Goal: Task Accomplishment & Management: Manage account settings

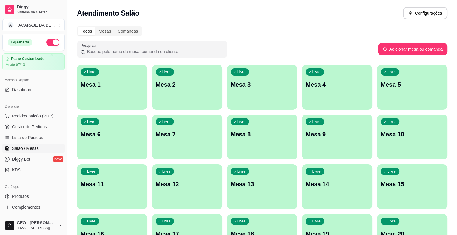
click at [312, 122] on p "Livre" at bounding box center [316, 121] width 8 height 5
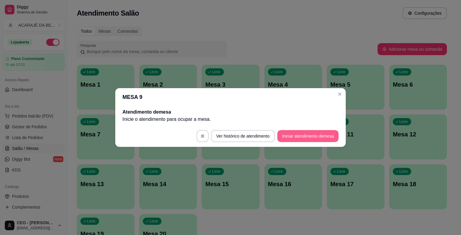
click at [310, 134] on button "Iniciar atendimento de mesa" at bounding box center [307, 136] width 61 height 12
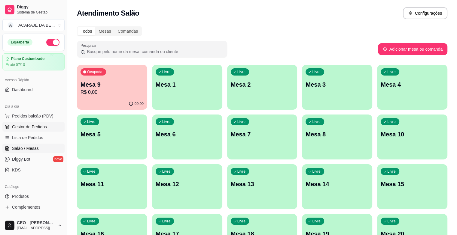
click at [38, 125] on span "Gestor de Pedidos" at bounding box center [29, 127] width 35 height 6
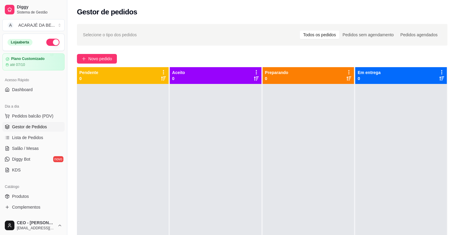
click at [96, 53] on div "Selecione o tipo dos pedidos Todos os pedidos Pedidos sem agendamento Pedidos a…" at bounding box center [261, 164] width 389 height 289
click at [98, 58] on span "Novo pedido" at bounding box center [100, 59] width 24 height 7
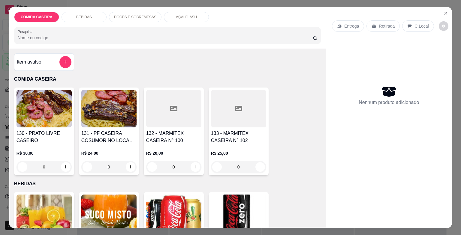
click at [180, 114] on div at bounding box center [173, 109] width 55 height 38
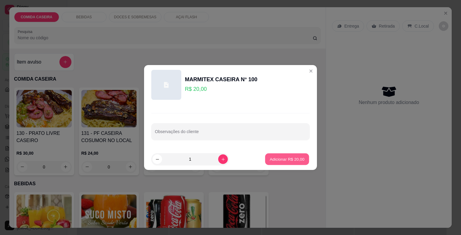
click at [274, 159] on p "Adicionar R$ 20,00" at bounding box center [287, 159] width 35 height 6
type input "1"
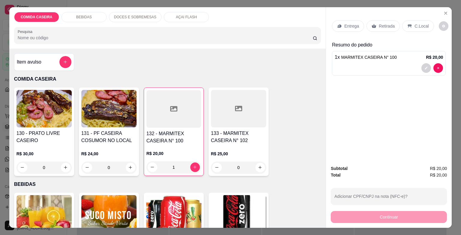
click at [345, 24] on p "Entrega" at bounding box center [351, 26] width 15 height 6
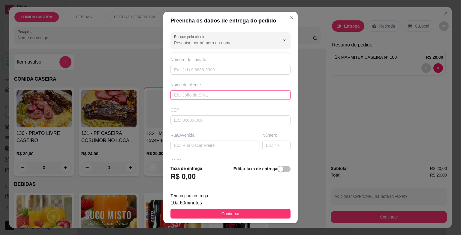
click at [214, 96] on input "text" at bounding box center [231, 95] width 120 height 10
type input "[PERSON_NAME]"
click at [249, 217] on button "Continuar" at bounding box center [231, 214] width 120 height 10
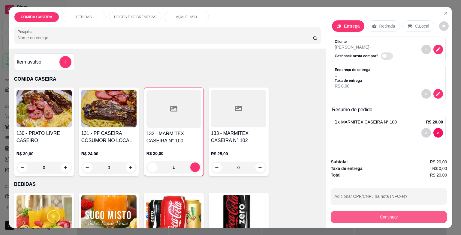
click at [346, 214] on button "Continuar" at bounding box center [389, 217] width 116 height 12
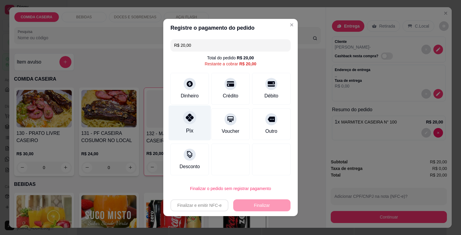
click at [193, 120] on div "Pix" at bounding box center [190, 123] width 42 height 35
type input "R$ 0,00"
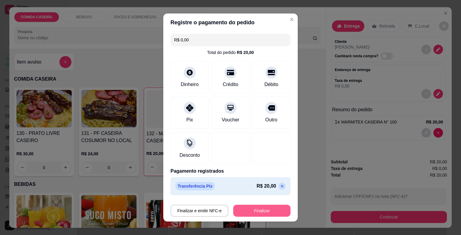
click at [267, 205] on button "Finalizar" at bounding box center [261, 211] width 57 height 12
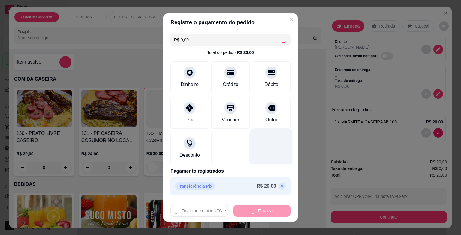
type input "0"
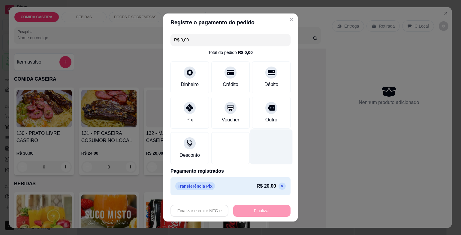
type input "-R$ 20,00"
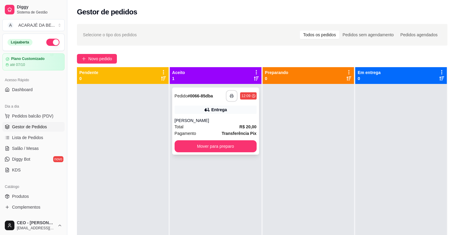
click at [233, 94] on button "button" at bounding box center [232, 96] width 12 height 12
click at [245, 151] on button "Mover para preparo" at bounding box center [215, 147] width 82 height 12
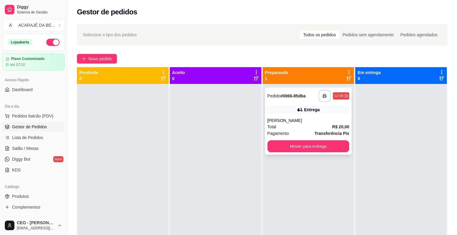
click at [306, 98] on div "**********" at bounding box center [308, 96] width 82 height 12
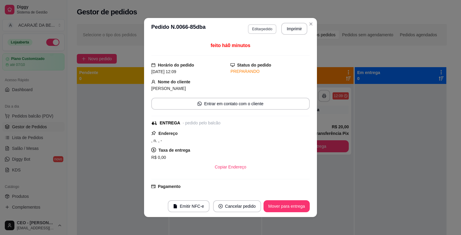
click at [264, 31] on button "Editar pedido" at bounding box center [262, 29] width 29 height 10
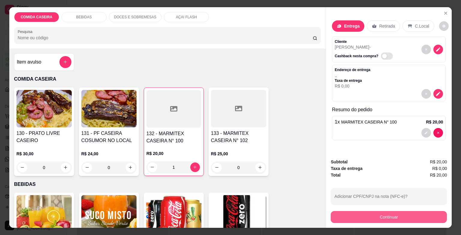
click at [372, 219] on button "Continuar" at bounding box center [389, 217] width 116 height 12
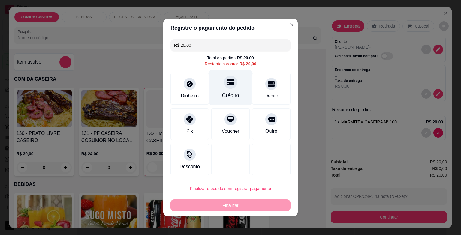
click at [221, 90] on div "Crédito" at bounding box center [231, 87] width 42 height 35
type input "R$ 0,00"
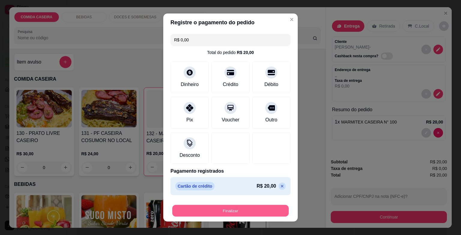
click at [259, 211] on button "Finalizar" at bounding box center [230, 211] width 116 height 12
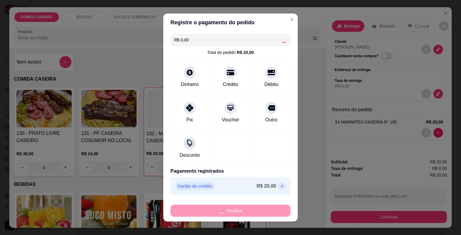
type input "0"
type input "-R$ 20,00"
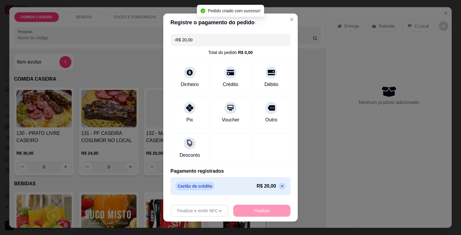
click at [270, 211] on div "Finalizar e emitir NFC-e Finalizar" at bounding box center [231, 211] width 120 height 12
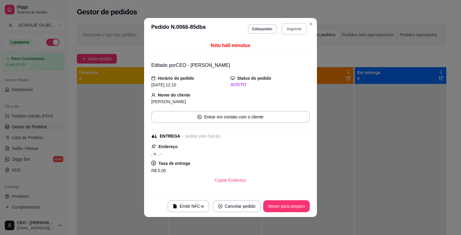
click at [295, 27] on button "Imprimir" at bounding box center [294, 29] width 25 height 12
click at [276, 207] on button "Mover para preparo" at bounding box center [286, 207] width 47 height 12
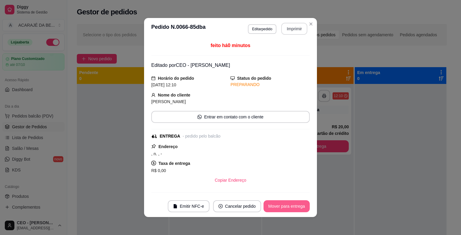
click at [277, 207] on button "Mover para entrega" at bounding box center [287, 207] width 46 height 12
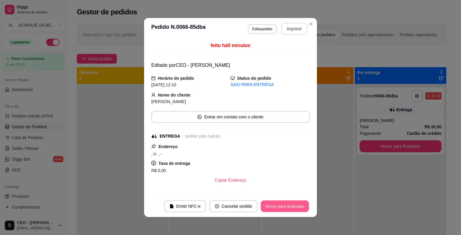
click at [277, 207] on button "Mover para finalizado" at bounding box center [285, 207] width 48 height 12
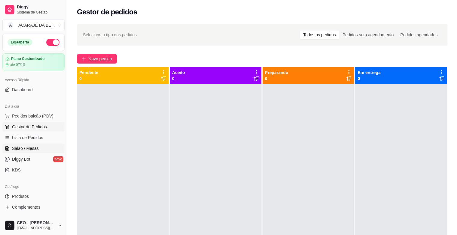
click at [37, 146] on span "Salão / Mesas" at bounding box center [25, 149] width 27 height 6
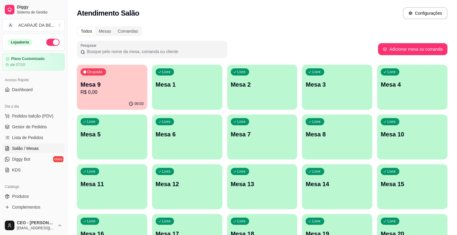
click at [109, 81] on p "Mesa 9" at bounding box center [111, 84] width 63 height 8
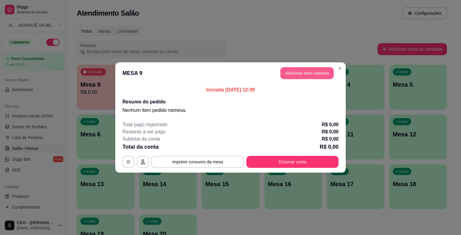
click at [309, 70] on button "Adicionar itens na mesa" at bounding box center [306, 73] width 53 height 12
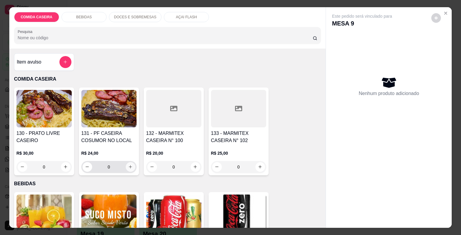
click at [129, 165] on icon "increase-product-quantity" at bounding box center [130, 167] width 5 height 5
type input "1"
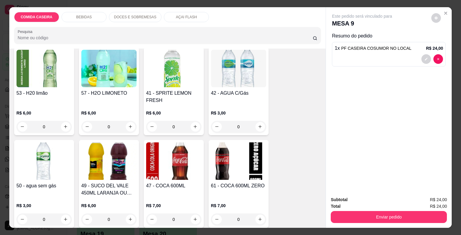
scroll to position [240, 0]
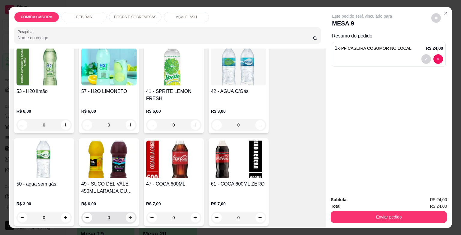
click at [130, 213] on button "increase-product-quantity" at bounding box center [131, 218] width 10 height 10
type input "1"
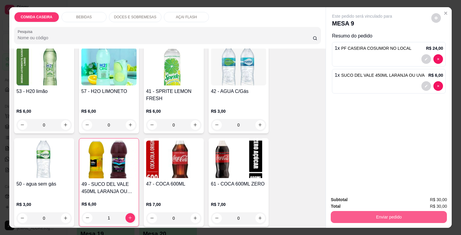
click at [349, 214] on button "Enviar pedido" at bounding box center [389, 217] width 116 height 12
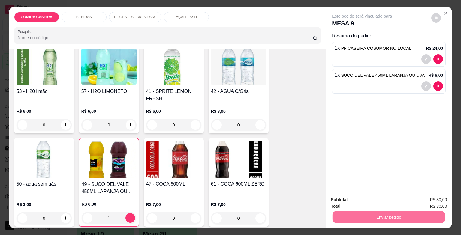
click at [423, 198] on button "Enviar pedido" at bounding box center [431, 200] width 33 height 11
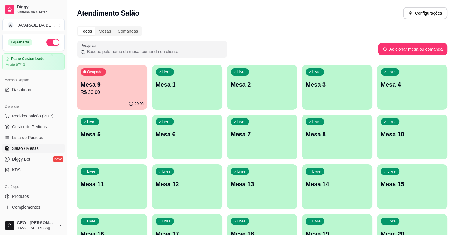
click at [244, 41] on div "Pesquisar" at bounding box center [227, 49] width 301 height 17
drag, startPoint x: 38, startPoint y: 127, endPoint x: 47, endPoint y: 114, distance: 16.5
click at [38, 127] on span "Gestor de Pedidos" at bounding box center [29, 127] width 35 height 6
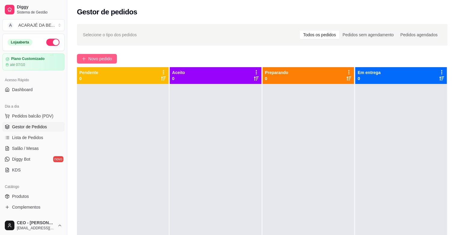
click at [91, 56] on span "Novo pedido" at bounding box center [100, 59] width 24 height 7
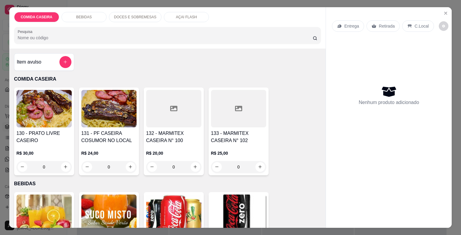
click at [183, 109] on div at bounding box center [173, 109] width 55 height 38
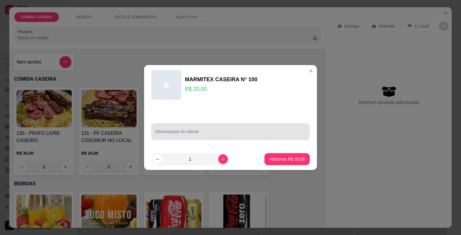
click at [261, 135] on input "Observações do cliente" at bounding box center [230, 134] width 151 height 6
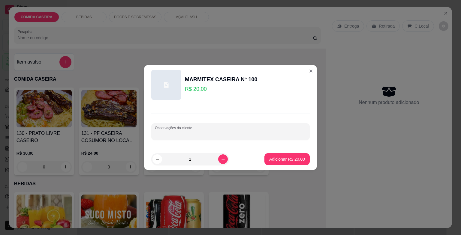
paste input "arroz macarrão no lugar do feijão põe mais macarrão Escondidinho Farofa purê Sa…"
type input "arroz macarrão no lugar do feijão põe mais macarrão Escondidinho Farofa purê Sa…"
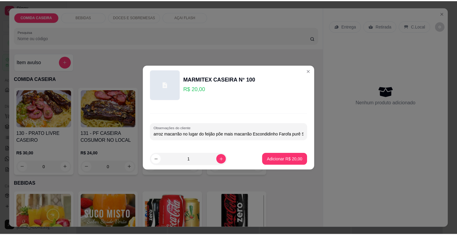
scroll to position [0, 152]
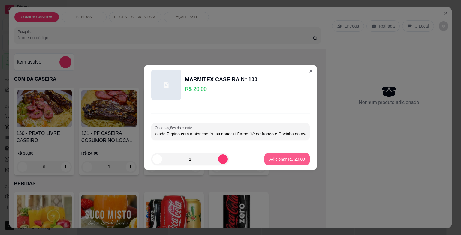
click at [277, 158] on p "Adicionar R$ 20,00" at bounding box center [287, 159] width 36 height 6
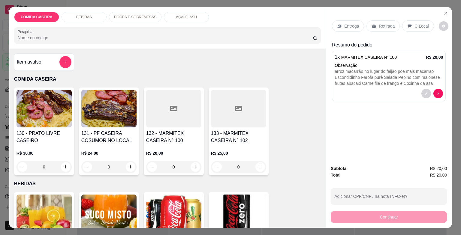
click at [353, 24] on p "Entrega" at bounding box center [351, 26] width 15 height 6
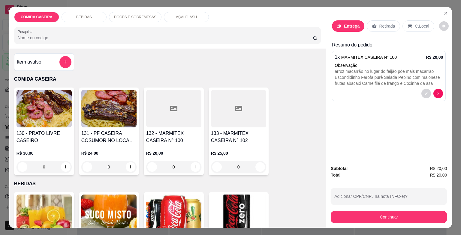
click at [224, 93] on input "text" at bounding box center [231, 95] width 120 height 10
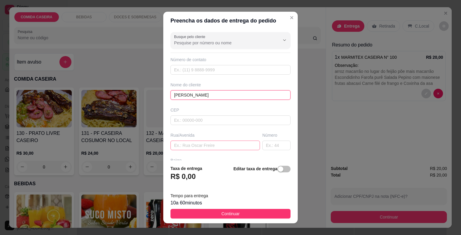
type input "[PERSON_NAME]"
click at [231, 147] on input "text" at bounding box center [215, 146] width 89 height 10
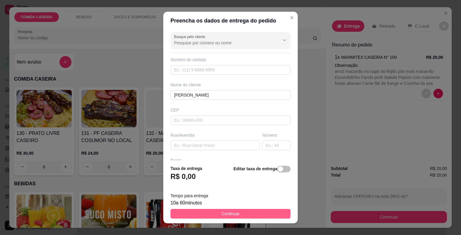
click at [261, 213] on button "Continuar" at bounding box center [231, 214] width 120 height 10
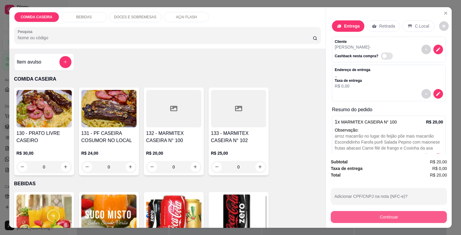
click at [348, 211] on button "Continuar" at bounding box center [389, 217] width 116 height 12
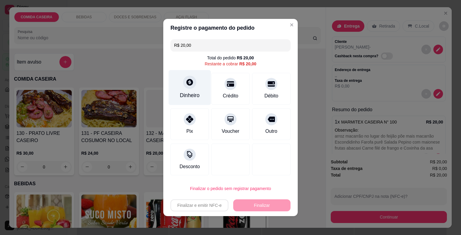
click at [193, 88] on div "Dinheiro" at bounding box center [190, 87] width 42 height 35
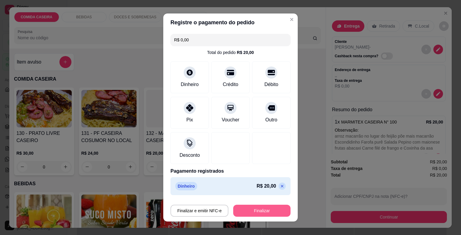
click at [261, 206] on button "Finalizar" at bounding box center [261, 211] width 57 height 12
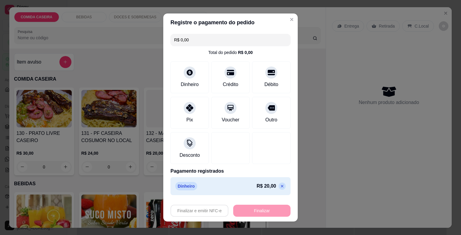
type input "-R$ 20,00"
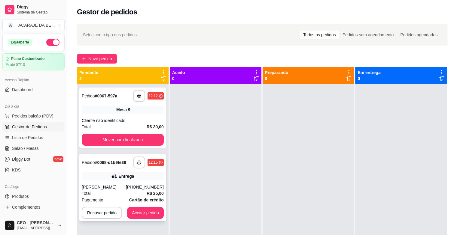
click at [141, 162] on button "button" at bounding box center [139, 163] width 12 height 12
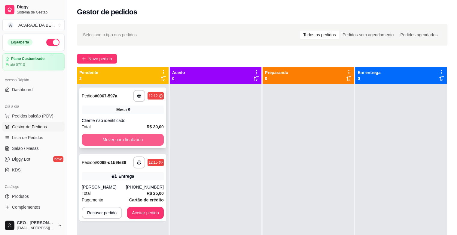
click at [153, 143] on button "Mover para finalizado" at bounding box center [123, 140] width 82 height 12
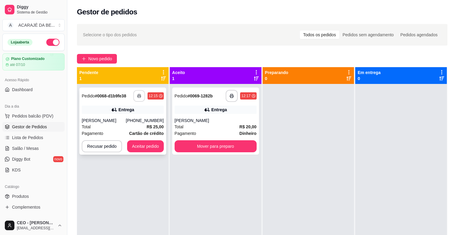
click at [137, 94] on icon "button" at bounding box center [139, 96] width 4 height 4
click at [153, 146] on button "Aceitar pedido" at bounding box center [145, 147] width 37 height 12
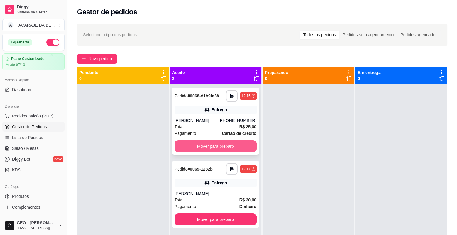
click at [219, 144] on button "Mover para preparo" at bounding box center [215, 147] width 82 height 12
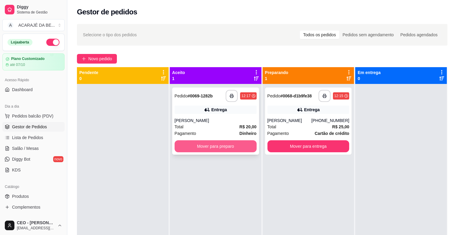
click at [222, 142] on button "Mover para preparo" at bounding box center [215, 147] width 82 height 12
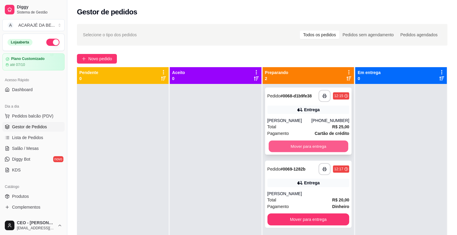
click at [295, 141] on button "Mover para entrega" at bounding box center [308, 147] width 80 height 12
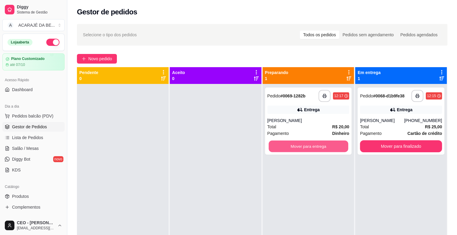
click at [296, 141] on button "Mover para entrega" at bounding box center [308, 147] width 80 height 12
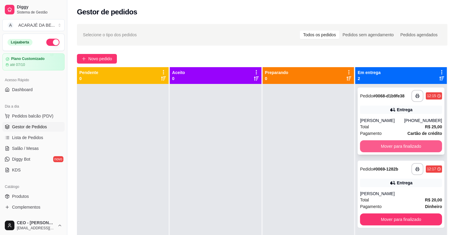
click at [374, 144] on button "Mover para finalizado" at bounding box center [401, 147] width 82 height 12
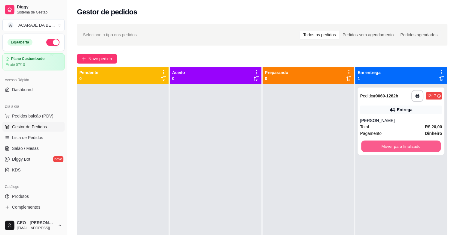
click at [375, 144] on button "Mover para finalizado" at bounding box center [401, 147] width 80 height 12
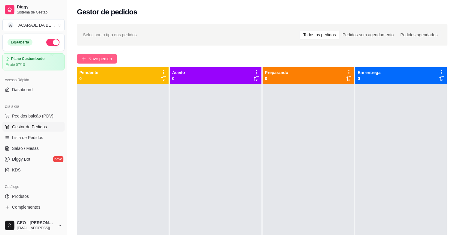
click at [88, 56] on span "Novo pedido" at bounding box center [100, 59] width 24 height 7
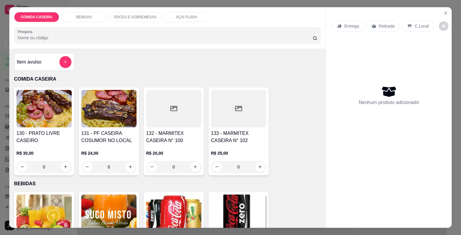
click at [166, 114] on div at bounding box center [173, 109] width 55 height 38
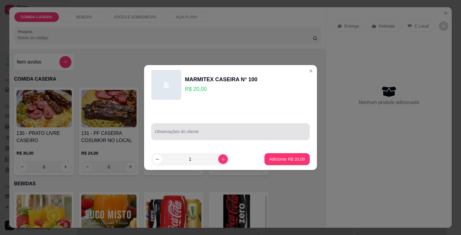
click at [187, 138] on div "Observações do cliente" at bounding box center [230, 131] width 159 height 17
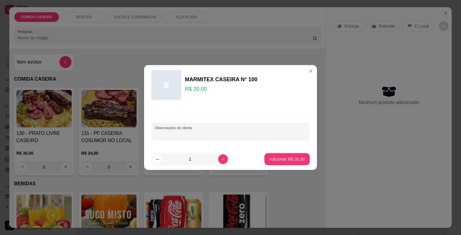
paste input "Escondidinho feijão de caldo purê aipim macarrão e frango assado"
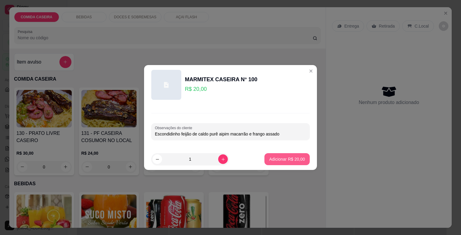
type input "Escondidinho feijão de caldo purê aipim macarrão e frango assado"
click at [280, 158] on p "Adicionar R$ 20,00" at bounding box center [287, 159] width 36 height 6
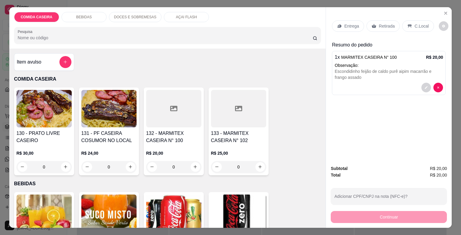
click at [344, 20] on div "Entrega" at bounding box center [348, 25] width 32 height 11
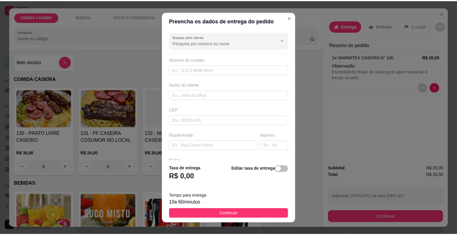
scroll to position [7, 0]
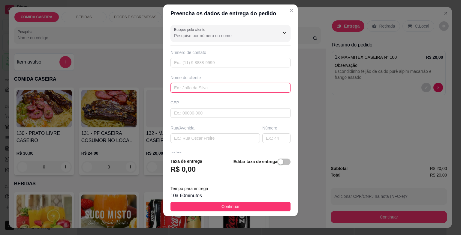
click at [227, 87] on input "text" at bounding box center [231, 88] width 120 height 10
type input "l"
type input "kailane"
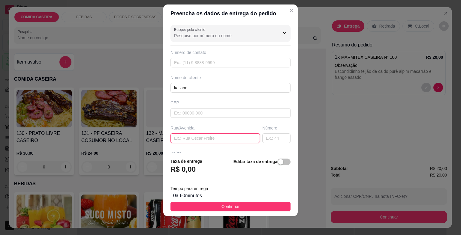
click at [244, 136] on input "text" at bounding box center [215, 139] width 89 height 10
type input "comissao casa 113"
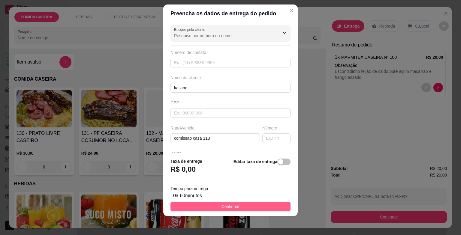
click at [224, 204] on span "Continuar" at bounding box center [231, 207] width 18 height 7
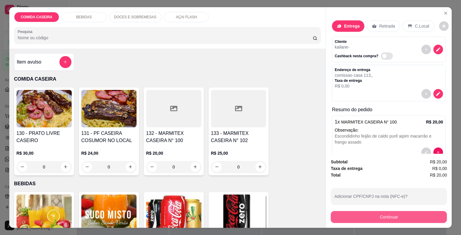
click at [349, 216] on button "Continuar" at bounding box center [389, 217] width 116 height 12
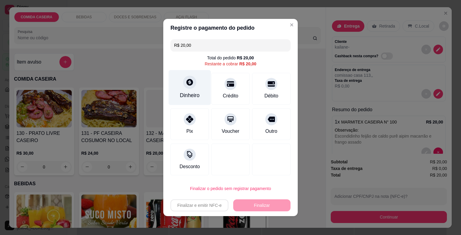
click at [197, 81] on div "Dinheiro" at bounding box center [190, 87] width 42 height 35
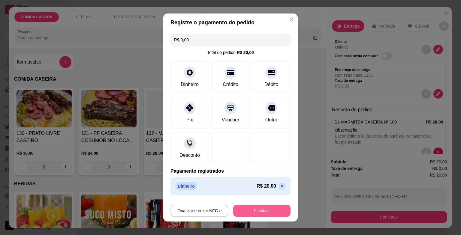
click at [265, 205] on button "Finalizar" at bounding box center [261, 211] width 57 height 12
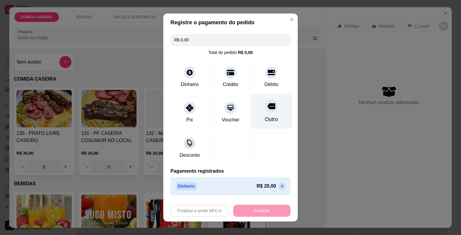
type input "-R$ 20,00"
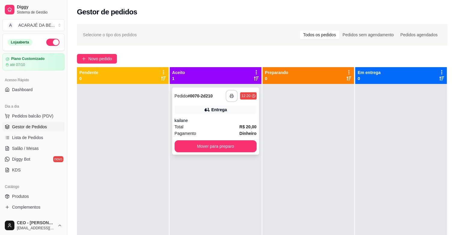
click at [232, 95] on button "button" at bounding box center [231, 96] width 12 height 12
click at [217, 144] on button "Mover para preparo" at bounding box center [215, 147] width 82 height 12
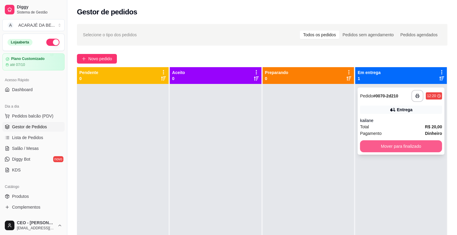
click at [365, 144] on button "Mover para finalizado" at bounding box center [401, 147] width 82 height 12
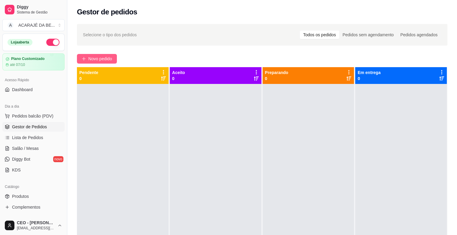
click at [116, 58] on button "Novo pedido" at bounding box center [97, 59] width 40 height 10
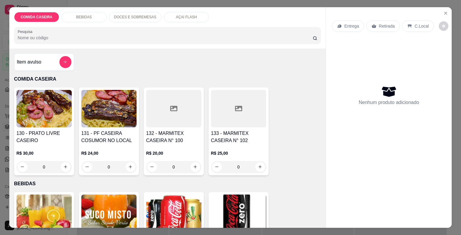
click at [155, 115] on div at bounding box center [173, 109] width 55 height 38
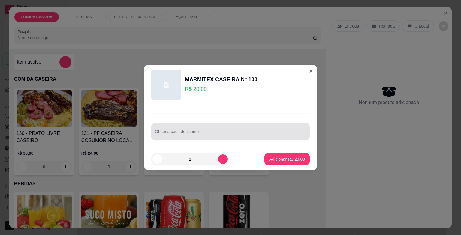
click at [167, 130] on div at bounding box center [230, 132] width 151 height 12
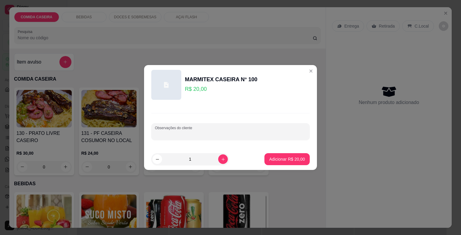
paste input "feijão tropeiro, arroz branco e linguiça de frango."
type input "feijão tropeiro, arroz branco e linguiça de frango."
click at [272, 156] on button "Adicionar R$ 20,00" at bounding box center [287, 159] width 45 height 12
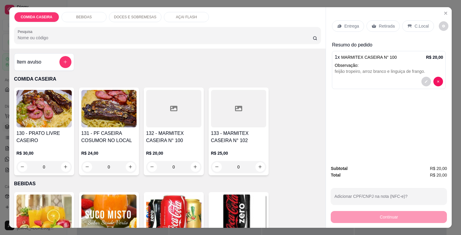
click at [181, 112] on div at bounding box center [173, 109] width 55 height 38
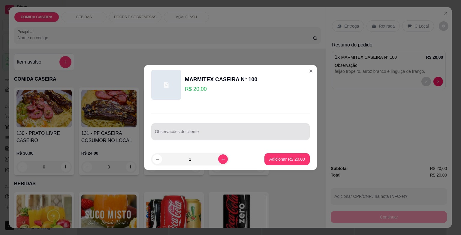
click at [187, 133] on input "Observações do cliente" at bounding box center [230, 134] width 151 height 6
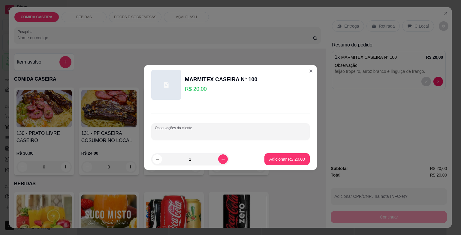
paste input "feijão tropeiro, arroz branco, farofa de manteiga e linguiça de frango"
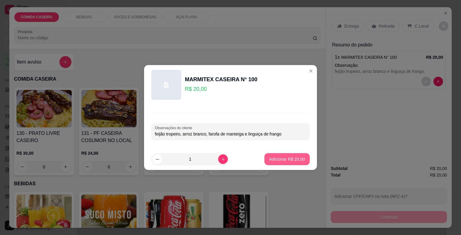
type input "feijão tropeiro, arroz branco, farofa de manteiga e linguiça de frango"
click at [292, 157] on p "Adicionar R$ 20,00" at bounding box center [287, 159] width 36 height 6
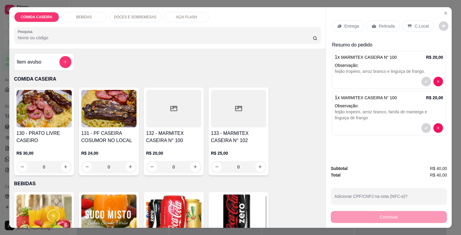
click at [349, 23] on p "Entrega" at bounding box center [351, 26] width 15 height 6
click at [425, 77] on button "decrease-product-quantity" at bounding box center [427, 82] width 10 height 10
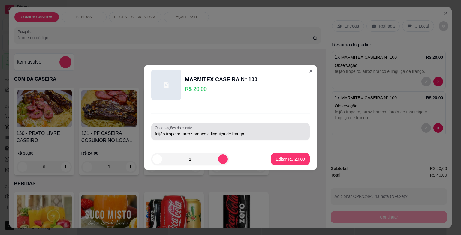
click at [269, 134] on input "feijão tropeiro, arroz branco e linguiça de frango." at bounding box center [230, 134] width 151 height 6
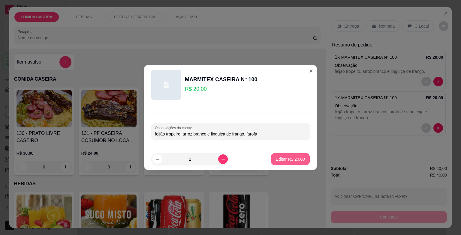
type input "feijão tropeiro, arroz branco e linguiça de frango. farofa"
click at [290, 158] on p "Editar R$ 20,00" at bounding box center [290, 159] width 29 height 6
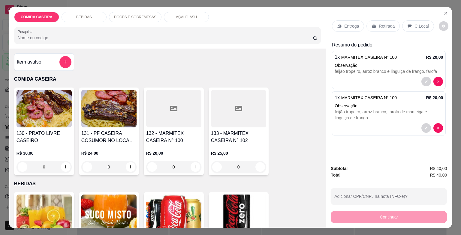
click at [345, 24] on p "Entrega" at bounding box center [351, 26] width 15 height 6
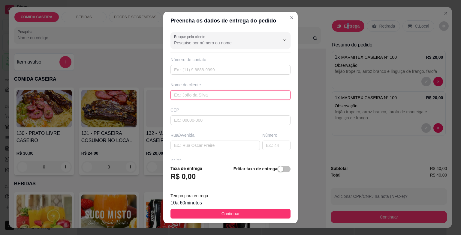
click at [226, 94] on input "text" at bounding box center [231, 95] width 120 height 10
paste input "[PHONE_NUMBER]"
type input "[PHONE_NUMBER]"
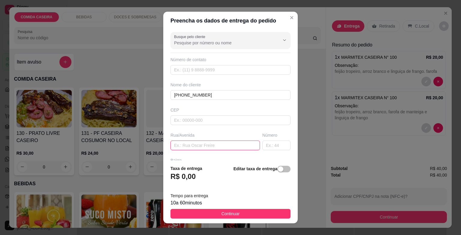
click at [227, 144] on input "text" at bounding box center [215, 146] width 89 height 10
paste input "endereço: [PERSON_NAME], [STREET_ADDRESS], [GEOGRAPHIC_DATA][PERSON_NAME]"
type input "endereço: [PERSON_NAME], [STREET_ADDRESS], [GEOGRAPHIC_DATA][PERSON_NAME]"
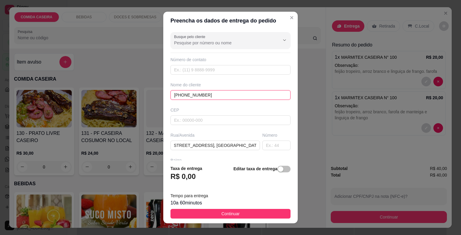
click at [210, 94] on input "[PHONE_NUMBER]" at bounding box center [231, 95] width 120 height 10
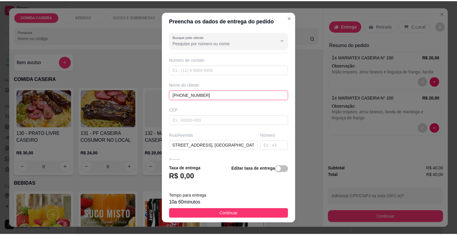
scroll to position [0, 0]
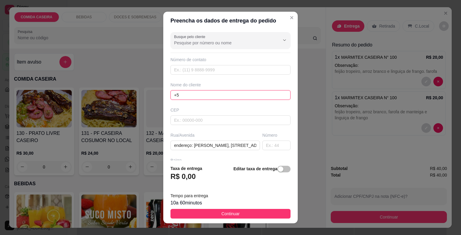
type input "+"
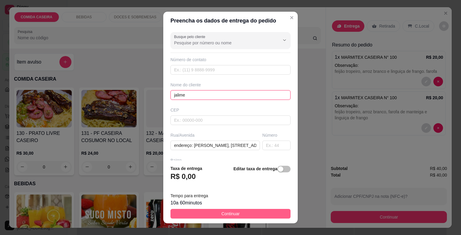
type input "jalime"
click at [247, 210] on button "Continuar" at bounding box center [231, 214] width 120 height 10
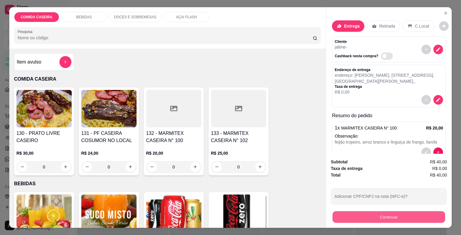
click at [361, 216] on button "Continuar" at bounding box center [389, 218] width 113 height 12
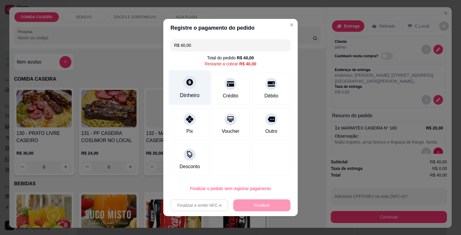
click at [180, 79] on div "Dinheiro" at bounding box center [190, 87] width 42 height 35
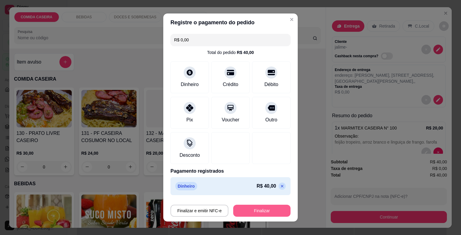
click at [262, 206] on button "Finalizar" at bounding box center [261, 211] width 57 height 12
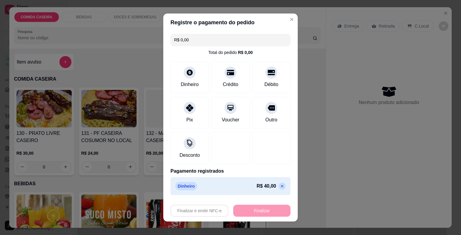
type input "-R$ 40,00"
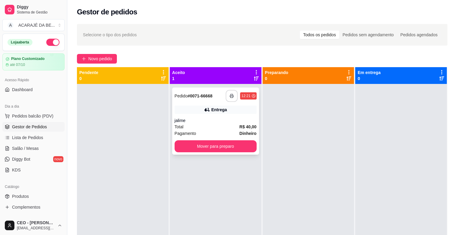
click at [229, 96] on icon "button" at bounding box center [231, 96] width 4 height 4
click at [207, 144] on button "Mover para preparo" at bounding box center [215, 147] width 82 height 12
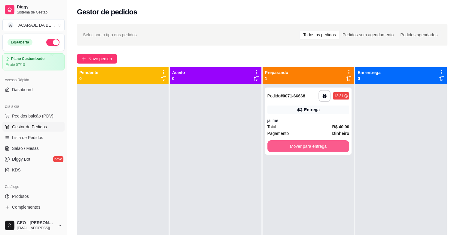
click at [294, 146] on button "Mover para entrega" at bounding box center [308, 147] width 82 height 12
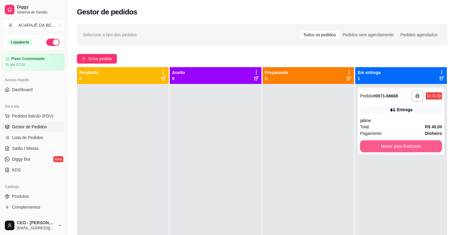
click at [387, 147] on button "Mover para finalizado" at bounding box center [401, 147] width 82 height 12
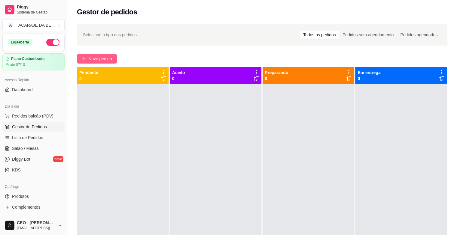
click at [110, 59] on span "Novo pedido" at bounding box center [100, 59] width 24 height 7
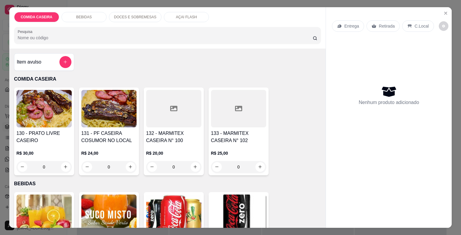
click at [166, 102] on div at bounding box center [173, 109] width 55 height 38
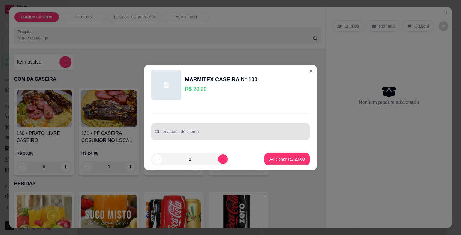
click at [215, 130] on div at bounding box center [230, 132] width 151 height 12
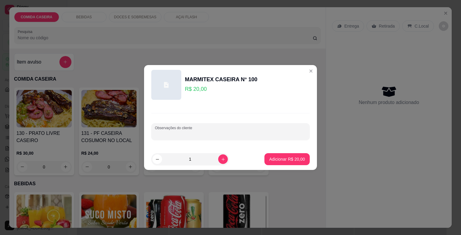
paste input "Feijão tropeiro , arroz branco , macarrão alho e óleo , purê de aipim , vinagre…"
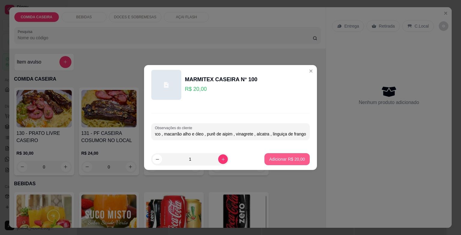
type input "Feijão tropeiro , arroz branco , macarrão alho e óleo , purê de aipim , vinagre…"
click at [273, 159] on p "Adicionar R$ 20,00" at bounding box center [287, 159] width 36 height 6
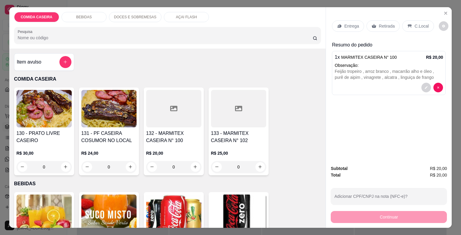
click at [337, 24] on icon at bounding box center [339, 26] width 5 height 5
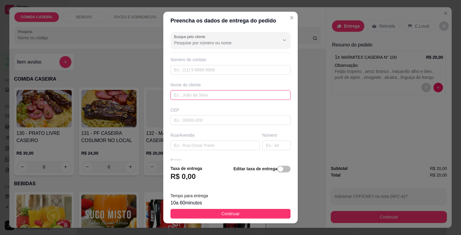
click at [214, 95] on input "text" at bounding box center [231, 95] width 120 height 10
type input "keila"
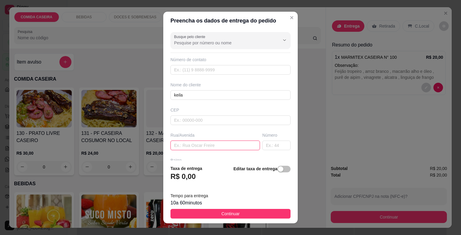
click at [175, 142] on input "text" at bounding box center [215, 146] width 89 height 10
paste input "[STREET_ADDRESS][PERSON_NAME] , próximo a [GEOGRAPHIC_DATA] , logo na entrada d…"
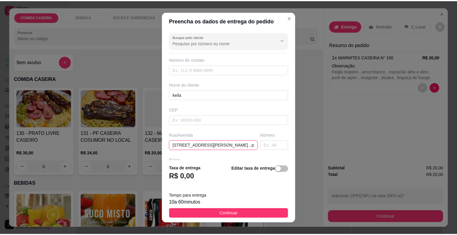
scroll to position [0, 149]
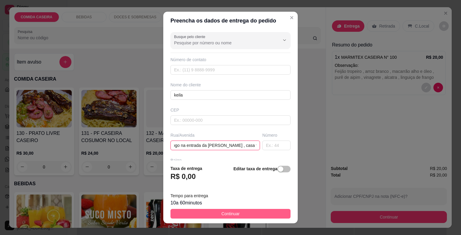
type input "[STREET_ADDRESS][PERSON_NAME] , próximo a [GEOGRAPHIC_DATA] , logo na entrada d…"
click at [244, 213] on button "Continuar" at bounding box center [231, 214] width 120 height 10
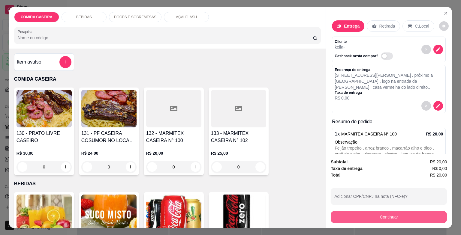
click at [388, 214] on button "Continuar" at bounding box center [389, 217] width 116 height 12
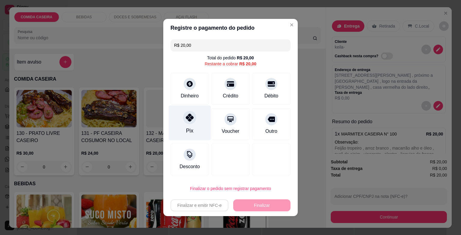
click at [180, 125] on div "Pix" at bounding box center [190, 123] width 42 height 35
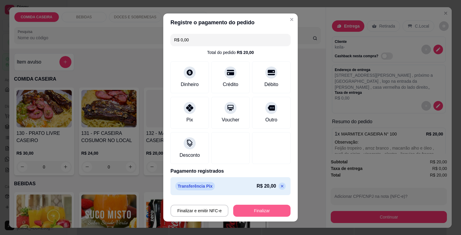
click at [253, 206] on button "Finalizar" at bounding box center [261, 211] width 57 height 12
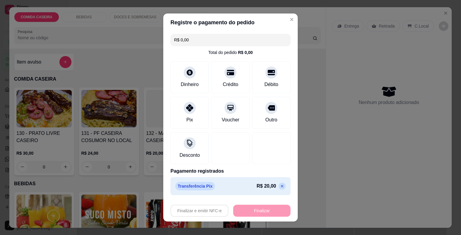
type input "-R$ 20,00"
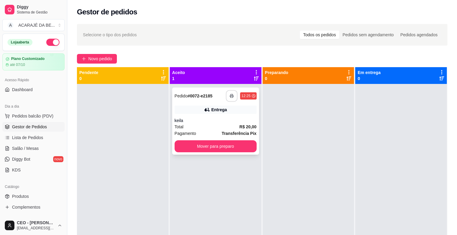
click at [230, 94] on icon "button" at bounding box center [232, 96] width 4 height 4
click at [243, 144] on button "Mover para preparo" at bounding box center [215, 147] width 82 height 12
click at [244, 144] on button "Mover para preparo" at bounding box center [215, 147] width 82 height 12
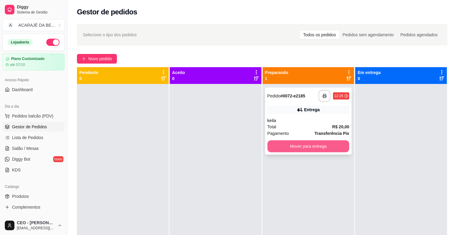
click at [283, 147] on button "Mover para entrega" at bounding box center [308, 147] width 82 height 12
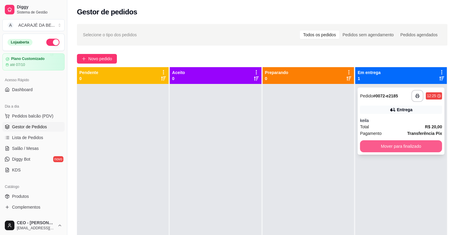
click at [403, 144] on button "Mover para finalizado" at bounding box center [401, 147] width 82 height 12
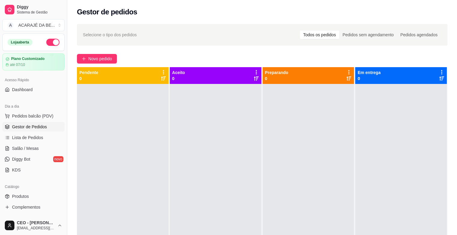
click at [306, 145] on div at bounding box center [308, 201] width 92 height 235
click at [94, 55] on button "Novo pedido" at bounding box center [97, 59] width 40 height 10
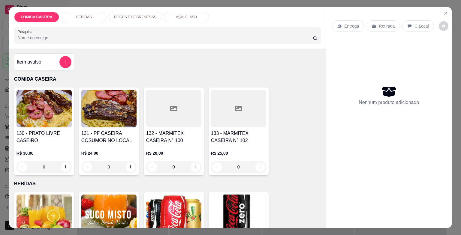
click at [172, 105] on icon at bounding box center [173, 108] width 7 height 7
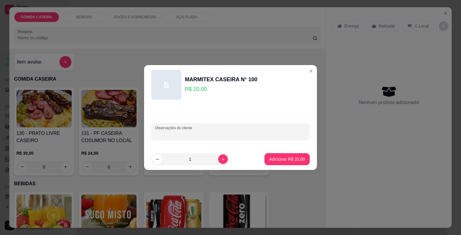
click at [196, 135] on input "Observações do cliente" at bounding box center [230, 134] width 151 height 6
paste input "arroz macarrão no lugar do feijão põe mais macarrão Escondidinho Farofa purê Sa…"
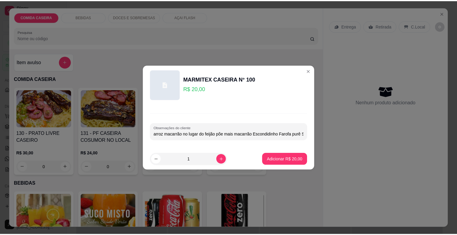
scroll to position [0, 152]
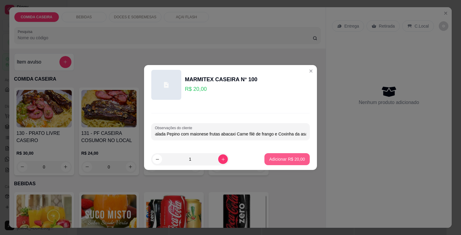
type input "arroz macarrão no lugar do feijão põe mais macarrão Escondidinho Farofa purê Sa…"
click at [273, 156] on button "Adicionar R$ 20,00" at bounding box center [287, 159] width 45 height 12
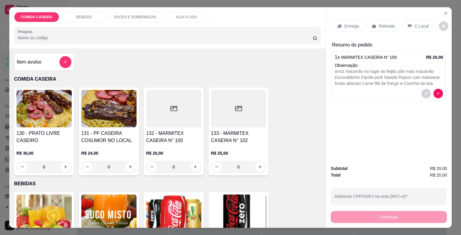
click at [352, 23] on p "Entrega" at bounding box center [351, 26] width 15 height 6
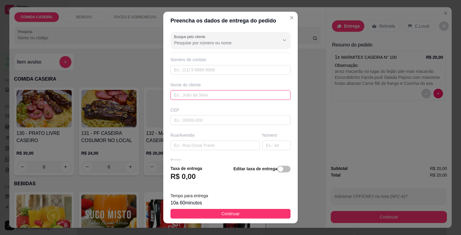
click at [222, 95] on input "text" at bounding box center [231, 95] width 120 height 10
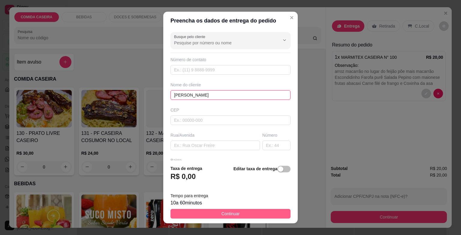
type input "[PERSON_NAME]"
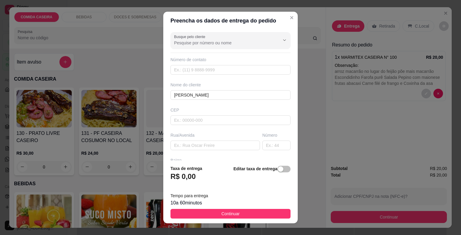
drag, startPoint x: 254, startPoint y: 214, endPoint x: 257, endPoint y: 213, distance: 3.0
click at [255, 214] on button "Continuar" at bounding box center [231, 214] width 120 height 10
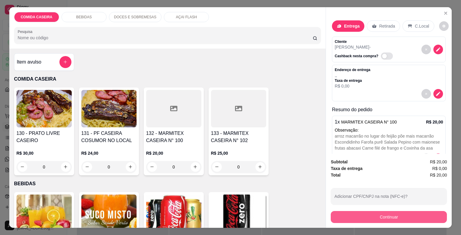
click at [332, 211] on button "Continuar" at bounding box center [389, 217] width 116 height 12
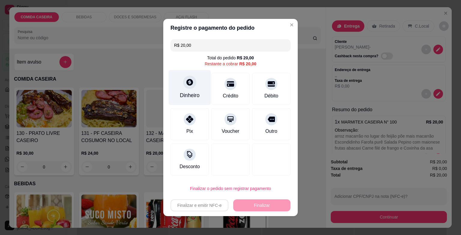
click at [191, 88] on div "Dinheiro" at bounding box center [190, 87] width 42 height 35
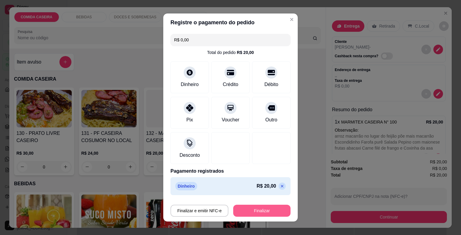
click at [263, 209] on button "Finalizar" at bounding box center [261, 211] width 57 height 12
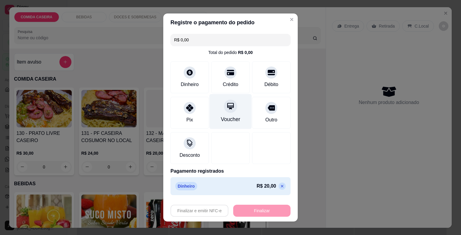
type input "-R$ 20,00"
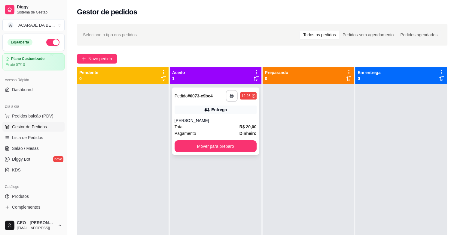
click at [227, 92] on button "button" at bounding box center [231, 96] width 12 height 12
click at [224, 143] on button "Mover para preparo" at bounding box center [215, 147] width 82 height 12
click at [225, 143] on button "Mover para preparo" at bounding box center [216, 147] width 80 height 12
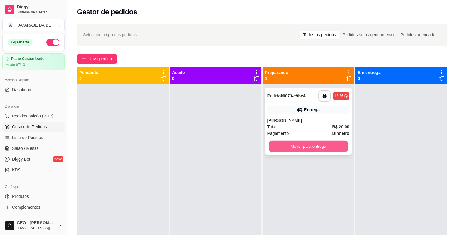
click at [283, 144] on button "Mover para entrega" at bounding box center [308, 147] width 80 height 12
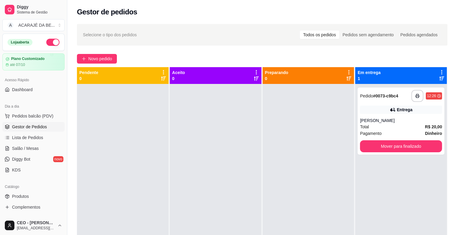
click at [355, 142] on div "**********" at bounding box center [401, 201] width 92 height 235
click at [360, 143] on button "Mover para finalizado" at bounding box center [401, 147] width 82 height 12
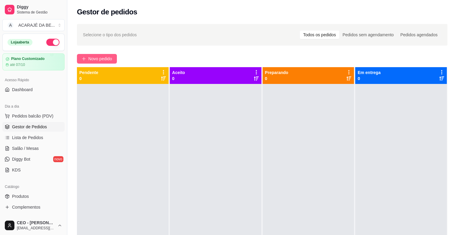
click at [103, 56] on span "Novo pedido" at bounding box center [100, 59] width 24 height 7
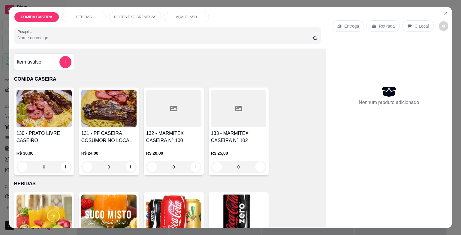
click at [240, 122] on div at bounding box center [238, 109] width 55 height 38
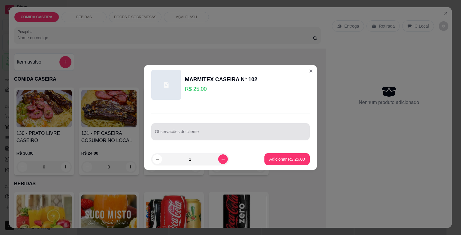
click at [237, 139] on div "Observações do cliente" at bounding box center [230, 131] width 159 height 17
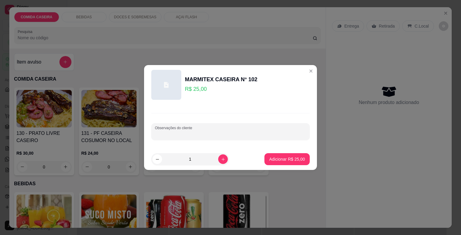
paste input "arroz temperado, macarrão feijão tropeiro, purê de aipim , bife ao molho e vina…"
type input "arroz temperado, macarrão feijão tropeiro, purê de aipim , bife ao molho e vina…"
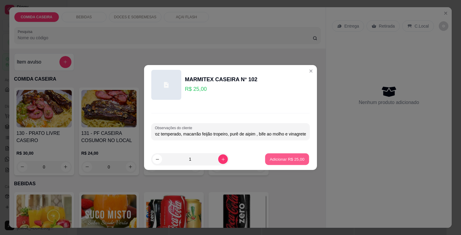
click at [274, 158] on p "Adicionar R$ 25,00" at bounding box center [287, 159] width 35 height 6
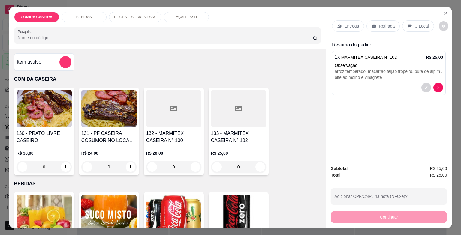
click at [352, 28] on div "Entrega" at bounding box center [348, 25] width 32 height 11
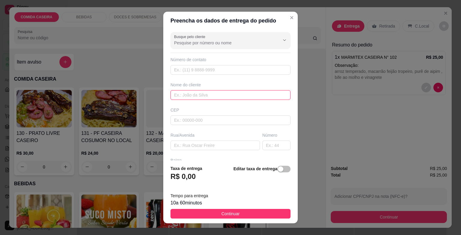
click at [232, 94] on input "text" at bounding box center [231, 95] width 120 height 10
type input "jamile"
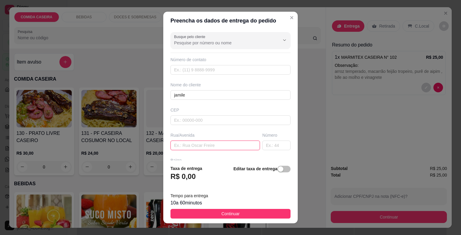
click at [211, 144] on input "text" at bounding box center [215, 146] width 89 height 10
paste input "[STREET_ADDRESS]"
paste input "Ao lado da pizzaria dois irmãos"
type input "Rua 9 bairro popular número 65 Ao lado da pizzaria dois irmãos"
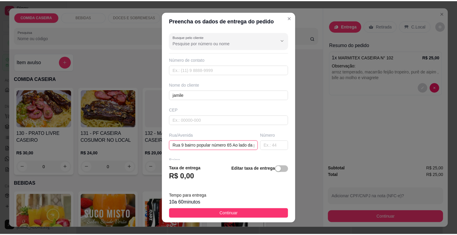
scroll to position [0, 43]
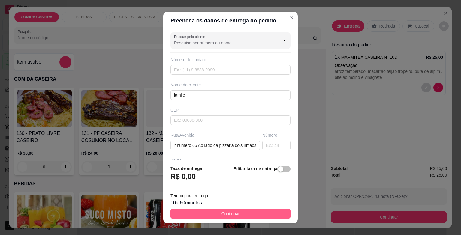
click at [264, 214] on button "Continuar" at bounding box center [231, 214] width 120 height 10
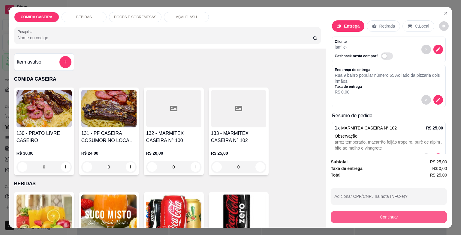
click at [341, 217] on button "Continuar" at bounding box center [389, 217] width 116 height 12
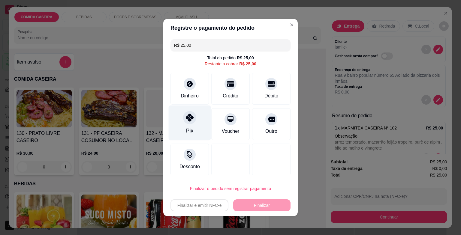
click at [193, 121] on div "Pix" at bounding box center [190, 123] width 42 height 35
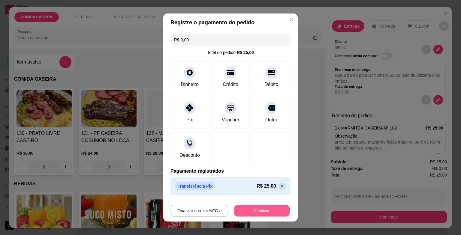
click at [275, 212] on button "Finalizar" at bounding box center [262, 211] width 56 height 12
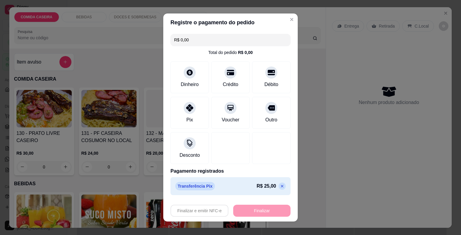
type input "-R$ 25,00"
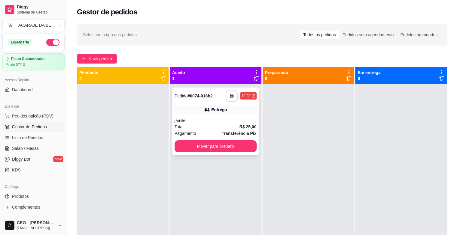
click at [227, 95] on button "button" at bounding box center [231, 96] width 12 height 12
click at [204, 141] on button "Mover para preparo" at bounding box center [215, 147] width 82 height 12
click at [209, 144] on button "Mover para preparo" at bounding box center [215, 147] width 82 height 12
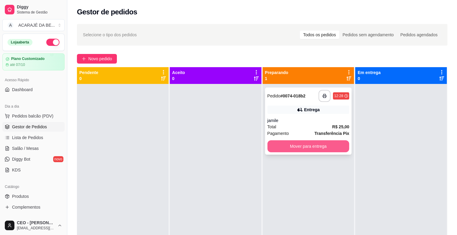
click at [324, 150] on button "Mover para entrega" at bounding box center [308, 147] width 82 height 12
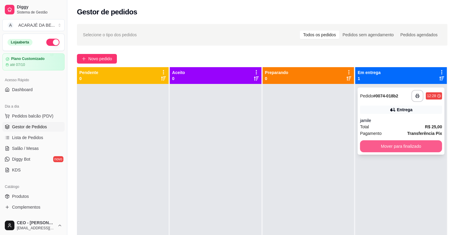
click at [373, 148] on button "Mover para finalizado" at bounding box center [401, 147] width 82 height 12
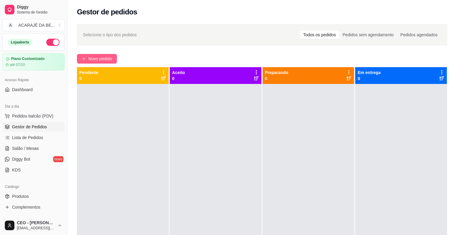
click at [105, 59] on span "Novo pedido" at bounding box center [100, 59] width 24 height 7
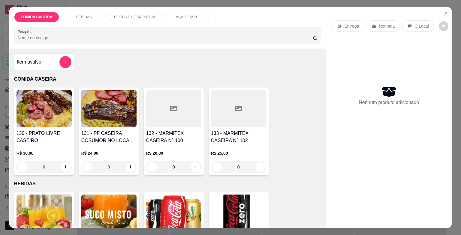
click at [224, 97] on div at bounding box center [238, 109] width 55 height 38
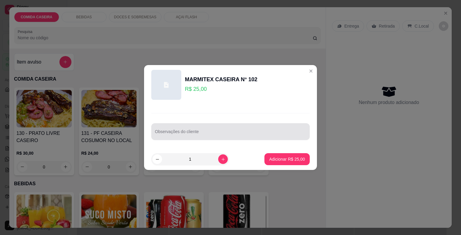
click at [235, 128] on div at bounding box center [230, 132] width 151 height 12
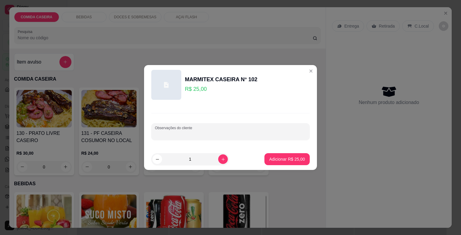
paste input "Bife ao molho arroz feijão de caldo salada e verduras"
type input "Bife ao molho arroz feijão de caldo salada e verduras"
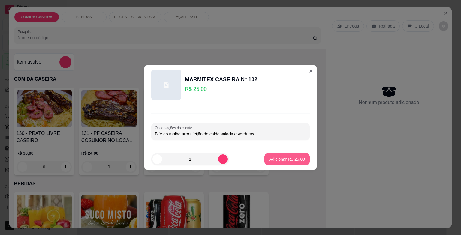
click at [285, 159] on p "Adicionar R$ 25,00" at bounding box center [287, 159] width 36 height 6
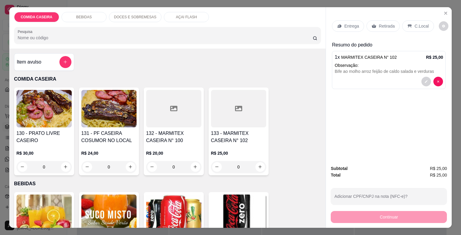
click at [339, 20] on div "Entrega" at bounding box center [348, 25] width 32 height 11
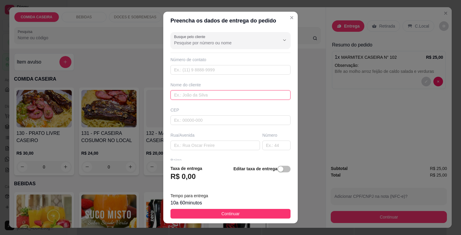
click at [215, 95] on input "text" at bounding box center [231, 95] width 120 height 10
type input "erisvelton"
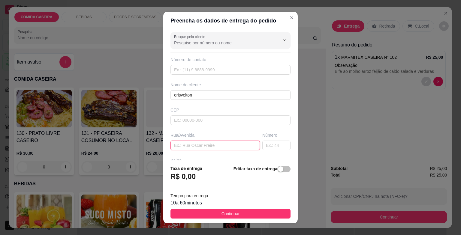
click at [204, 142] on input "text" at bounding box center [215, 146] width 89 height 10
paste input "[STREET_ADDRESS]"
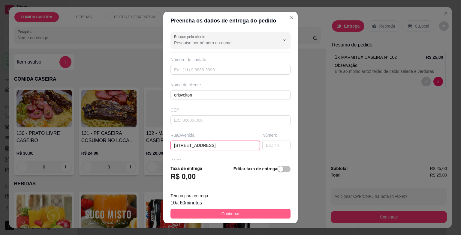
type input "[STREET_ADDRESS]"
click at [263, 213] on button "Continuar" at bounding box center [231, 214] width 120 height 10
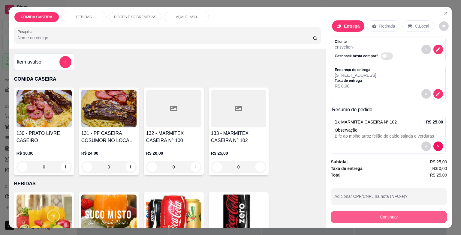
click at [350, 216] on button "Continuar" at bounding box center [389, 217] width 116 height 12
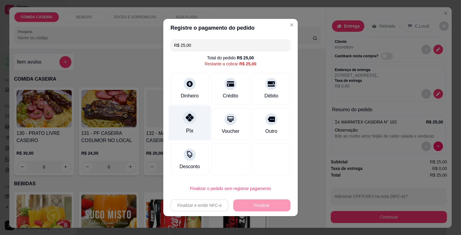
click at [186, 123] on div at bounding box center [189, 117] width 13 height 13
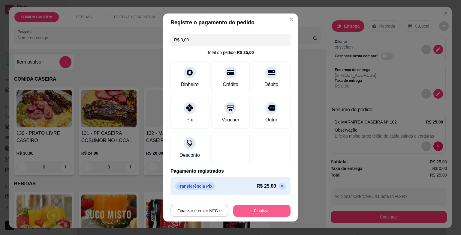
click at [259, 209] on button "Finalizar" at bounding box center [261, 211] width 57 height 12
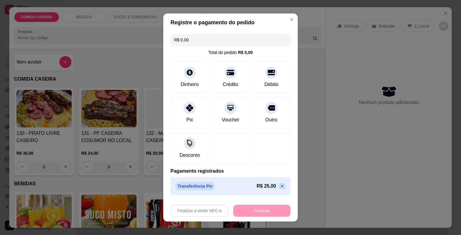
type input "-R$ 25,00"
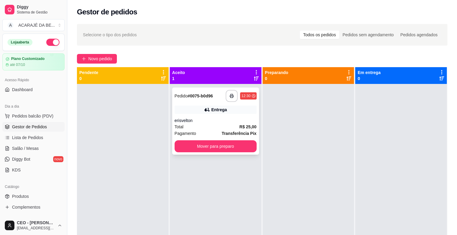
click at [237, 119] on div "erisvelton" at bounding box center [215, 121] width 82 height 6
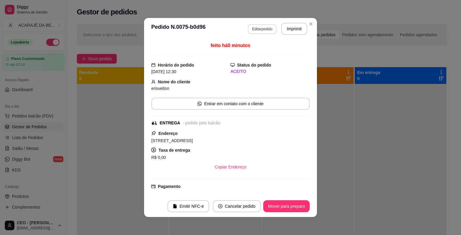
click at [261, 32] on button "Editar pedido" at bounding box center [262, 29] width 29 height 10
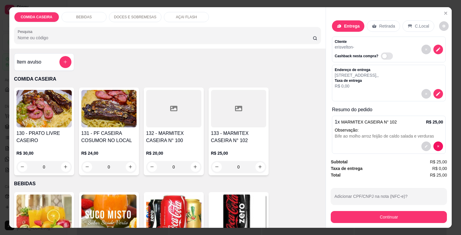
click at [192, 120] on div at bounding box center [173, 109] width 55 height 38
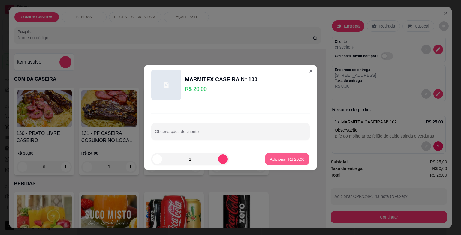
click at [274, 156] on p "Adicionar R$ 20,00" at bounding box center [287, 159] width 35 height 6
type input "1"
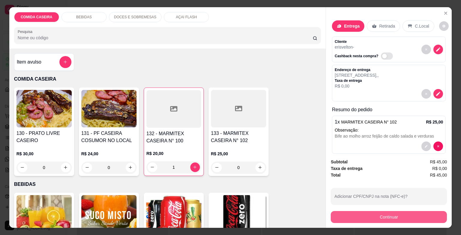
click at [361, 214] on button "Continuar" at bounding box center [389, 217] width 116 height 12
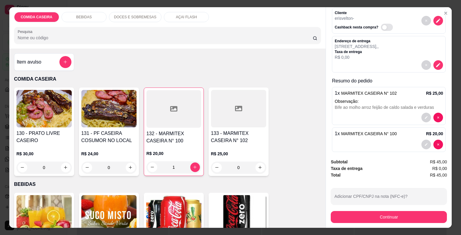
scroll to position [30, 0]
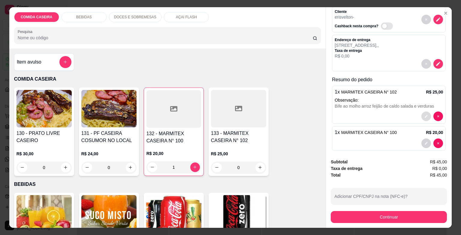
click at [422, 112] on button "decrease-product-quantity" at bounding box center [427, 117] width 10 height 10
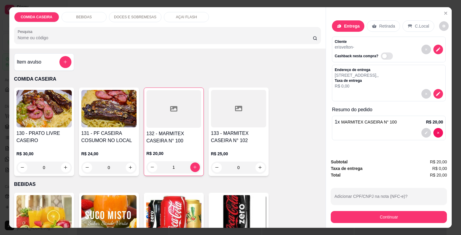
scroll to position [0, 0]
click at [425, 131] on icon "decrease-product-quantity" at bounding box center [427, 133] width 4 height 4
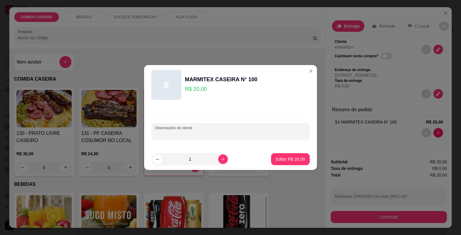
click at [209, 135] on input "Observações do cliente" at bounding box center [230, 134] width 151 height 6
paste input "Bife ao molho arroz feijão de caldo salada e verduras"
type input "Bife ao molho arroz feijão de caldo salada e verduras"
click at [281, 155] on button "Editar R$ 20,00" at bounding box center [290, 159] width 39 height 12
type input "0"
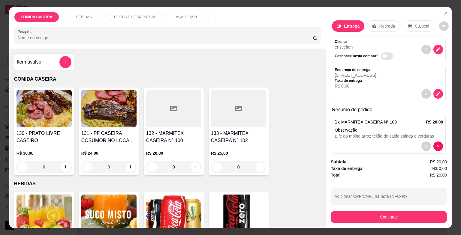
click at [348, 211] on button "Continuar" at bounding box center [389, 217] width 116 height 12
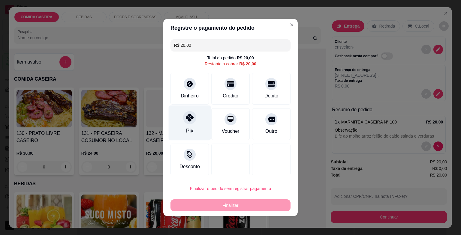
click at [186, 119] on icon at bounding box center [190, 118] width 8 height 8
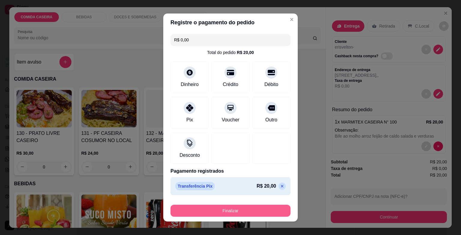
click at [221, 206] on button "Finalizar" at bounding box center [231, 211] width 120 height 12
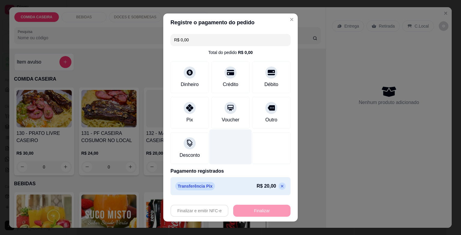
type input "-R$ 20,00"
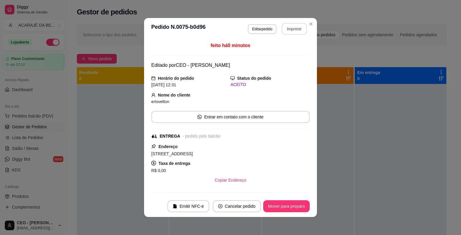
click at [293, 25] on button "Imprimir" at bounding box center [294, 29] width 25 height 12
click at [289, 204] on button "Mover para preparo" at bounding box center [286, 207] width 47 height 12
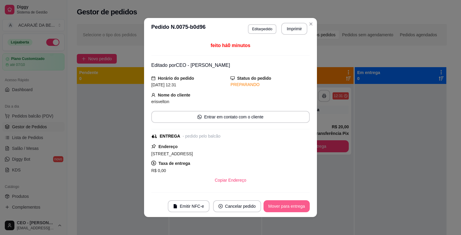
click at [298, 208] on button "Mover para entrega" at bounding box center [287, 207] width 46 height 12
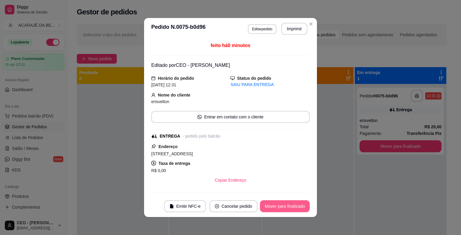
click at [298, 208] on button "Mover para finalizado" at bounding box center [285, 207] width 50 height 12
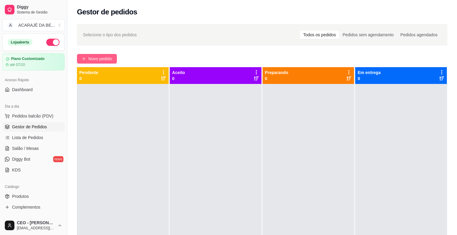
click at [104, 57] on span "Novo pedido" at bounding box center [100, 59] width 24 height 7
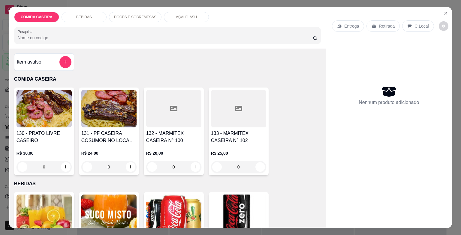
click at [239, 125] on div at bounding box center [238, 109] width 55 height 38
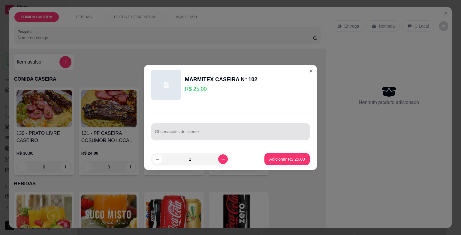
click at [239, 126] on div at bounding box center [230, 132] width 151 height 12
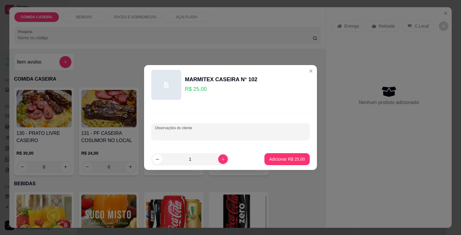
paste input "Bife ao molho arroz feijão de caldo salada e verduras"
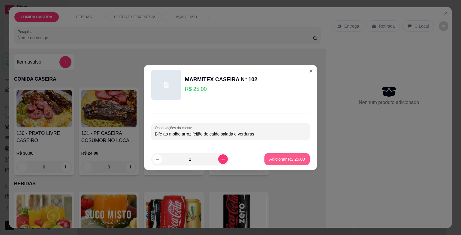
type input "Bife ao molho arroz feijão de caldo salada e verduras"
click at [280, 157] on p "Adicionar R$ 25,00" at bounding box center [287, 159] width 36 height 6
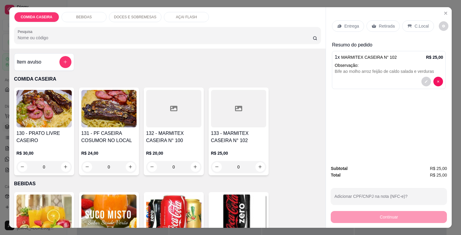
click at [350, 23] on p "Entrega" at bounding box center [351, 26] width 15 height 6
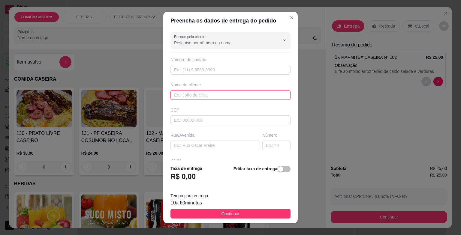
click at [217, 97] on input "text" at bounding box center [231, 95] width 120 height 10
type input "erisvelton"
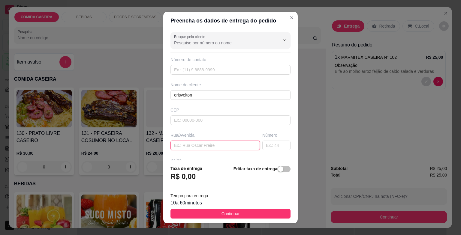
click at [229, 143] on input "text" at bounding box center [215, 146] width 89 height 10
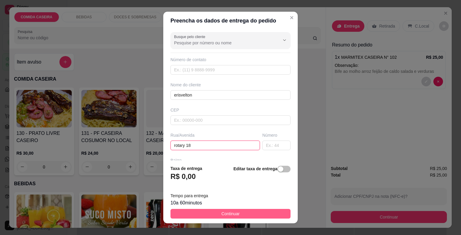
type input "rotary 18"
click at [231, 214] on span "Continuar" at bounding box center [231, 214] width 18 height 7
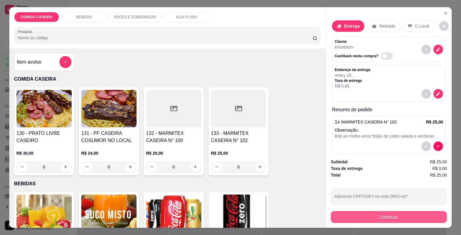
click at [339, 211] on button "Continuar" at bounding box center [389, 217] width 116 height 12
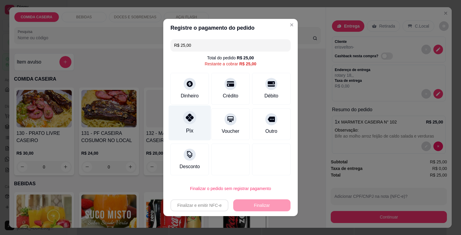
click at [203, 115] on div "Pix" at bounding box center [190, 123] width 42 height 35
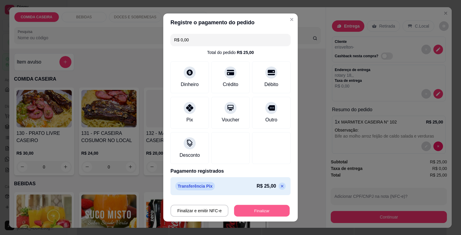
click at [243, 206] on button "Finalizar" at bounding box center [262, 211] width 56 height 12
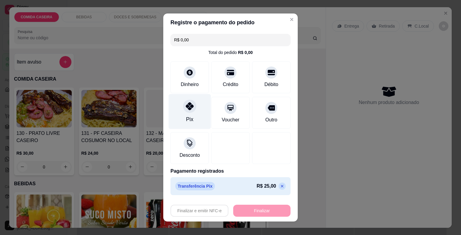
type input "-R$ 25,00"
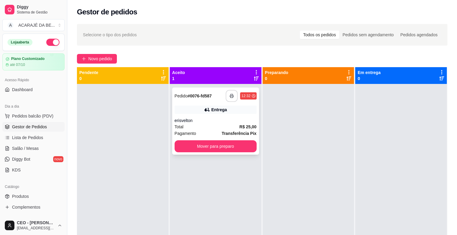
click at [230, 92] on button "button" at bounding box center [231, 96] width 12 height 12
click at [217, 143] on button "Mover para preparo" at bounding box center [215, 147] width 82 height 12
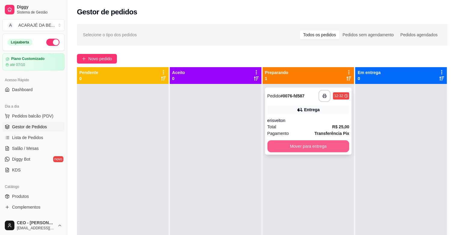
click at [287, 145] on button "Mover para entrega" at bounding box center [308, 147] width 82 height 12
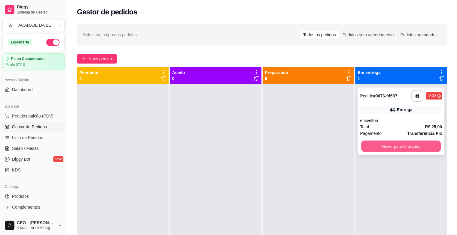
click at [367, 144] on button "Mover para finalizado" at bounding box center [401, 147] width 80 height 12
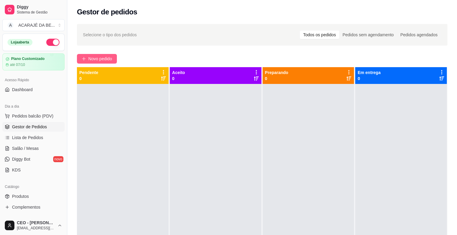
click at [113, 60] on button "Novo pedido" at bounding box center [97, 59] width 40 height 10
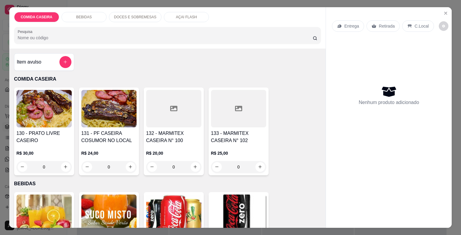
click at [95, 12] on div "BEBIDAS" at bounding box center [84, 17] width 45 height 10
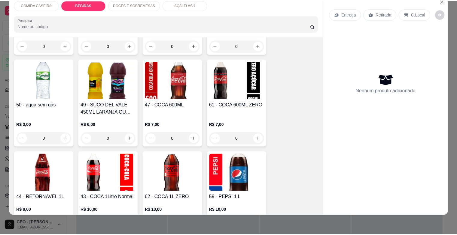
scroll to position [342, 0]
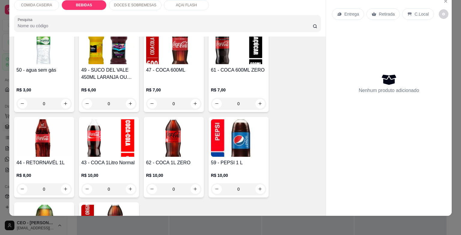
click at [105, 141] on img at bounding box center [108, 138] width 55 height 38
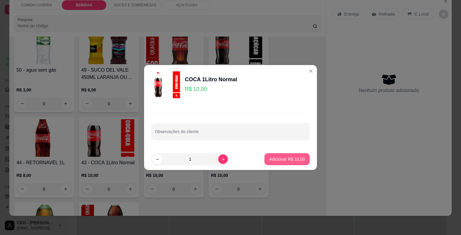
click at [265, 160] on button "Adicionar R$ 10,00" at bounding box center [287, 159] width 45 height 12
type input "1"
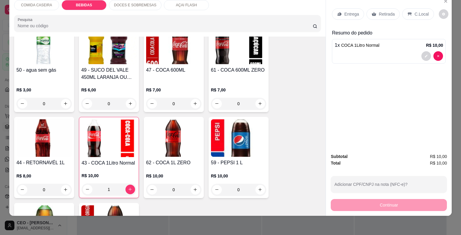
click at [374, 8] on div "Retirada" at bounding box center [383, 13] width 33 height 11
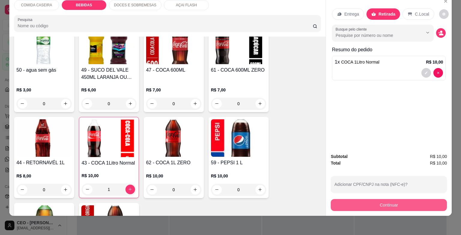
click at [368, 199] on button "Continuar" at bounding box center [389, 205] width 116 height 12
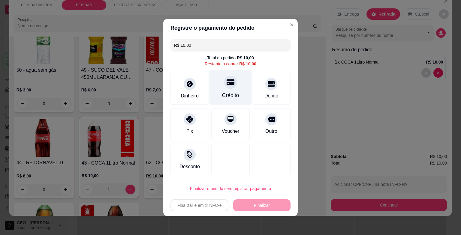
click at [217, 87] on div "Crédito" at bounding box center [231, 87] width 42 height 35
type input "R$ 0,00"
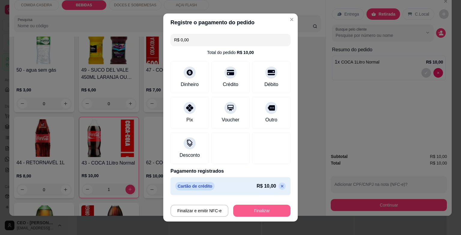
click at [266, 213] on button "Finalizar" at bounding box center [261, 211] width 57 height 12
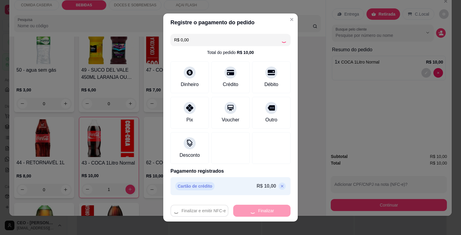
type input "0"
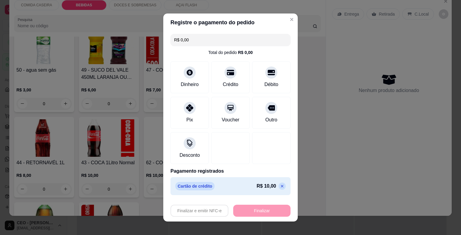
type input "-R$ 10,00"
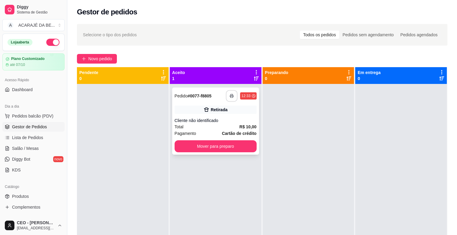
click at [227, 96] on button "button" at bounding box center [232, 96] width 12 height 12
click at [229, 148] on button "Mover para preparo" at bounding box center [215, 147] width 82 height 12
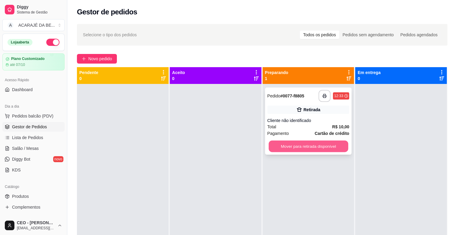
click at [269, 145] on button "Mover para retirada disponível" at bounding box center [308, 147] width 80 height 12
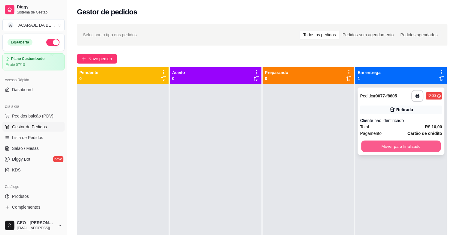
click at [367, 146] on button "Mover para finalizado" at bounding box center [401, 147] width 80 height 12
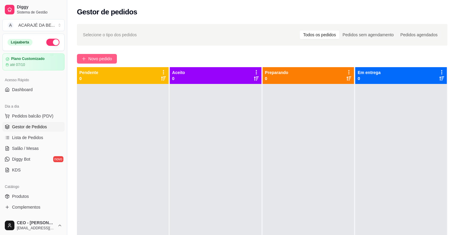
click at [115, 57] on button "Novo pedido" at bounding box center [97, 59] width 40 height 10
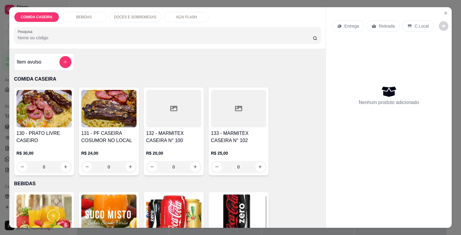
click at [220, 113] on div at bounding box center [238, 109] width 55 height 38
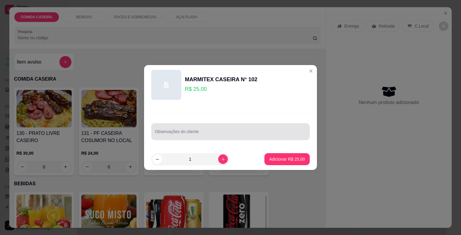
click at [237, 138] on div "Observações do cliente" at bounding box center [230, 131] width 159 height 17
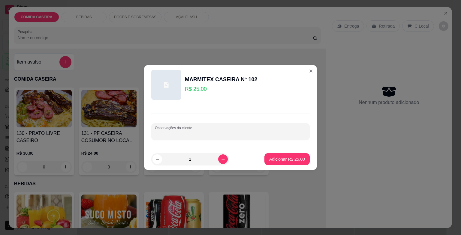
paste input "Escondidinho de arroz com calabresa Purê de aipim Bife ao molho Farofa de mante…"
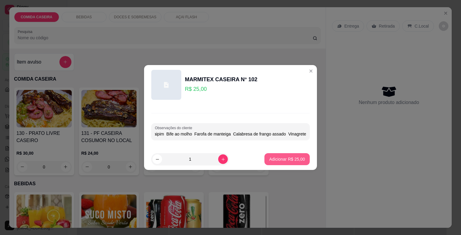
type input "Escondidinho de arroz com calabresa Purê de aipim Bife ao molho Farofa de mante…"
click at [283, 163] on button "Adicionar R$ 25,00" at bounding box center [287, 160] width 44 height 12
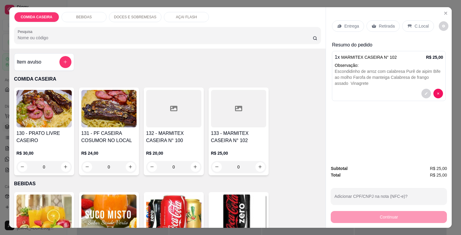
click at [213, 115] on div at bounding box center [238, 109] width 55 height 38
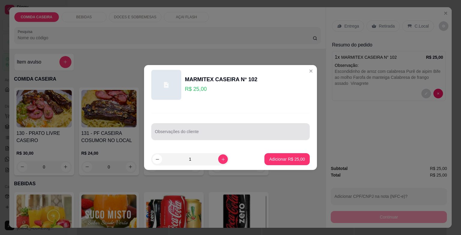
click at [223, 127] on div at bounding box center [230, 132] width 151 height 12
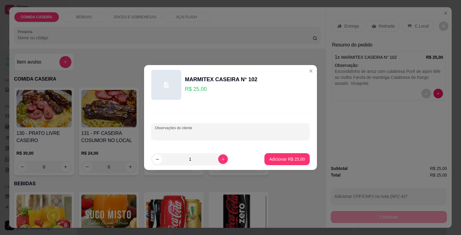
paste input "Feijão de caldo Macarrão alho e óleo Farofa Bife ao molho Costelinha Vinagrete"
type input "Feijão de caldo Macarrão alho e óleo Farofa Bife ao molho Costelinha Vinagrete"
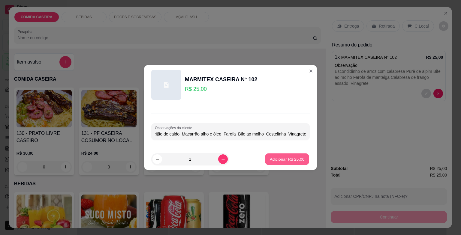
click at [285, 159] on p "Adicionar R$ 25,00" at bounding box center [287, 159] width 35 height 6
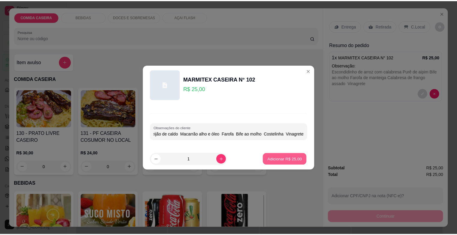
scroll to position [0, 0]
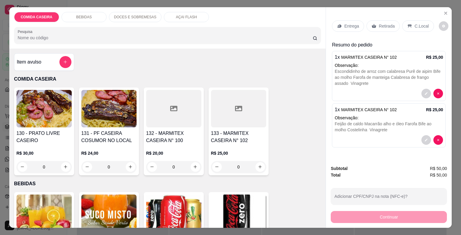
click at [352, 25] on p "Entrega" at bounding box center [351, 26] width 15 height 6
click at [344, 23] on p "Entrega" at bounding box center [351, 26] width 15 height 6
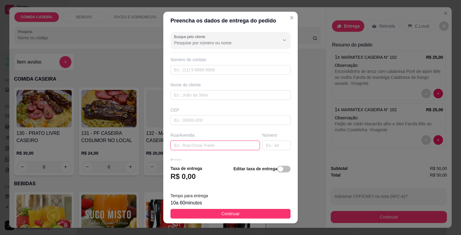
click at [203, 149] on input "text" at bounding box center [215, 146] width 89 height 10
paste input "[PERSON_NAME] 153 Juliana"
type input "[PERSON_NAME] 153 Juliana"
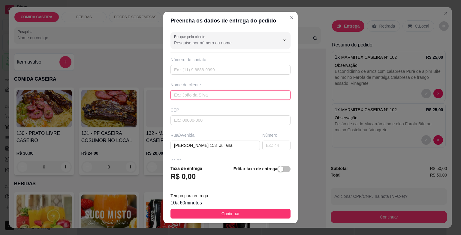
click at [205, 98] on input "text" at bounding box center [231, 95] width 120 height 10
type input "[PERSON_NAME]"
click at [231, 219] on footer "Taxa de entrega R$ 0,00 Editar taxa de entrega Tempo para entrega 10 a 60 minut…" at bounding box center [230, 192] width 135 height 63
click at [233, 217] on button "Continuar" at bounding box center [231, 214] width 120 height 10
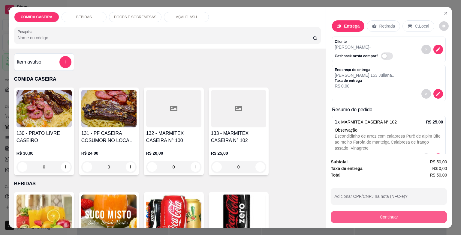
click at [339, 221] on button "Continuar" at bounding box center [389, 217] width 116 height 12
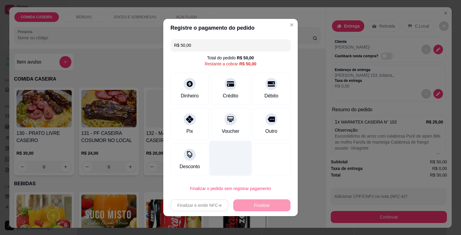
click at [187, 122] on icon at bounding box center [189, 119] width 7 height 7
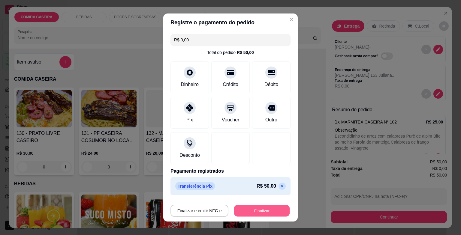
click at [259, 208] on button "Finalizar" at bounding box center [262, 211] width 56 height 12
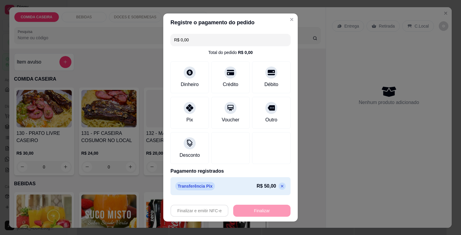
type input "-R$ 50,00"
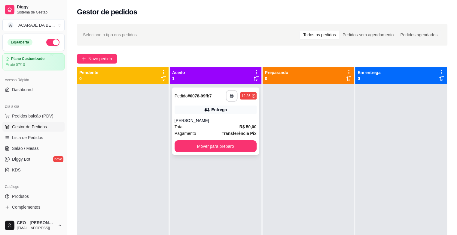
click at [230, 95] on icon "button" at bounding box center [232, 96] width 4 height 4
click at [195, 145] on button "Mover para preparo" at bounding box center [215, 147] width 82 height 12
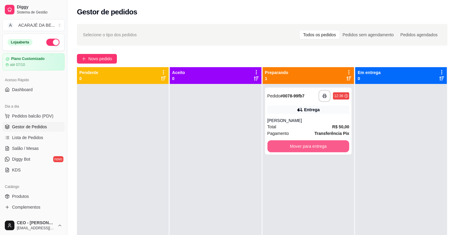
click at [274, 145] on button "Mover para entrega" at bounding box center [308, 147] width 82 height 12
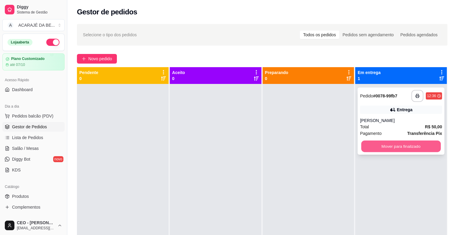
click at [365, 146] on button "Mover para finalizado" at bounding box center [401, 147] width 80 height 12
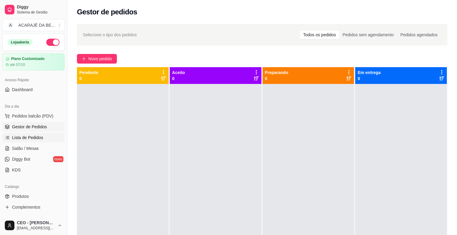
click at [30, 141] on span "Lista de Pedidos" at bounding box center [27, 138] width 31 height 6
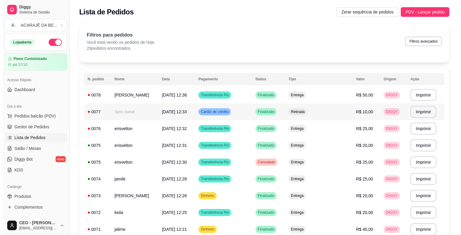
scroll to position [30, 0]
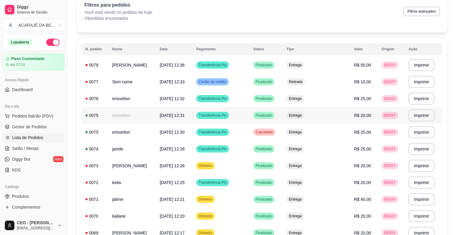
click at [342, 114] on td "Entrega" at bounding box center [317, 115] width 68 height 17
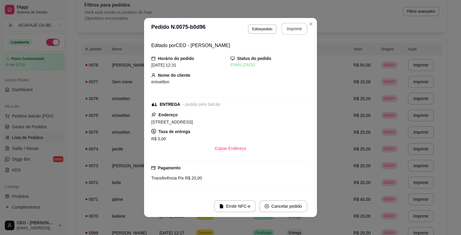
click at [287, 29] on button "Imprimir" at bounding box center [294, 29] width 26 height 12
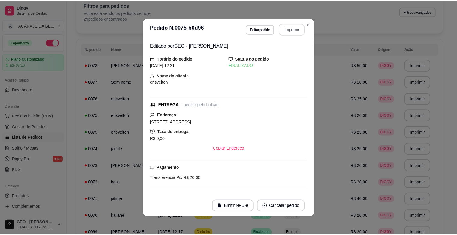
scroll to position [0, 0]
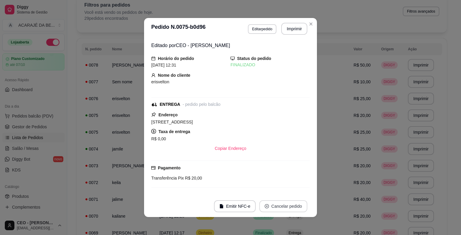
click at [275, 205] on button "Cancelar pedido" at bounding box center [283, 207] width 48 height 12
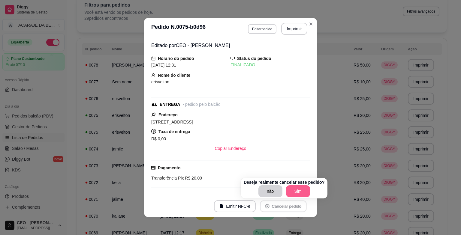
click at [289, 189] on button "Sim" at bounding box center [298, 192] width 24 height 12
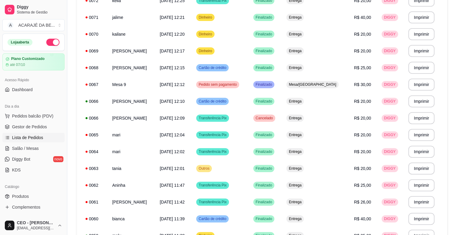
scroll to position [210, 0]
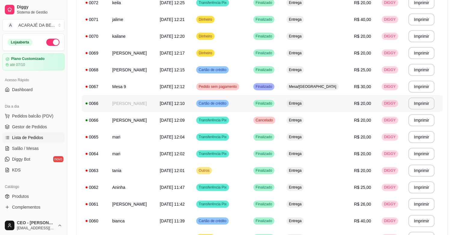
click at [185, 102] on span "[DATE] 12:10" at bounding box center [172, 103] width 25 height 5
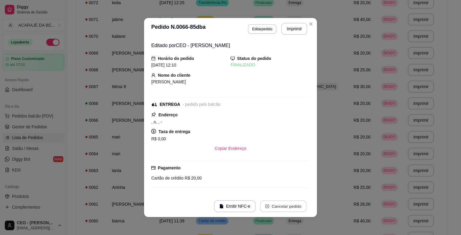
click at [282, 205] on button "Cancelar pedido" at bounding box center [283, 207] width 47 height 12
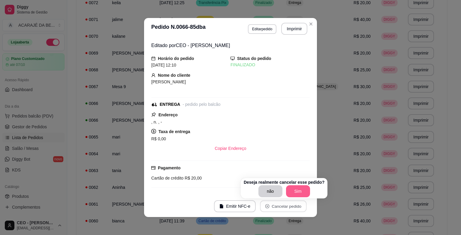
click at [292, 188] on button "Sim" at bounding box center [298, 192] width 24 height 12
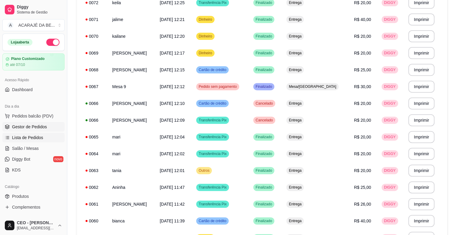
click at [40, 125] on span "Gestor de Pedidos" at bounding box center [29, 127] width 35 height 6
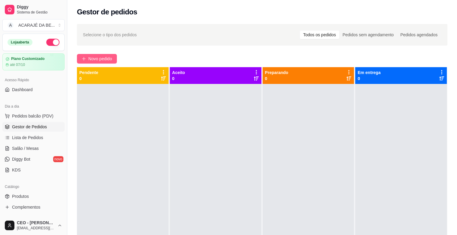
click at [112, 58] on span "Novo pedido" at bounding box center [100, 59] width 24 height 7
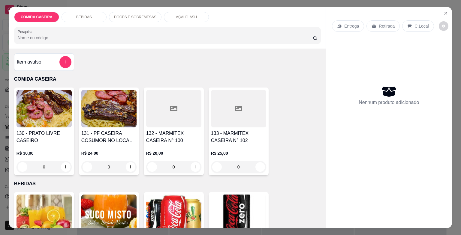
click at [186, 100] on div at bounding box center [173, 109] width 55 height 38
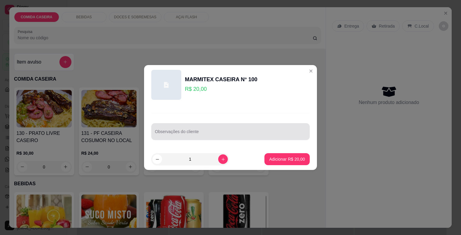
click at [204, 128] on div at bounding box center [230, 132] width 151 height 12
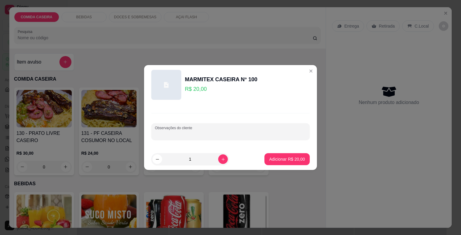
paste input "Feijão tropeiro, arroz, farofa,bife, repolho com manga"
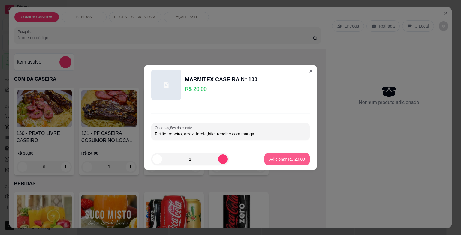
type input "Feijão tropeiro, arroz, farofa,bife, repolho com manga"
click at [275, 159] on p "Adicionar R$ 20,00" at bounding box center [287, 159] width 36 height 6
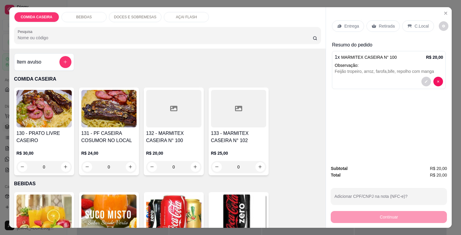
click at [337, 24] on icon at bounding box center [339, 26] width 5 height 5
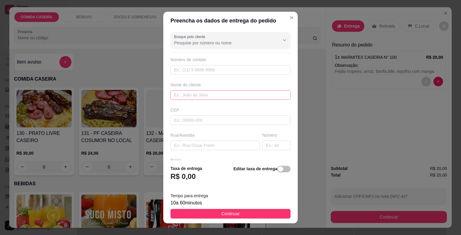
click at [207, 90] on div "Nome do cliente" at bounding box center [230, 91] width 122 height 18
click at [207, 91] on input "text" at bounding box center [231, 95] width 120 height 10
type input "[PERSON_NAME]"
click at [233, 142] on input "text" at bounding box center [215, 146] width 89 height 10
paste input "Salão de [PERSON_NAME]"
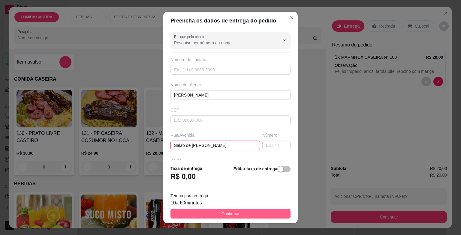
type input "Salão de [PERSON_NAME]"
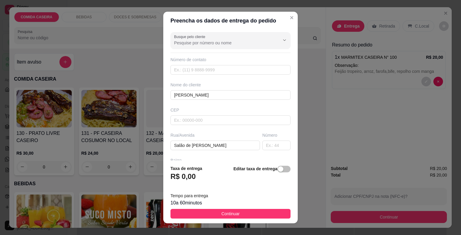
drag, startPoint x: 256, startPoint y: 213, endPoint x: 308, endPoint y: 215, distance: 52.0
click at [256, 213] on button "Continuar" at bounding box center [231, 214] width 120 height 10
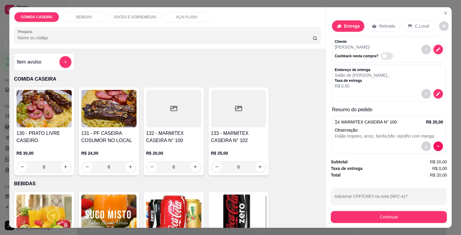
click at [334, 215] on button "Continuar" at bounding box center [389, 217] width 116 height 12
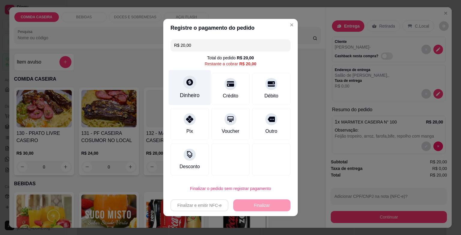
click at [192, 97] on div "Dinheiro" at bounding box center [190, 96] width 20 height 8
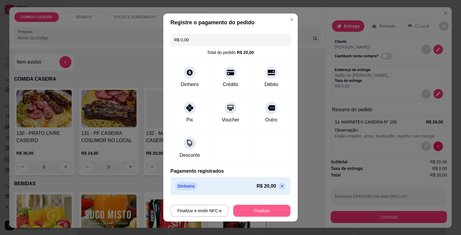
click at [272, 210] on button "Finalizar" at bounding box center [261, 211] width 57 height 12
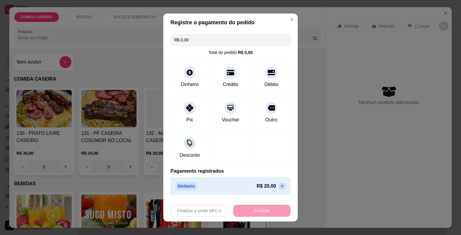
type input "-R$ 20,00"
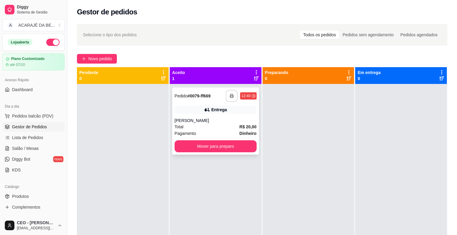
click at [229, 95] on icon "button" at bounding box center [231, 96] width 4 height 4
click at [187, 141] on button "Mover para preparo" at bounding box center [215, 147] width 82 height 12
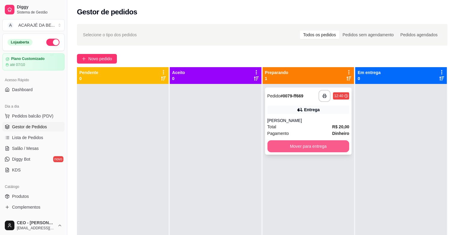
click at [304, 150] on button "Mover para entrega" at bounding box center [308, 147] width 82 height 12
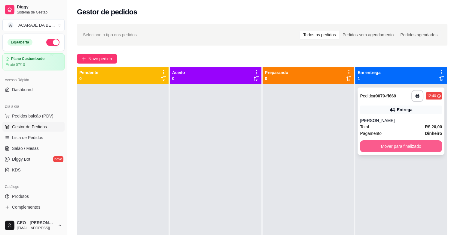
click at [423, 149] on button "Mover para finalizado" at bounding box center [401, 147] width 82 height 12
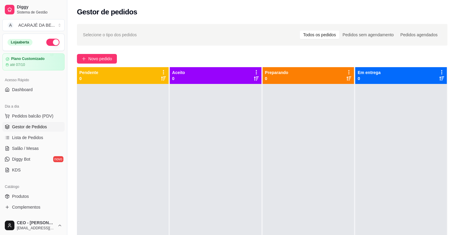
click at [324, 161] on div at bounding box center [308, 201] width 92 height 235
click at [111, 57] on span "Novo pedido" at bounding box center [100, 59] width 24 height 7
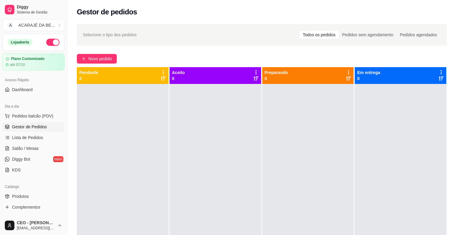
click at [169, 97] on div at bounding box center [173, 109] width 55 height 38
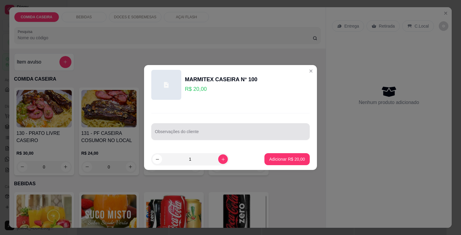
click at [195, 135] on input "Observações do cliente" at bounding box center [230, 134] width 151 height 6
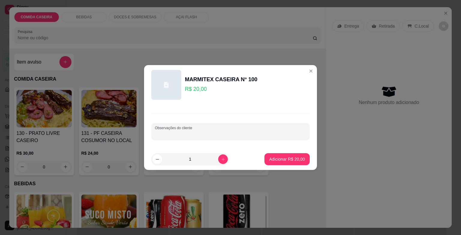
paste input "Feijão tropeiro arroz farofa manteiga vinagrete bife ao molho"
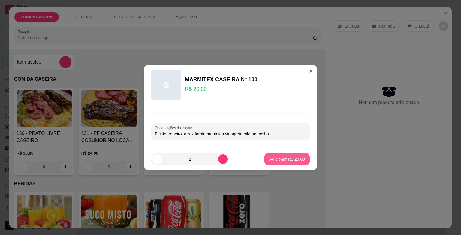
type input "Feijão tropeiro arroz farofa manteiga vinagrete bife ao molho"
click at [280, 161] on p "Adicionar R$ 20,00" at bounding box center [287, 159] width 36 height 6
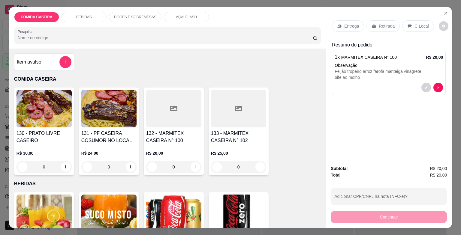
click at [347, 24] on p "Entrega" at bounding box center [351, 26] width 15 height 6
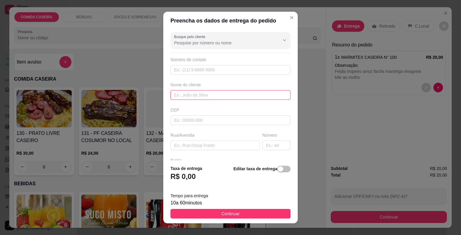
click at [189, 97] on input "text" at bounding box center [231, 95] width 120 height 10
type input "nilda"
click at [216, 150] on div "Busque pelo cliente Número de contato Nome do cliente nilda CEP Rua/[GEOGRAPHIC…" at bounding box center [230, 95] width 135 height 131
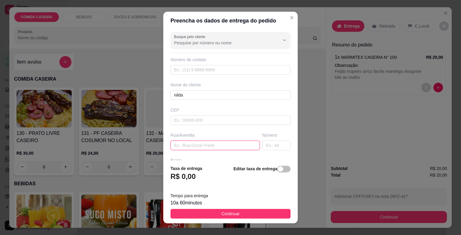
click at [216, 144] on input "text" at bounding box center [215, 146] width 89 height 10
paste input "Nilda rua 6 bairro popular ao lado da igreja [DEMOGRAPHIC_DATA]"
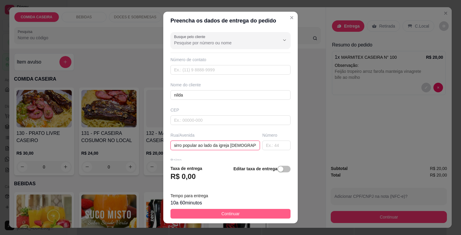
type input "Nilda rua 6 bairro popular ao lado da igreja [DEMOGRAPHIC_DATA]"
click at [246, 210] on button "Continuar" at bounding box center [231, 214] width 120 height 10
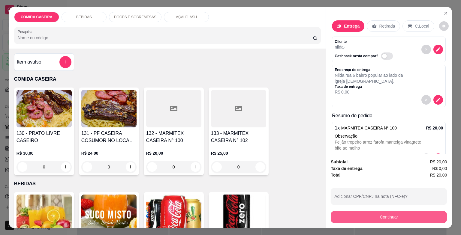
click at [354, 218] on button "Continuar" at bounding box center [389, 217] width 116 height 12
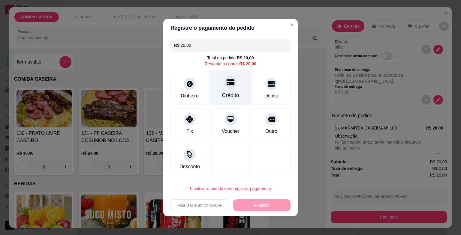
click at [230, 89] on div "Crédito" at bounding box center [231, 87] width 42 height 35
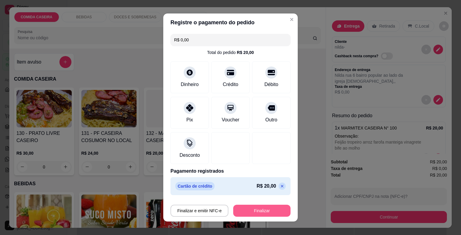
click at [271, 209] on button "Finalizar" at bounding box center [261, 211] width 57 height 12
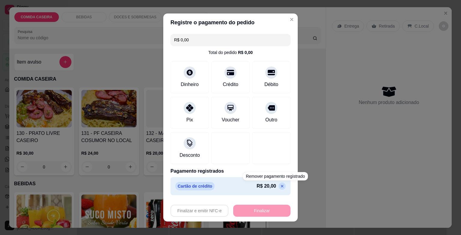
type input "-R$ 20,00"
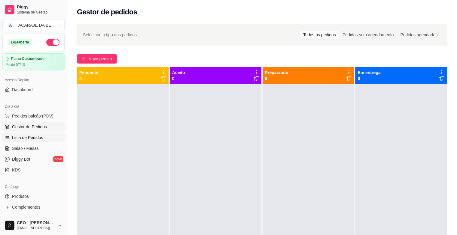
click at [51, 135] on link "Lista de Pedidos" at bounding box center [33, 138] width 62 height 10
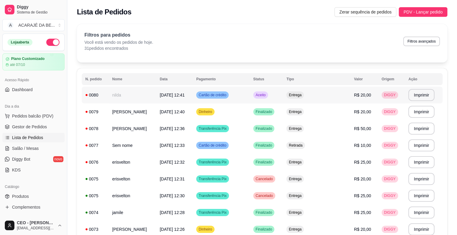
click at [138, 95] on td "nilda" at bounding box center [131, 95] width 47 height 17
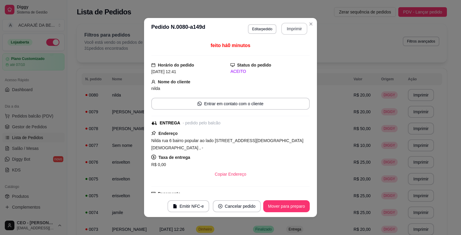
click at [288, 28] on button "Imprimir" at bounding box center [294, 29] width 26 height 12
click at [277, 203] on button "Mover para preparo" at bounding box center [286, 207] width 47 height 12
click at [288, 203] on button "Mover para entrega" at bounding box center [286, 207] width 45 height 12
click at [289, 203] on button "Mover para finalizado" at bounding box center [285, 207] width 50 height 12
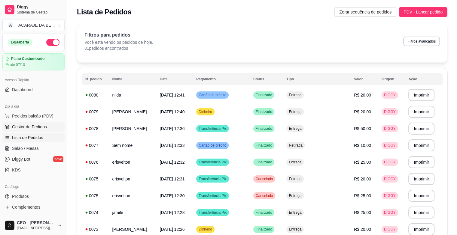
click at [46, 125] on link "Gestor de Pedidos" at bounding box center [33, 127] width 62 height 10
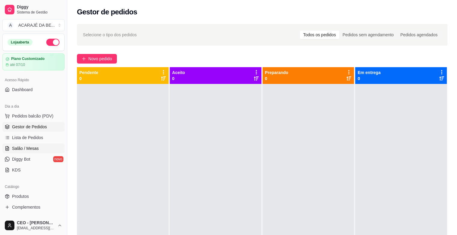
click at [41, 150] on link "Salão / Mesas" at bounding box center [33, 149] width 62 height 10
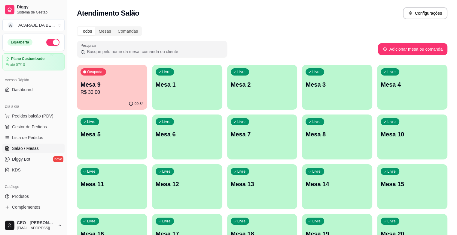
click at [108, 97] on div "Ocupada Mesa 9 R$ 30,00" at bounding box center [112, 81] width 70 height 33
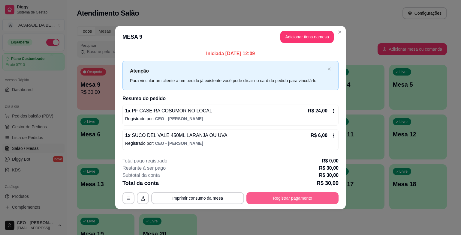
click at [278, 195] on button "Registrar pagamento" at bounding box center [292, 198] width 92 height 12
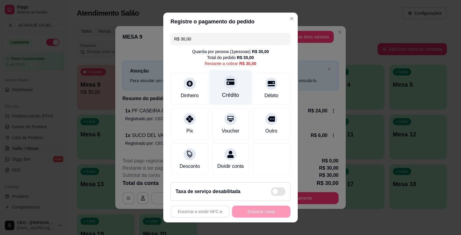
click at [219, 89] on div "Crédito" at bounding box center [231, 87] width 42 height 35
type input "R$ 0,00"
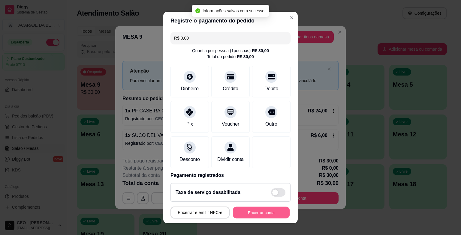
click at [259, 210] on button "Encerrar conta" at bounding box center [261, 213] width 57 height 12
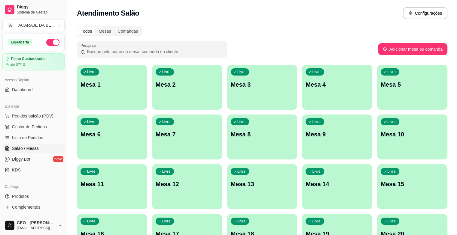
click at [231, 85] on p "Mesa 3" at bounding box center [262, 84] width 63 height 8
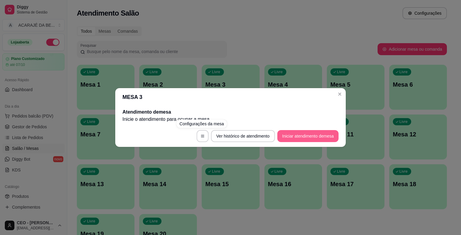
click at [288, 136] on button "Iniciar atendimento de mesa" at bounding box center [307, 136] width 61 height 12
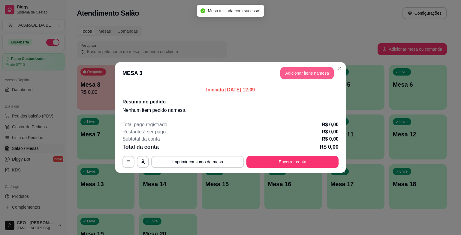
click at [301, 70] on button "Adicionar itens na mesa" at bounding box center [306, 73] width 53 height 12
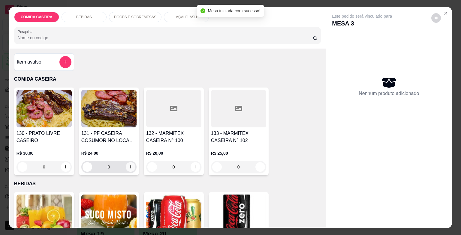
click at [128, 165] on icon "increase-product-quantity" at bounding box center [130, 167] width 5 height 5
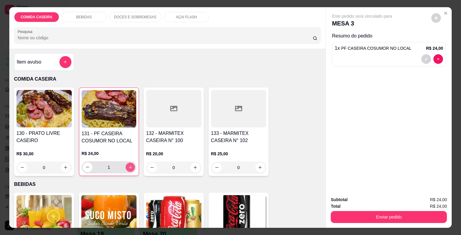
click at [129, 166] on icon "increase-product-quantity" at bounding box center [130, 167] width 3 height 3
type input "2"
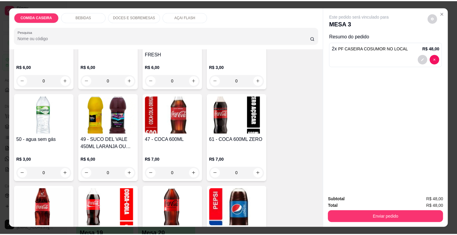
scroll to position [300, 0]
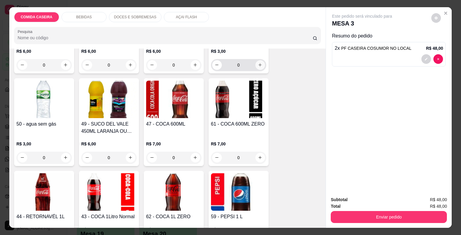
click at [257, 60] on button "increase-product-quantity" at bounding box center [260, 65] width 10 height 10
type input "1"
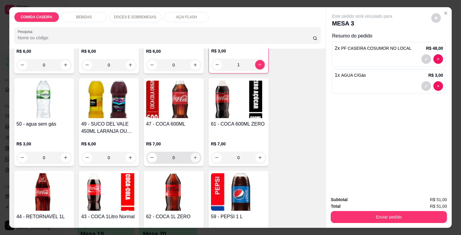
click at [194, 158] on button "increase-product-quantity" at bounding box center [196, 158] width 10 height 10
type input "1"
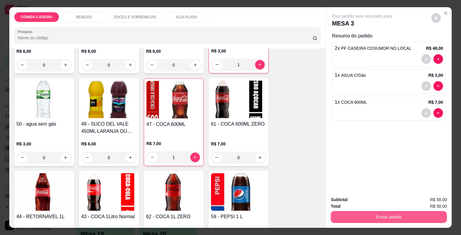
click at [337, 217] on button "Enviar pedido" at bounding box center [389, 217] width 116 height 12
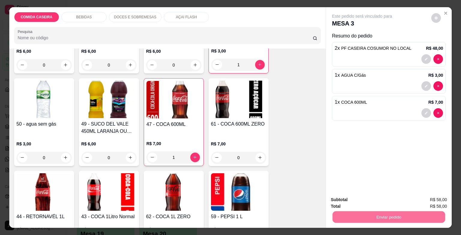
click at [440, 202] on button "Enviar pedido" at bounding box center [432, 200] width 34 height 11
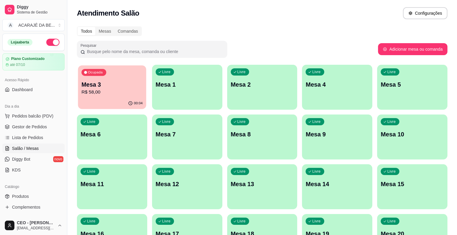
click at [114, 95] on p "R$ 58,00" at bounding box center [111, 92] width 61 height 7
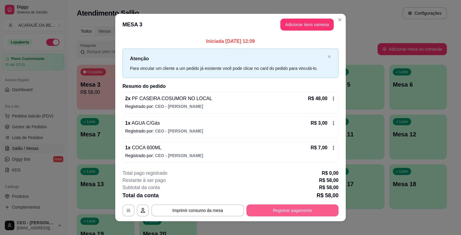
click at [286, 210] on button "Registrar pagamento" at bounding box center [292, 211] width 92 height 12
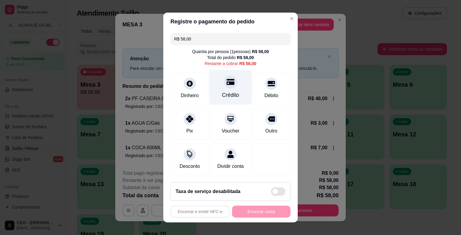
click at [226, 102] on div "Crédito" at bounding box center [231, 87] width 42 height 35
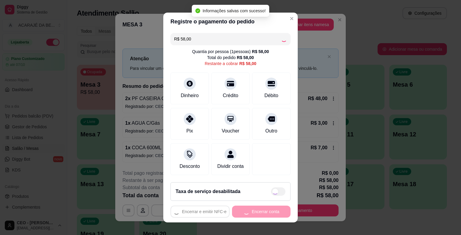
type input "R$ 0,00"
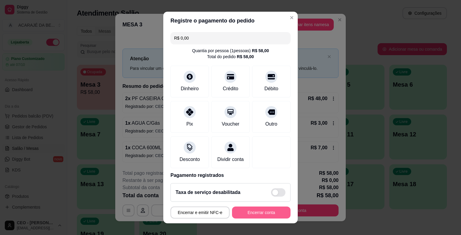
click at [266, 213] on button "Encerrar conta" at bounding box center [261, 213] width 59 height 12
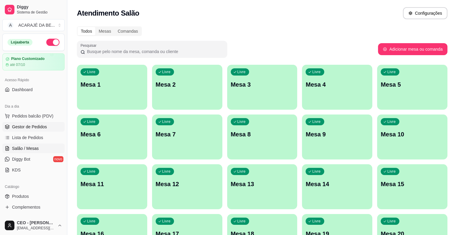
click at [29, 128] on span "Gestor de Pedidos" at bounding box center [29, 127] width 35 height 6
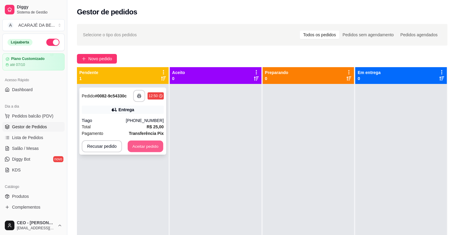
click at [135, 150] on button "Aceitar pedido" at bounding box center [145, 147] width 35 height 12
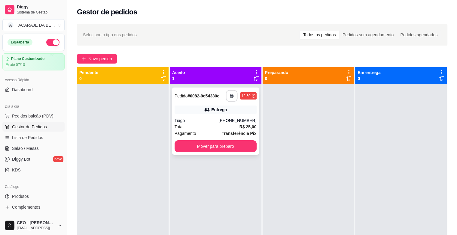
click at [231, 98] on icon "button" at bounding box center [232, 96] width 4 height 4
click at [226, 147] on button "Mover para preparo" at bounding box center [216, 147] width 80 height 12
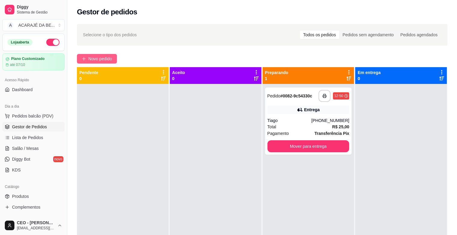
click at [107, 59] on span "Novo pedido" at bounding box center [100, 59] width 24 height 7
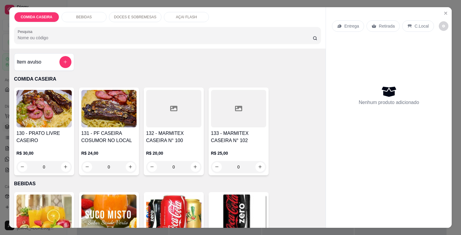
click at [222, 106] on div at bounding box center [238, 109] width 55 height 38
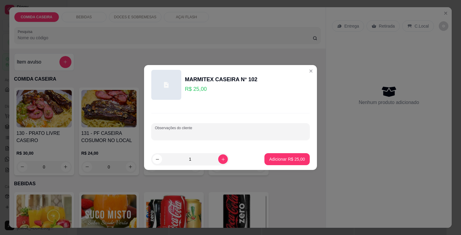
click at [221, 135] on input "Observações do cliente" at bounding box center [230, 134] width 151 height 6
type input "completa com churrasco"
click at [276, 157] on p "Adicionar R$ 25,00" at bounding box center [287, 159] width 36 height 6
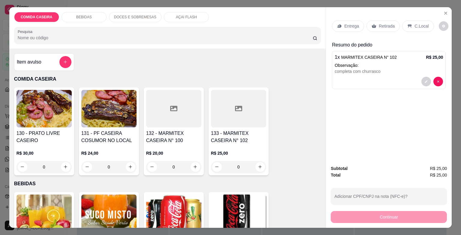
click at [348, 20] on div "Entrega" at bounding box center [348, 25] width 32 height 11
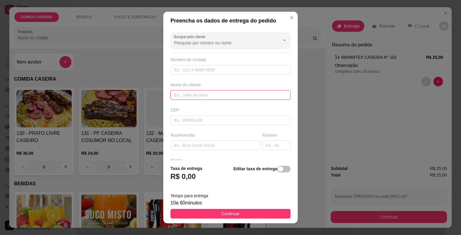
click at [212, 97] on input "text" at bounding box center [231, 95] width 120 height 10
type input "[PERSON_NAME]"
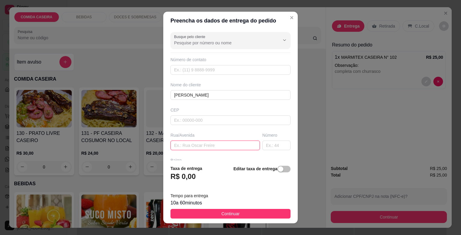
click at [212, 145] on input "text" at bounding box center [215, 146] width 89 height 10
type input "em frete a o vaz"
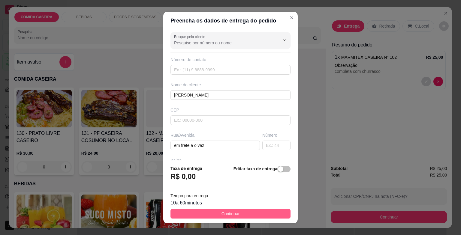
drag, startPoint x: 260, startPoint y: 208, endPoint x: 258, endPoint y: 213, distance: 5.2
click at [258, 213] on footer "Taxa de entrega R$ 0,00 Editar taxa de entrega Tempo para entrega 10 a 60 minut…" at bounding box center [230, 192] width 135 height 63
click at [257, 213] on button "Continuar" at bounding box center [231, 214] width 120 height 10
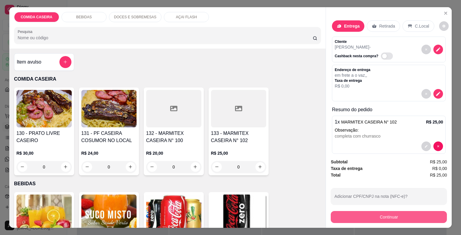
click at [339, 214] on button "Continuar" at bounding box center [389, 217] width 116 height 12
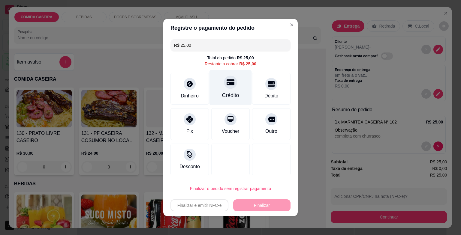
click at [217, 90] on div "Crédito" at bounding box center [231, 87] width 42 height 35
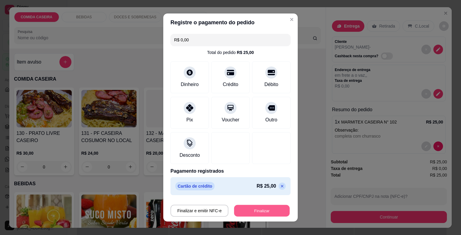
click at [257, 210] on button "Finalizar" at bounding box center [262, 211] width 56 height 12
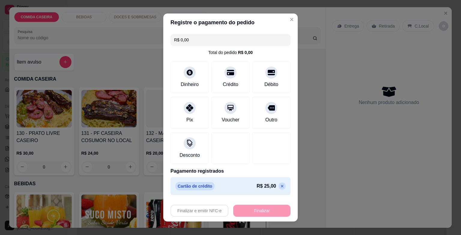
type input "-R$ 25,00"
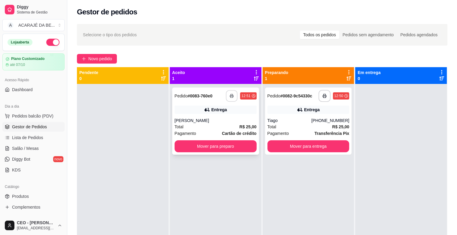
click at [232, 97] on button "button" at bounding box center [232, 96] width 12 height 12
click at [219, 147] on button "Mover para preparo" at bounding box center [216, 147] width 80 height 12
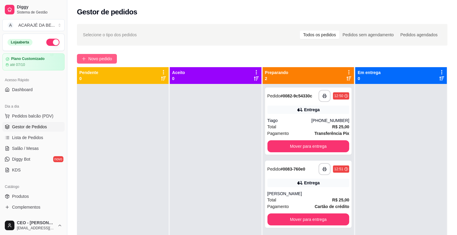
click at [99, 60] on span "Novo pedido" at bounding box center [100, 59] width 24 height 7
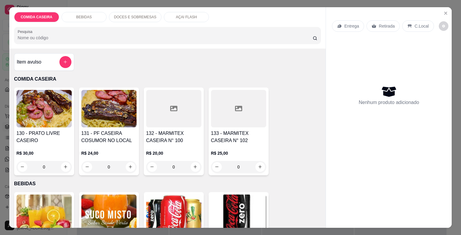
click at [236, 119] on div at bounding box center [238, 109] width 55 height 38
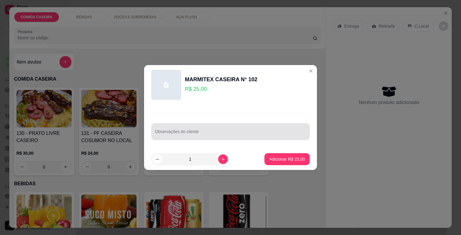
click at [188, 129] on div at bounding box center [230, 132] width 151 height 12
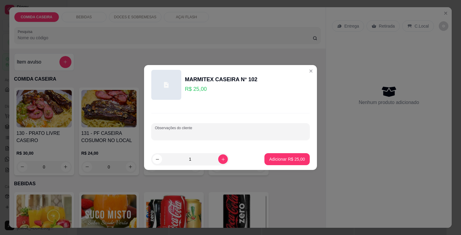
paste input "Feijão tropeiro Arroz Purê Macarrão alho e óleo Costela suína e linguiça de fra…"
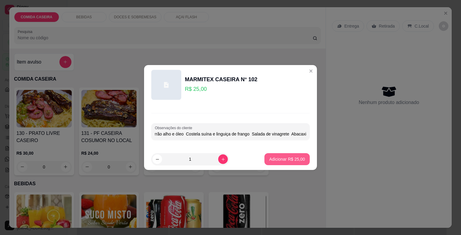
type input "Feijão tropeiro Arroz Purê Macarrão alho e óleo Costela suína e linguiça de fra…"
click at [281, 158] on p "Adicionar R$ 25,00" at bounding box center [287, 159] width 35 height 6
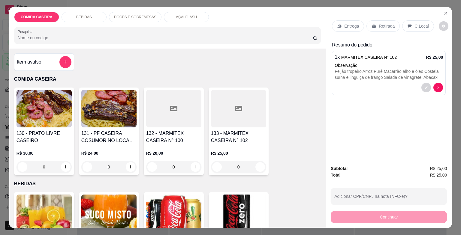
click at [346, 23] on p "Entrega" at bounding box center [351, 26] width 15 height 6
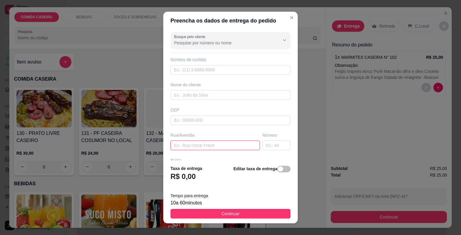
click at [215, 148] on input "text" at bounding box center [215, 146] width 89 height 10
paste input "Entregar ao lado de Cazuza bike, encima da antiga cia"
type input "Entregar ao lado de Cazuza bike, encima da antiga cia"
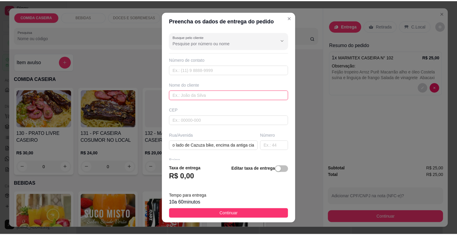
scroll to position [0, 0]
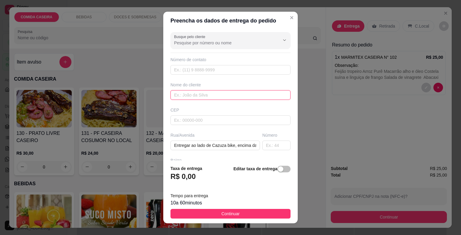
drag, startPoint x: 231, startPoint y: 94, endPoint x: 232, endPoint y: 90, distance: 3.8
click at [231, 93] on input "text" at bounding box center [231, 95] width 120 height 10
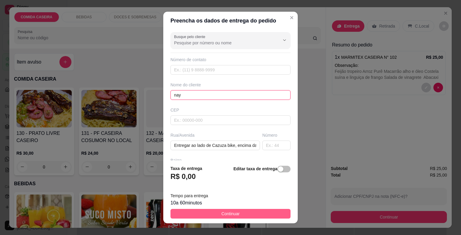
type input "nay"
click at [269, 214] on button "Continuar" at bounding box center [231, 214] width 120 height 10
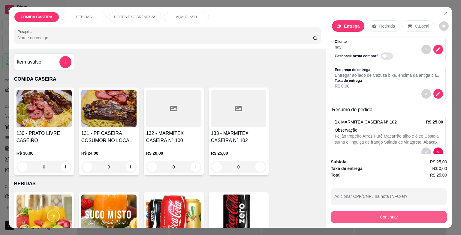
click at [365, 216] on button "Continuar" at bounding box center [389, 217] width 116 height 12
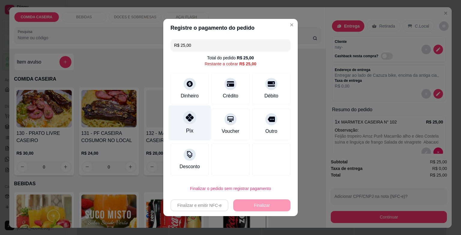
click at [193, 123] on div "Pix" at bounding box center [190, 123] width 42 height 35
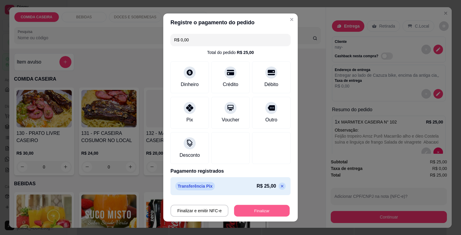
click at [266, 210] on button "Finalizar" at bounding box center [262, 211] width 56 height 12
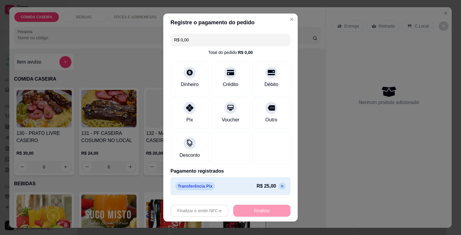
type input "-R$ 25,00"
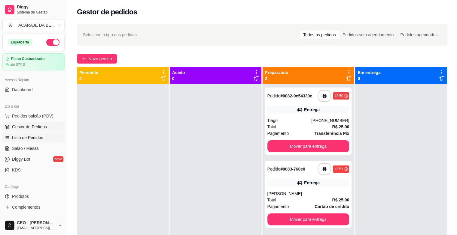
click at [37, 137] on span "Lista de Pedidos" at bounding box center [27, 138] width 31 height 6
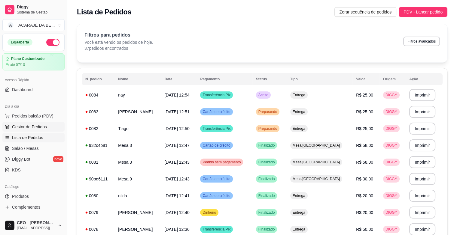
click at [32, 124] on span "Gestor de Pedidos" at bounding box center [29, 127] width 35 height 6
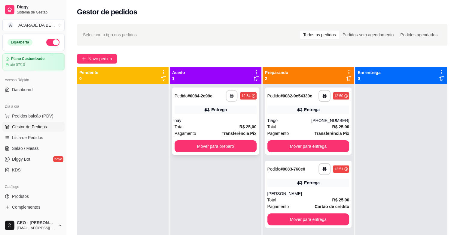
click at [230, 96] on icon "button" at bounding box center [231, 96] width 3 height 2
click at [234, 150] on button "Mover para preparo" at bounding box center [216, 147] width 80 height 12
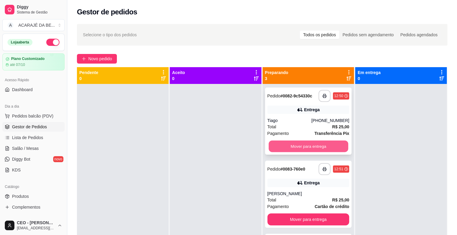
click at [323, 147] on button "Mover para entrega" at bounding box center [308, 147] width 80 height 12
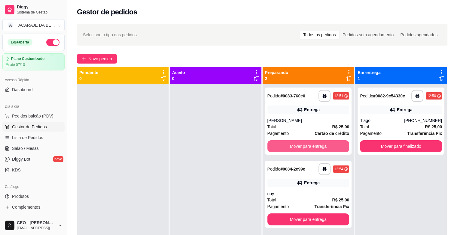
click at [323, 147] on button "Mover para entrega" at bounding box center [308, 147] width 82 height 12
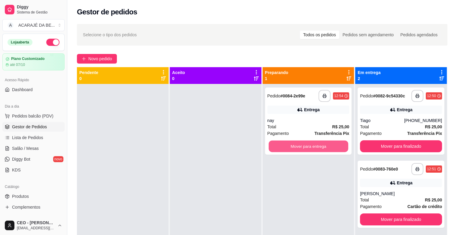
click at [323, 147] on button "Mover para entrega" at bounding box center [308, 147] width 80 height 12
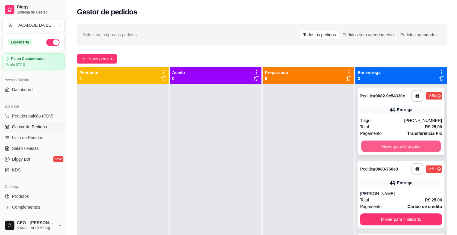
click at [373, 143] on button "Mover para finalizado" at bounding box center [401, 147] width 80 height 12
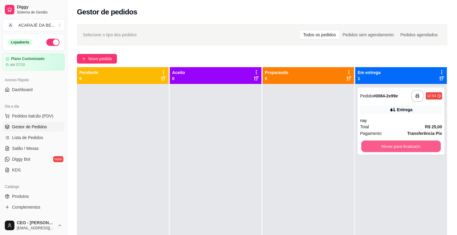
click at [373, 143] on button "Mover para finalizado" at bounding box center [401, 147] width 80 height 12
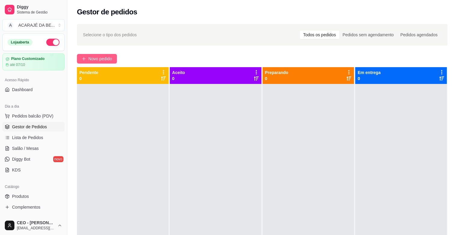
click at [98, 54] on button "Novo pedido" at bounding box center [97, 59] width 40 height 10
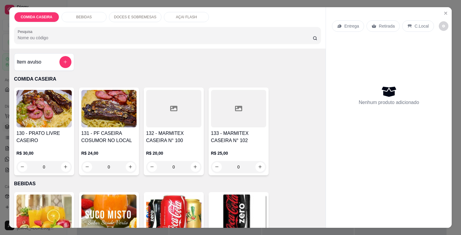
click at [55, 62] on div "Item avulso" at bounding box center [44, 62] width 55 height 12
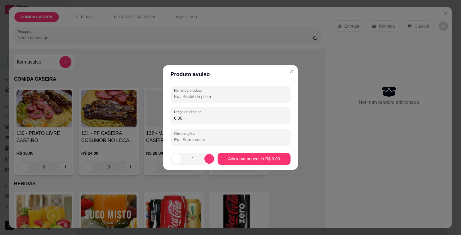
click at [238, 96] on input "Nome do produto" at bounding box center [230, 97] width 113 height 6
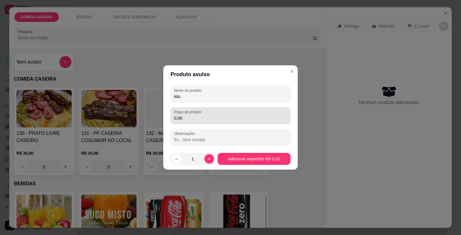
type input "kilo"
click at [190, 122] on div "0,00" at bounding box center [230, 116] width 113 height 12
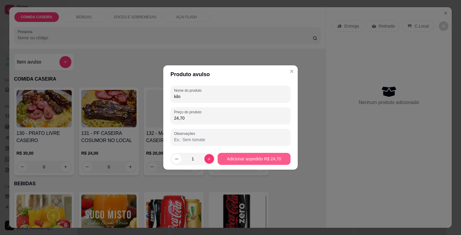
type input "24,70"
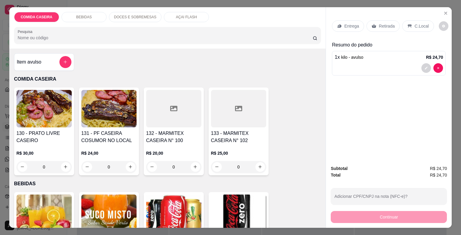
drag, startPoint x: 383, startPoint y: 23, endPoint x: 382, endPoint y: 33, distance: 10.2
click at [383, 23] on p "Retirada" at bounding box center [387, 26] width 16 height 6
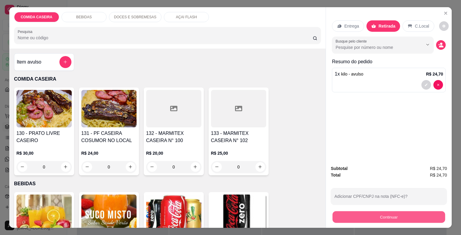
click at [390, 214] on button "Continuar" at bounding box center [389, 218] width 113 height 12
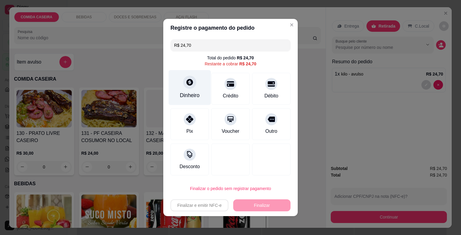
click at [184, 94] on div "Dinheiro" at bounding box center [190, 96] width 20 height 8
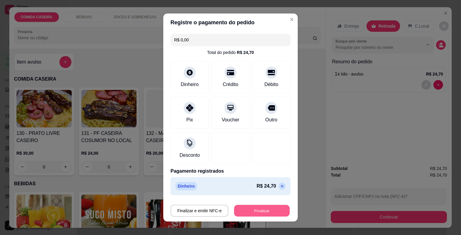
click at [273, 214] on button "Finalizar" at bounding box center [262, 211] width 56 height 12
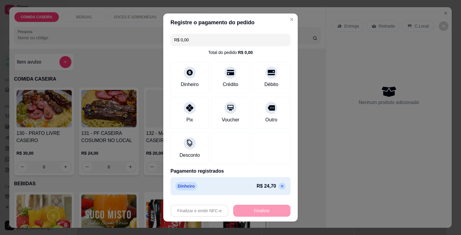
type input "-R$ 24,70"
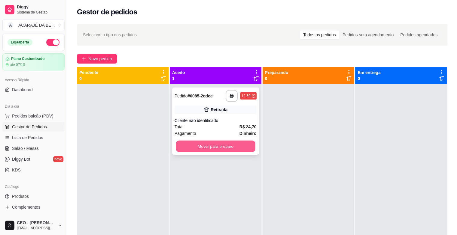
click at [233, 149] on button "Mover para preparo" at bounding box center [216, 147] width 80 height 12
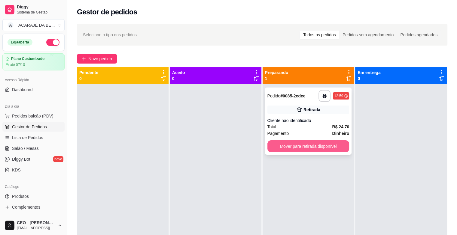
click at [282, 144] on button "Mover para retirada disponível" at bounding box center [308, 147] width 82 height 12
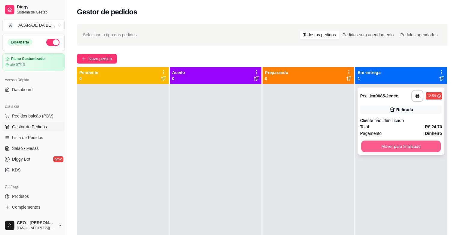
click at [367, 143] on button "Mover para finalizado" at bounding box center [401, 147] width 80 height 12
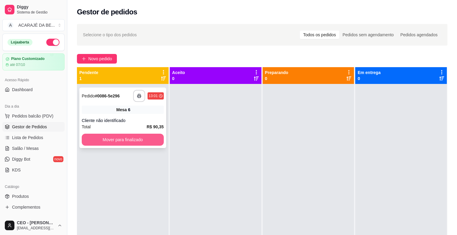
click at [133, 143] on button "Mover para finalizado" at bounding box center [123, 140] width 82 height 12
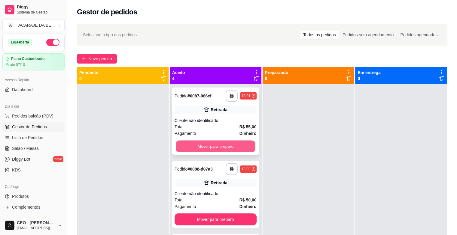
click at [241, 149] on button "Mover para preparo" at bounding box center [216, 147] width 80 height 12
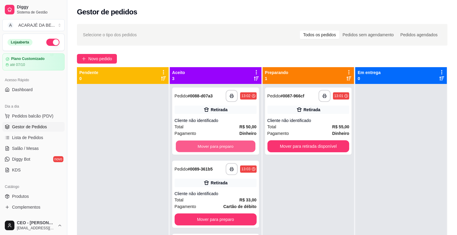
click at [241, 149] on button "Mover para preparo" at bounding box center [216, 147] width 80 height 12
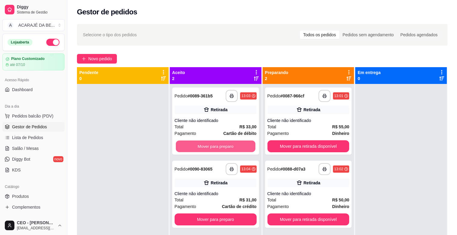
click at [241, 149] on button "Mover para preparo" at bounding box center [216, 147] width 80 height 12
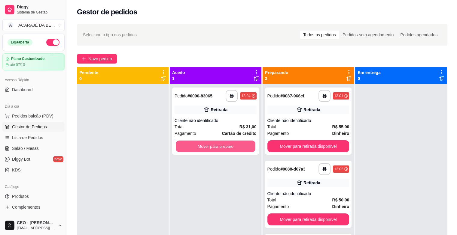
click at [241, 149] on button "Mover para preparo" at bounding box center [216, 147] width 80 height 12
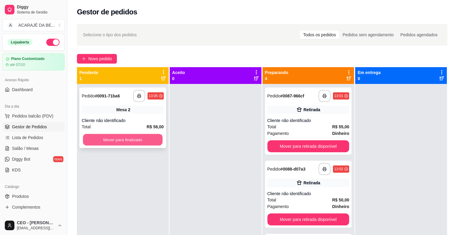
click at [153, 141] on button "Mover para finalizado" at bounding box center [123, 140] width 80 height 12
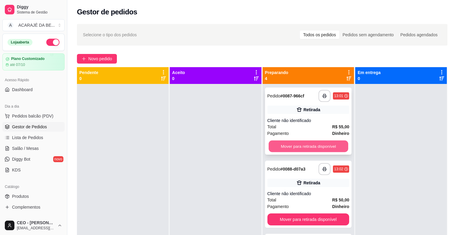
click at [280, 150] on button "Mover para retirada disponível" at bounding box center [308, 147] width 80 height 12
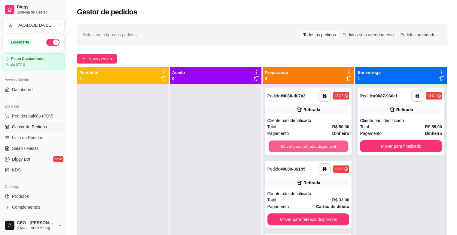
click at [280, 150] on button "Mover para retirada disponível" at bounding box center [308, 147] width 80 height 12
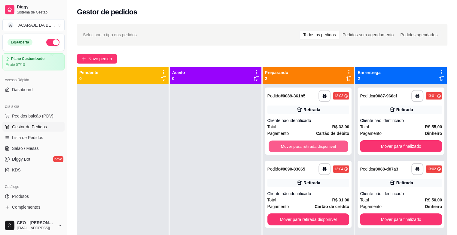
click at [280, 150] on button "Mover para retirada disponível" at bounding box center [308, 147] width 80 height 12
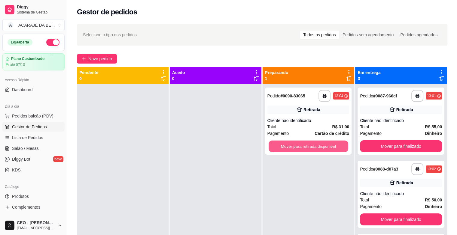
click at [280, 150] on button "Mover para retirada disponível" at bounding box center [308, 147] width 80 height 12
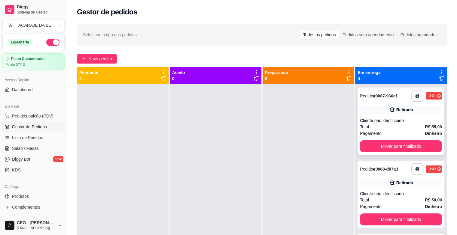
click at [381, 139] on div "**********" at bounding box center [400, 121] width 87 height 67
click at [378, 148] on button "Mover para finalizado" at bounding box center [401, 147] width 82 height 12
click at [377, 148] on button "Mover para finalizado" at bounding box center [401, 147] width 82 height 12
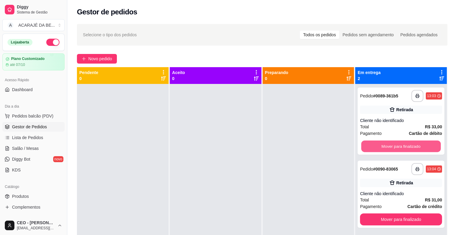
click at [377, 148] on button "Mover para finalizado" at bounding box center [401, 147] width 80 height 12
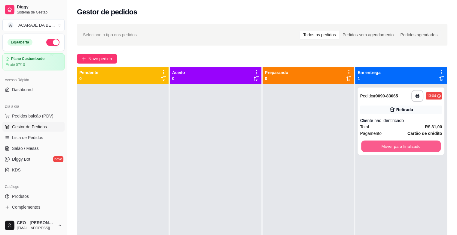
click at [377, 148] on button "Mover para finalizado" at bounding box center [401, 147] width 80 height 12
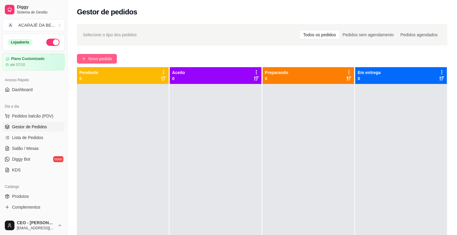
click at [106, 59] on span "Novo pedido" at bounding box center [100, 59] width 24 height 7
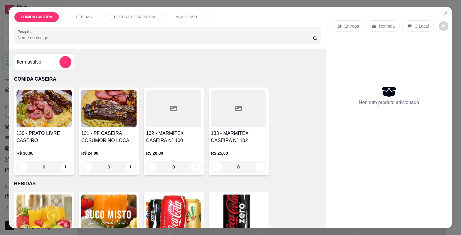
click at [157, 112] on div at bounding box center [173, 109] width 55 height 38
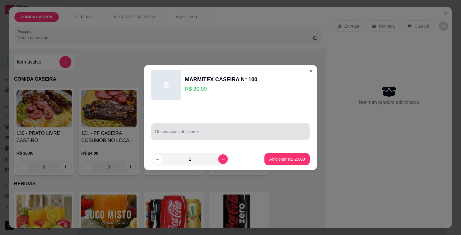
drag, startPoint x: 234, startPoint y: 126, endPoint x: 234, endPoint y: 129, distance: 3.1
click at [234, 129] on div at bounding box center [230, 132] width 151 height 12
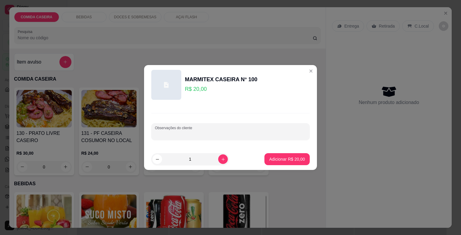
paste input "Couve Alface tomate Escondidinho com calabresa Alcatra Feijão de caldo"
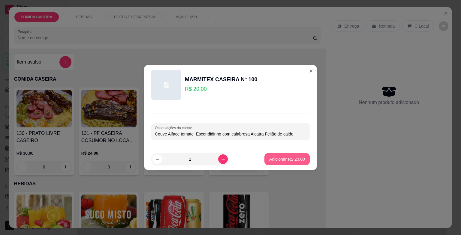
type input "Couve Alface tomate Escondidinho com calabresa Alcatra Feijão de caldo"
click at [287, 156] on button "Adicionar R$ 20,00" at bounding box center [287, 159] width 45 height 12
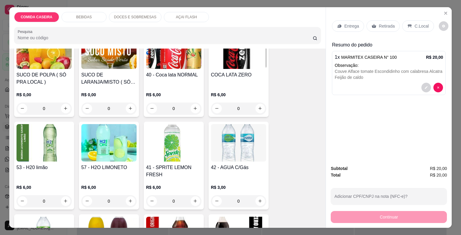
scroll to position [210, 0]
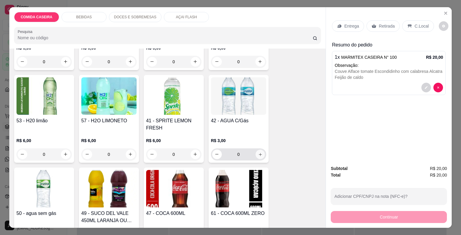
click at [259, 154] on icon "increase-product-quantity" at bounding box center [260, 154] width 5 height 5
type input "1"
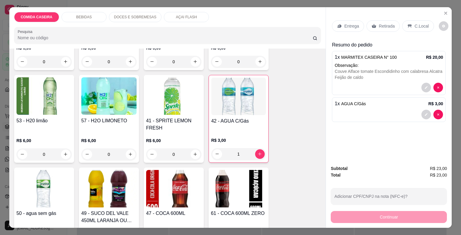
click at [354, 20] on div "Entrega" at bounding box center [348, 25] width 32 height 11
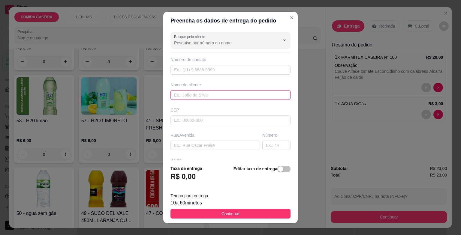
click at [204, 94] on input "text" at bounding box center [231, 95] width 120 height 10
type input "dayana"
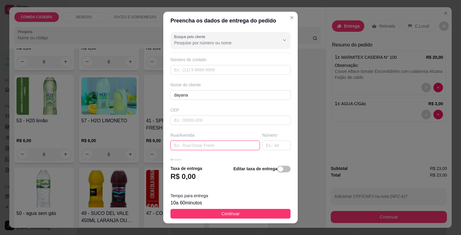
click at [219, 145] on input "text" at bounding box center [215, 146] width 89 height 10
paste input "Rua 👉 ROTARY Bairro 👉CENTRO 🏠[GEOGRAPHIC_DATA] 👉ROSA e BRANCA Portão 👉 BRANCO N…"
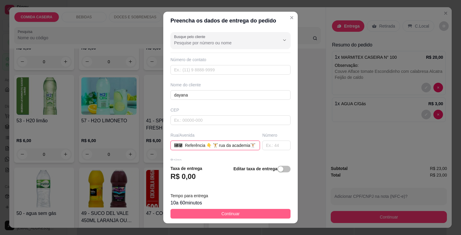
type input "Rua 👉 ROTARY Bairro 👉CENTRO 🏠[GEOGRAPHIC_DATA] 👉ROSA e BRANCA Portão 👉 BRANCO N…"
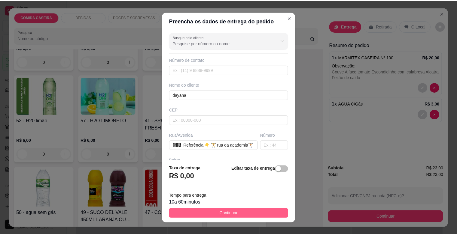
scroll to position [0, 0]
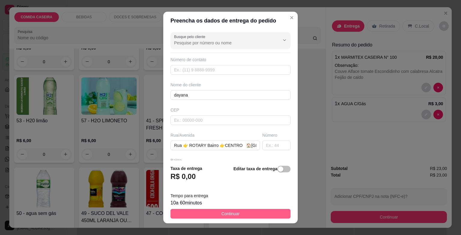
click at [248, 213] on button "Continuar" at bounding box center [231, 214] width 120 height 10
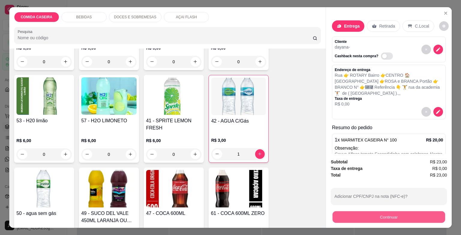
click at [348, 219] on button "Continuar" at bounding box center [389, 218] width 113 height 12
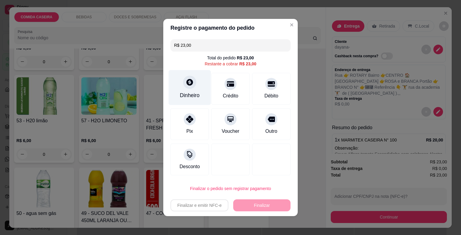
click at [186, 84] on icon at bounding box center [189, 82] width 7 height 7
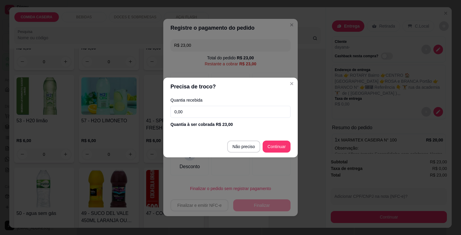
click at [236, 112] on input "0,00" at bounding box center [231, 112] width 120 height 12
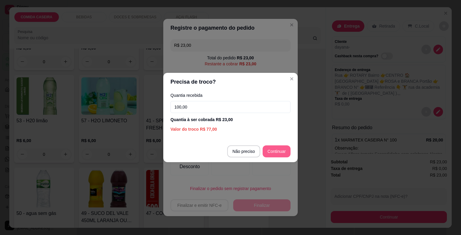
type input "100,00"
type input "R$ 0,00"
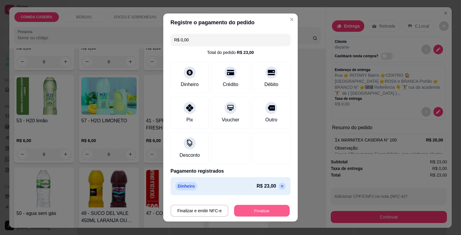
click at [260, 214] on button "Finalizar" at bounding box center [262, 211] width 56 height 12
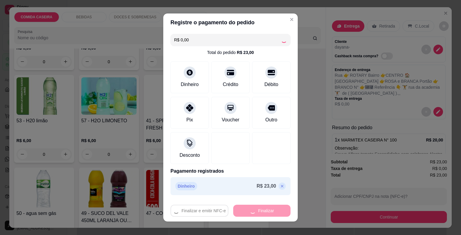
type input "0"
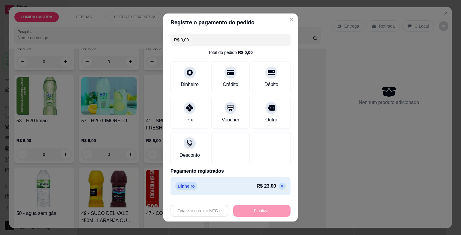
type input "-R$ 23,00"
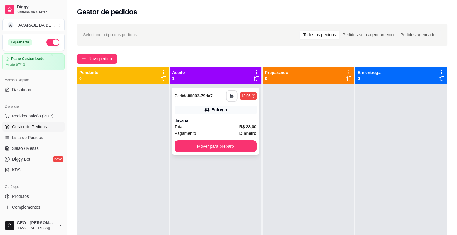
click at [226, 96] on button "button" at bounding box center [232, 96] width 12 height 12
click at [231, 98] on icon "button" at bounding box center [232, 96] width 4 height 4
click at [229, 147] on button "Mover para preparo" at bounding box center [216, 147] width 80 height 12
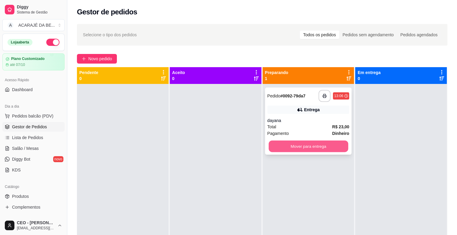
click at [294, 145] on button "Mover para entrega" at bounding box center [308, 147] width 80 height 12
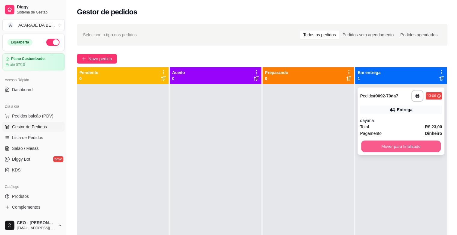
click at [369, 144] on button "Mover para finalizado" at bounding box center [401, 147] width 80 height 12
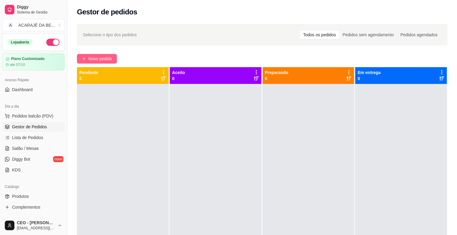
click at [103, 57] on span "Novo pedido" at bounding box center [100, 59] width 24 height 7
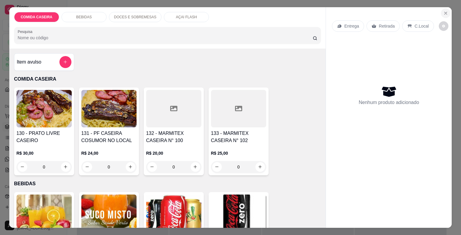
click at [443, 11] on icon "Close" at bounding box center [445, 13] width 5 height 5
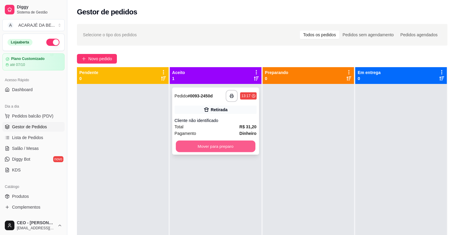
click at [222, 151] on button "Mover para preparo" at bounding box center [216, 147] width 80 height 12
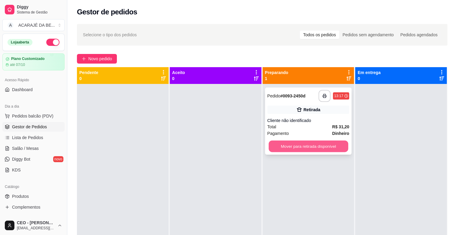
click at [313, 150] on button "Mover para retirada disponível" at bounding box center [308, 147] width 80 height 12
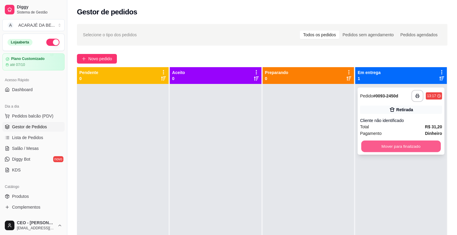
click at [382, 150] on button "Mover para finalizado" at bounding box center [401, 147] width 80 height 12
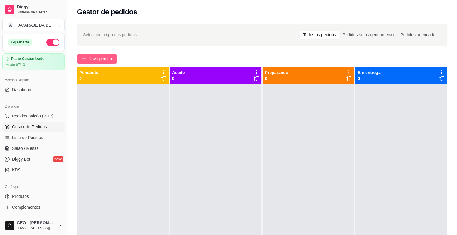
click at [104, 58] on span "Novo pedido" at bounding box center [100, 59] width 24 height 7
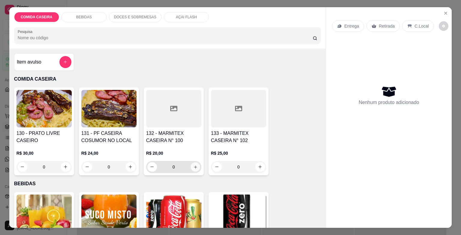
click at [191, 167] on button "increase-product-quantity" at bounding box center [195, 166] width 9 height 9
type input "1"
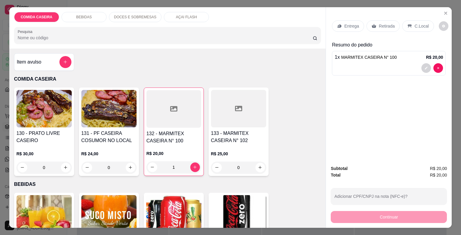
click at [382, 23] on p "Retirada" at bounding box center [387, 26] width 16 height 6
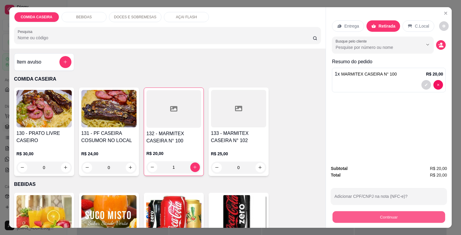
click at [350, 216] on button "Continuar" at bounding box center [389, 218] width 113 height 12
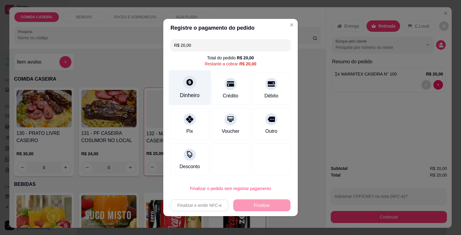
click at [197, 96] on div "Dinheiro" at bounding box center [190, 87] width 42 height 35
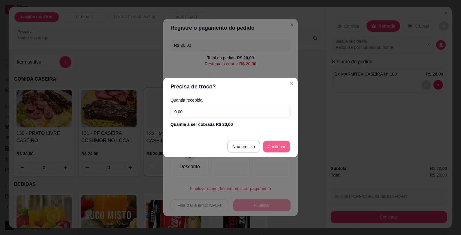
type input "R$ 0,00"
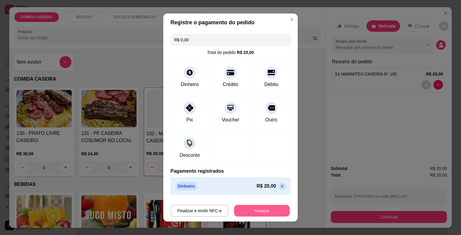
click at [256, 211] on button "Finalizar" at bounding box center [262, 211] width 56 height 12
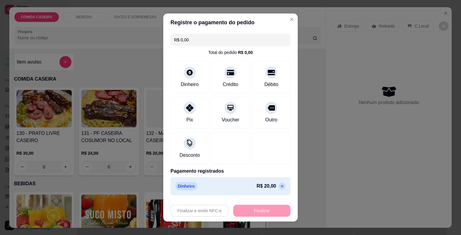
type input "0"
type input "-R$ 20,00"
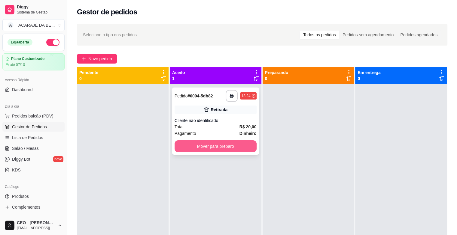
click at [228, 150] on button "Mover para preparo" at bounding box center [215, 147] width 82 height 12
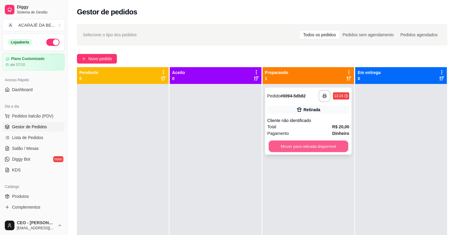
click at [331, 148] on button "Mover para retirada disponível" at bounding box center [308, 147] width 80 height 12
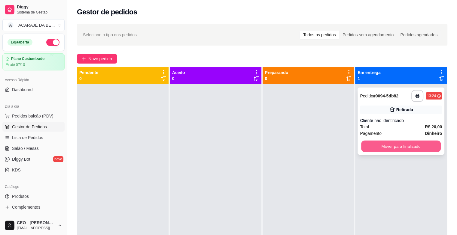
click at [393, 144] on button "Mover para finalizado" at bounding box center [401, 147] width 80 height 12
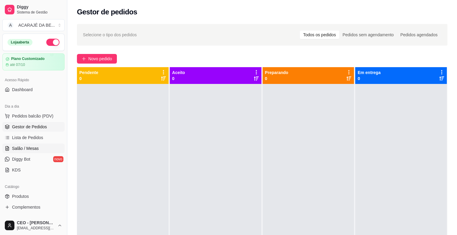
click at [38, 145] on link "Salão / Mesas" at bounding box center [33, 149] width 62 height 10
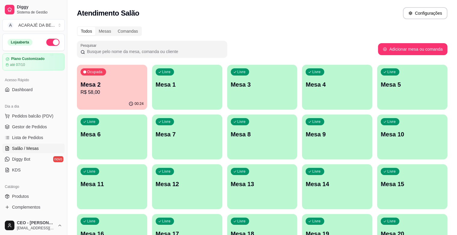
click at [111, 94] on p "R$ 58,00" at bounding box center [111, 92] width 63 height 7
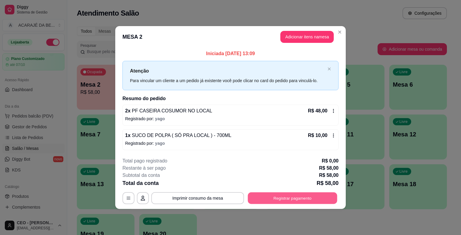
click at [295, 198] on button "Registrar pagamento" at bounding box center [292, 198] width 89 height 12
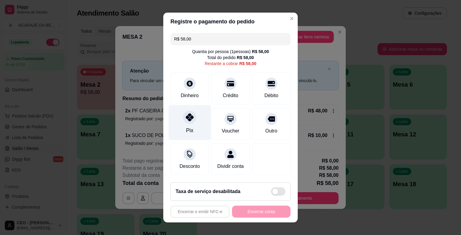
click at [177, 121] on div "Pix" at bounding box center [190, 122] width 42 height 35
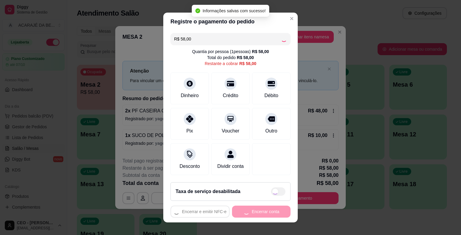
type input "R$ 0,00"
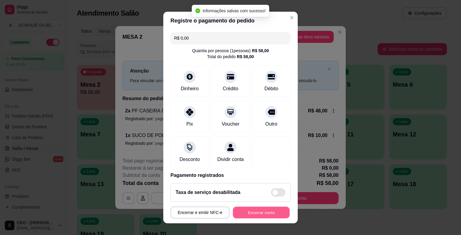
click at [252, 216] on button "Encerrar conta" at bounding box center [261, 213] width 57 height 12
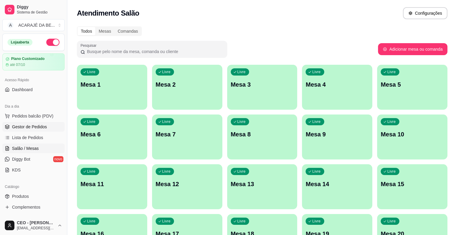
click at [44, 128] on span "Gestor de Pedidos" at bounding box center [29, 127] width 35 height 6
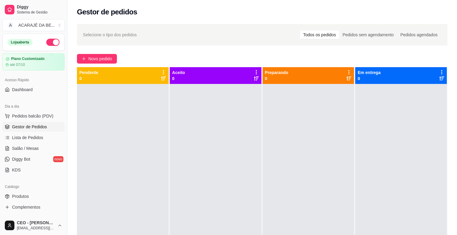
click at [92, 53] on div "Selecione o tipo dos pedidos Todos os pedidos Pedidos sem agendamento Pedidos a…" at bounding box center [261, 164] width 389 height 289
click at [97, 58] on span "Novo pedido" at bounding box center [100, 59] width 24 height 7
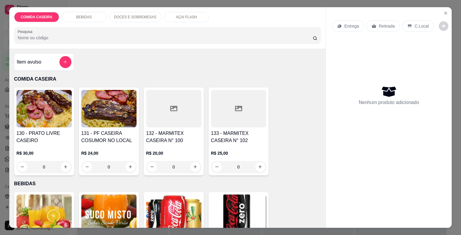
click at [226, 113] on div at bounding box center [238, 109] width 55 height 38
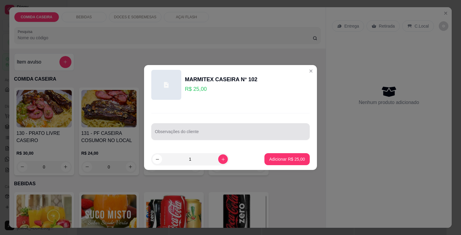
click at [177, 129] on div at bounding box center [230, 132] width 151 height 12
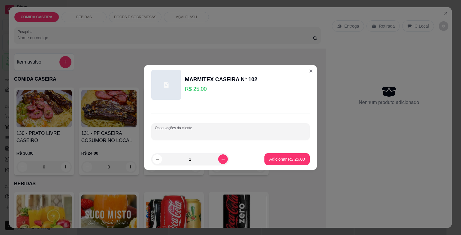
paste input "Feijão tropeiro Arroz Fruta melão Alface e tomate Purê de aipim Costelinha assa…"
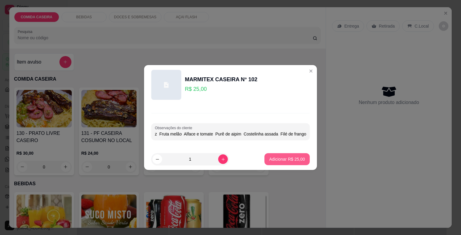
type input "Feijão tropeiro Arroz Fruta melão Alface e tomate Purê de aipim Costelinha assa…"
click at [285, 153] on footer "1 Adicionar R$ 25,00" at bounding box center [230, 160] width 173 height 22
click at [285, 154] on button "Adicionar R$ 25,00" at bounding box center [287, 160] width 44 height 12
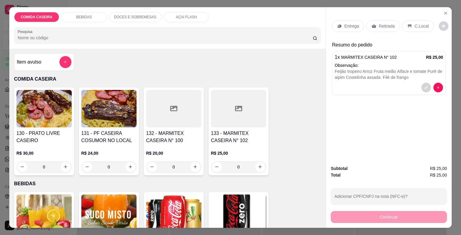
click at [349, 20] on div "Entrega" at bounding box center [348, 25] width 32 height 11
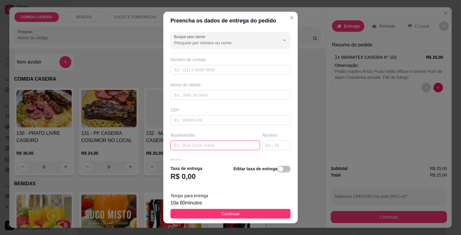
click at [220, 143] on input "text" at bounding box center [215, 146] width 89 height 10
paste input "Lojão são Paulo em frente o mercado Isamary"
type input "Lojão são Paulo em frente o mercado Isamary"
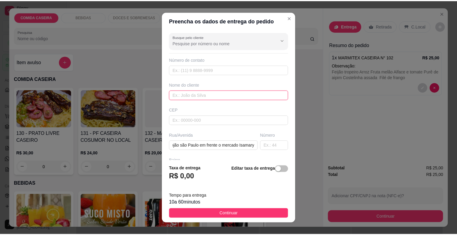
scroll to position [0, 0]
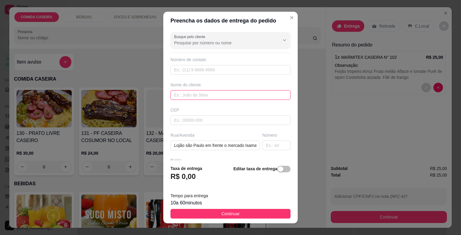
click at [209, 98] on input "text" at bounding box center [231, 95] width 120 height 10
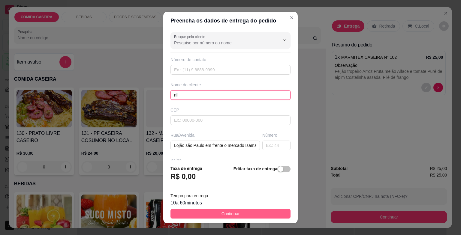
type input "nil"
click at [235, 210] on button "Continuar" at bounding box center [231, 214] width 120 height 10
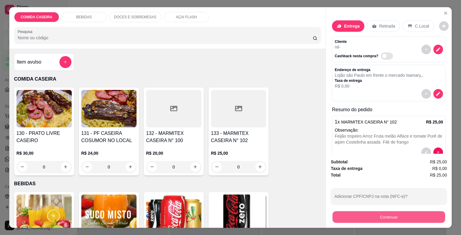
click at [339, 218] on button "Continuar" at bounding box center [389, 218] width 113 height 12
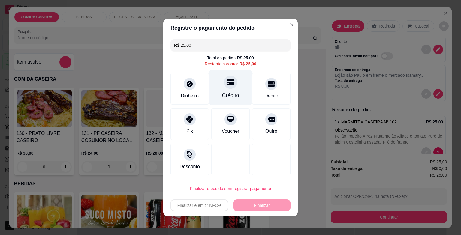
click at [224, 81] on div at bounding box center [230, 82] width 13 height 13
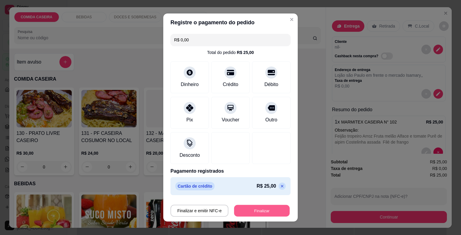
click at [250, 209] on button "Finalizar" at bounding box center [262, 211] width 56 height 12
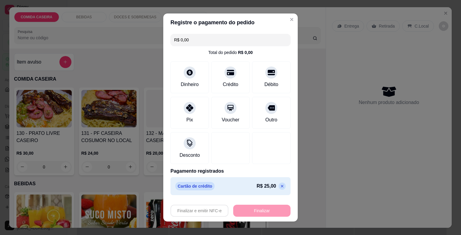
type input "-R$ 25,00"
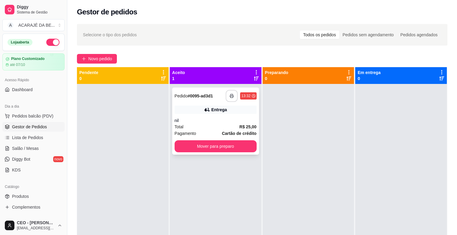
click at [231, 99] on button "button" at bounding box center [231, 96] width 12 height 12
click at [241, 147] on button "Mover para preparo" at bounding box center [216, 147] width 80 height 12
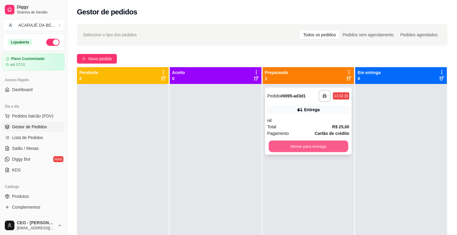
click at [267, 147] on div "Mover para entrega" at bounding box center [308, 147] width 82 height 12
click at [335, 149] on button "Mover para entrega" at bounding box center [308, 147] width 80 height 12
click at [335, 149] on div "Mover para entrega" at bounding box center [308, 147] width 82 height 12
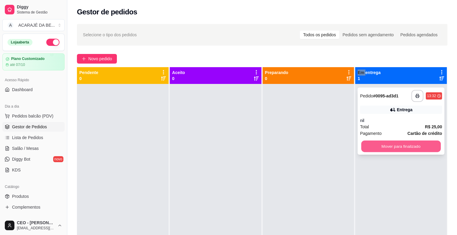
click at [383, 147] on button "Mover para finalizado" at bounding box center [401, 147] width 80 height 12
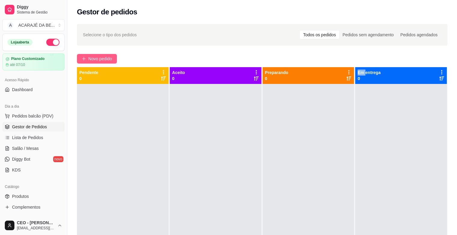
click at [91, 59] on span "Novo pedido" at bounding box center [100, 59] width 24 height 7
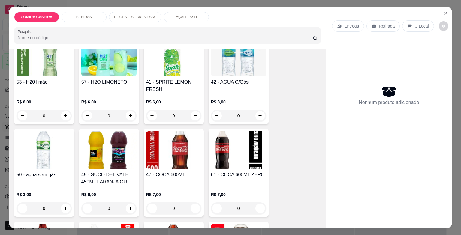
scroll to position [270, 0]
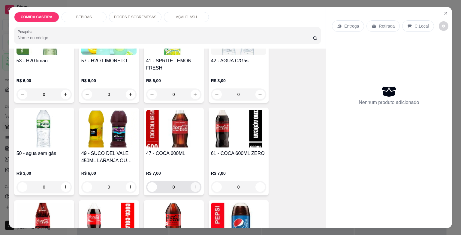
click at [194, 185] on icon "increase-product-quantity" at bounding box center [195, 187] width 5 height 5
click at [194, 186] on icon "increase-product-quantity" at bounding box center [195, 187] width 3 height 3
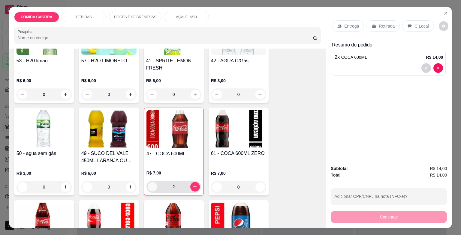
click at [151, 185] on icon "decrease-product-quantity" at bounding box center [152, 187] width 5 height 5
type input "1"
click at [379, 23] on p "Retirada" at bounding box center [387, 26] width 16 height 6
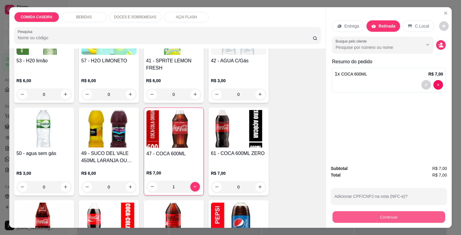
click at [341, 215] on button "Continuar" at bounding box center [389, 218] width 113 height 12
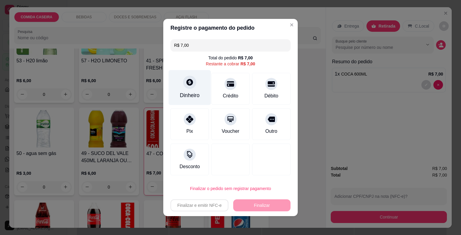
click at [193, 87] on div "Dinheiro" at bounding box center [190, 87] width 42 height 35
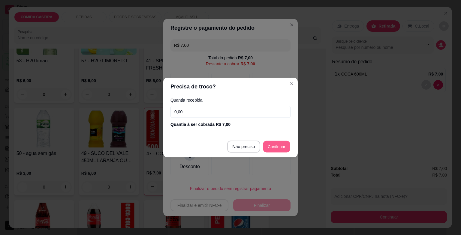
type input "R$ 0,00"
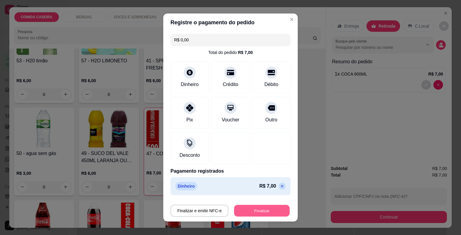
click at [269, 214] on button "Finalizar" at bounding box center [262, 211] width 56 height 12
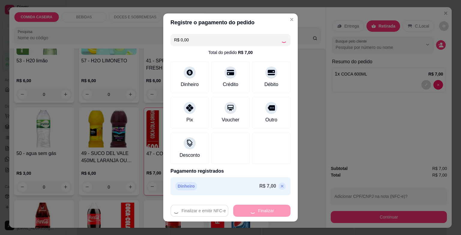
type input "0"
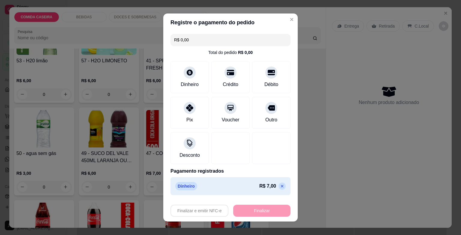
type input "-R$ 7,00"
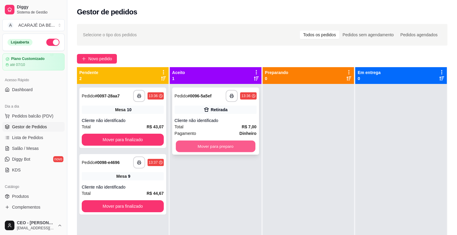
click at [237, 150] on button "Mover para preparo" at bounding box center [216, 147] width 80 height 12
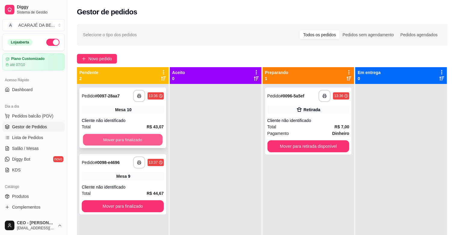
click at [148, 138] on button "Mover para finalizado" at bounding box center [123, 140] width 80 height 12
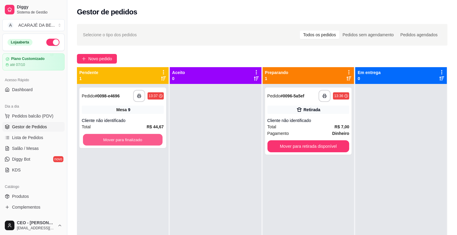
click at [148, 138] on button "Mover para finalizado" at bounding box center [123, 140] width 80 height 12
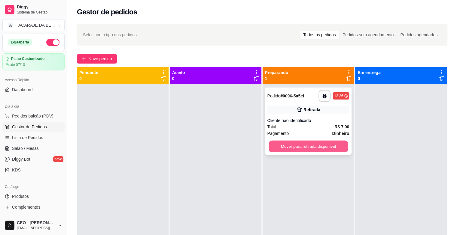
click at [295, 142] on button "Mover para retirada disponível" at bounding box center [308, 147] width 80 height 12
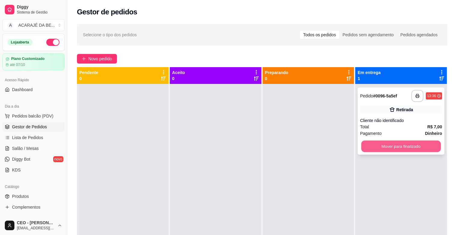
click at [381, 144] on button "Mover para finalizado" at bounding box center [401, 147] width 80 height 12
click at [381, 144] on div "Mover para finalizado" at bounding box center [401, 147] width 82 height 12
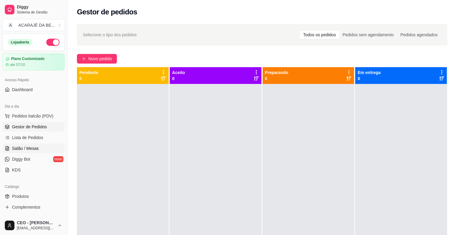
click at [23, 149] on span "Salão / Mesas" at bounding box center [25, 149] width 27 height 6
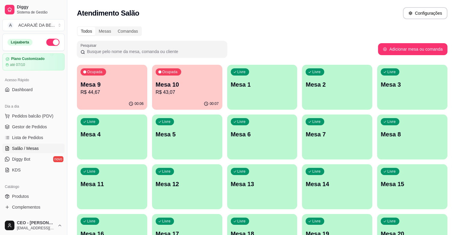
click at [222, 165] on div "Livre Mesa 12" at bounding box center [187, 184] width 70 height 38
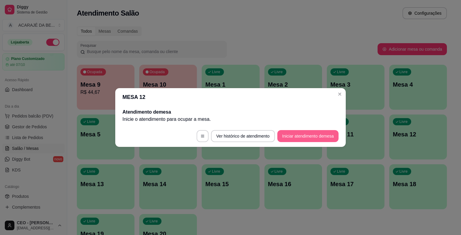
click at [296, 131] on button "Iniciar atendimento de mesa" at bounding box center [307, 136] width 61 height 12
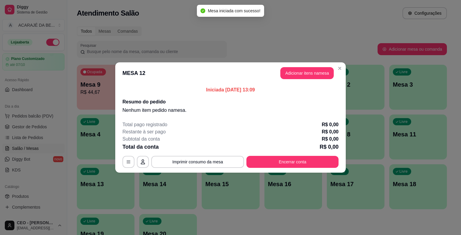
click at [319, 65] on header "MESA 12 Adicionar itens na mesa" at bounding box center [230, 73] width 231 height 22
click at [316, 72] on button "Adicionar itens na mesa" at bounding box center [306, 73] width 53 height 12
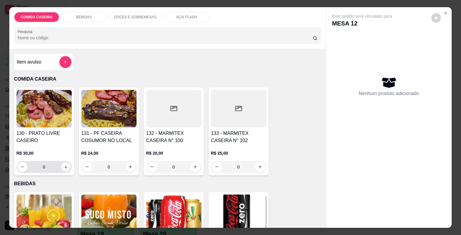
click at [66, 166] on button "increase-product-quantity" at bounding box center [65, 166] width 9 height 9
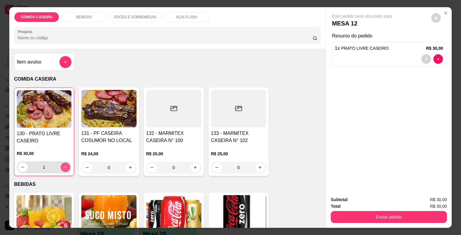
click at [66, 166] on button "increase-product-quantity" at bounding box center [66, 168] width 10 height 10
type input "2"
click at [82, 17] on p "BEBIDAS" at bounding box center [84, 17] width 16 height 5
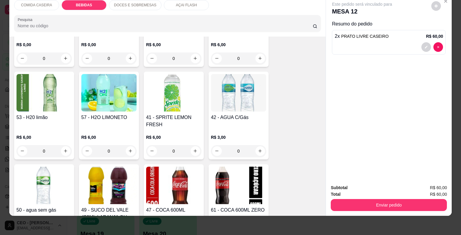
scroll to position [222, 0]
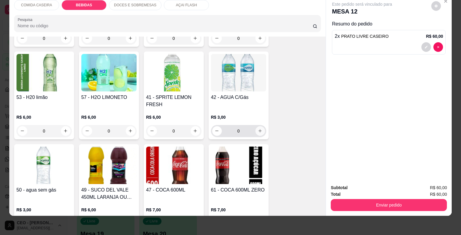
click at [258, 129] on icon "increase-product-quantity" at bounding box center [260, 131] width 5 height 5
type input "1"
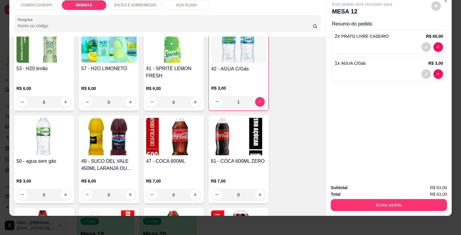
scroll to position [312, 0]
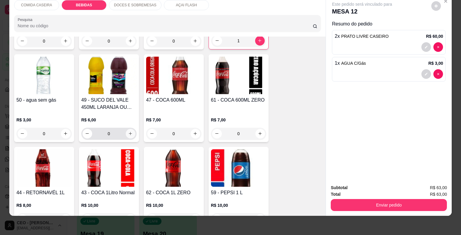
click at [128, 131] on icon "increase-product-quantity" at bounding box center [130, 133] width 5 height 5
type input "1"
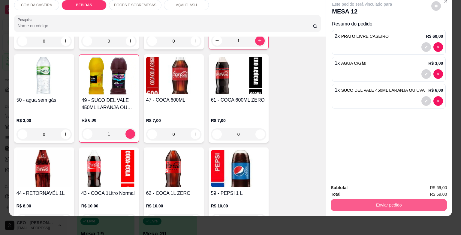
click at [346, 199] on button "Enviar pedido" at bounding box center [389, 205] width 116 height 12
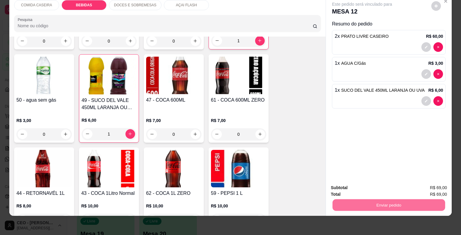
click at [441, 189] on button "Enviar pedido" at bounding box center [432, 185] width 34 height 11
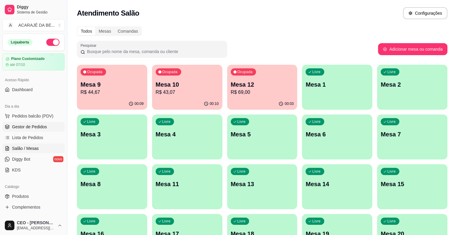
click at [55, 128] on link "Gestor de Pedidos" at bounding box center [33, 127] width 62 height 10
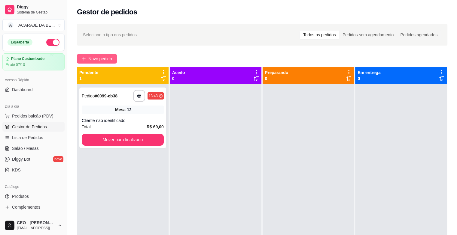
click at [91, 61] on span "Novo pedido" at bounding box center [100, 59] width 24 height 7
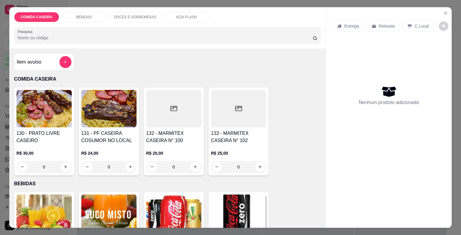
click at [160, 102] on div at bounding box center [173, 109] width 55 height 38
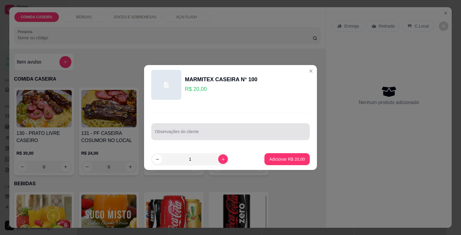
click at [198, 136] on input "Observações do cliente" at bounding box center [230, 134] width 151 height 6
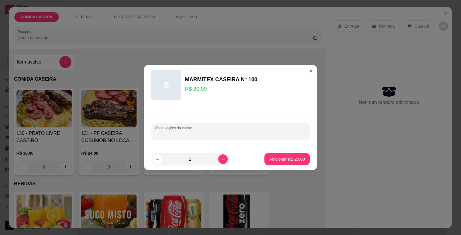
paste input "Feijão com caldo Arroz branco Purê Bife ao molho Filé de frango"
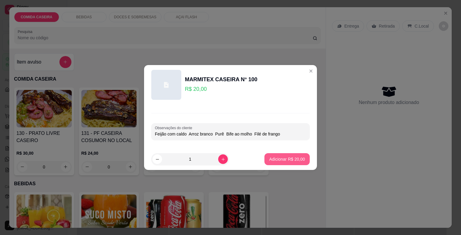
type input "Feijão com caldo Arroz branco Purê Bife ao molho Filé de frango"
click at [283, 163] on button "Adicionar R$ 20,00" at bounding box center [287, 160] width 44 height 12
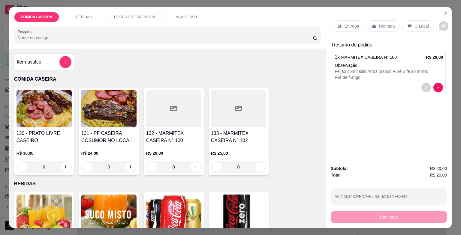
click at [356, 28] on div "Entrega" at bounding box center [348, 25] width 32 height 11
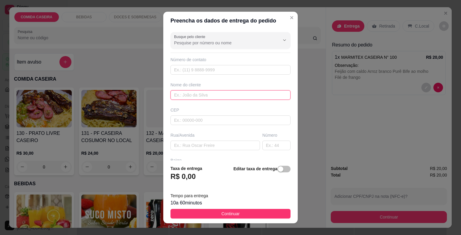
click at [224, 92] on input "text" at bounding box center [231, 95] width 120 height 10
type input "riquelme"
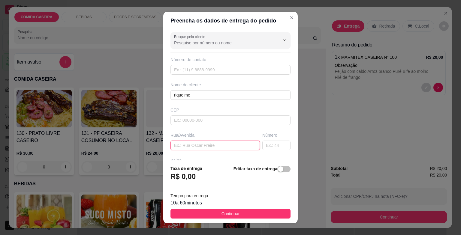
click at [218, 148] on input "text" at bounding box center [215, 146] width 89 height 10
paste input "Feijão com caldo Arroz branco Purê Bife ao molho Filé de frango"
type input "Feijão com caldo Arroz branco Purê Bife ao molho Filé de frango"
click at [247, 210] on button "Continuar" at bounding box center [231, 214] width 120 height 10
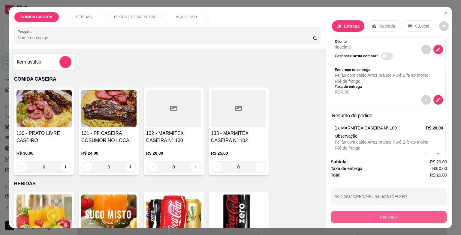
click at [342, 211] on button "Continuar" at bounding box center [389, 217] width 116 height 12
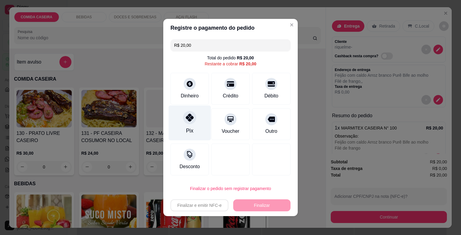
click at [187, 113] on div at bounding box center [189, 117] width 13 height 13
type input "R$ 0,00"
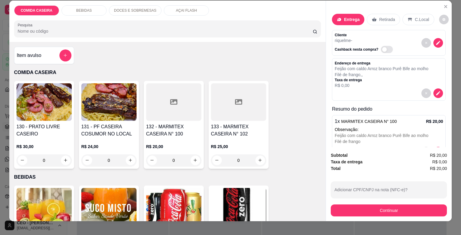
scroll to position [0, 0]
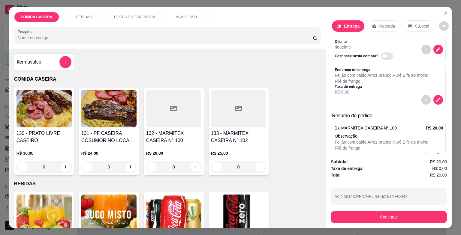
click at [346, 23] on p "Entrega" at bounding box center [352, 26] width 16 height 6
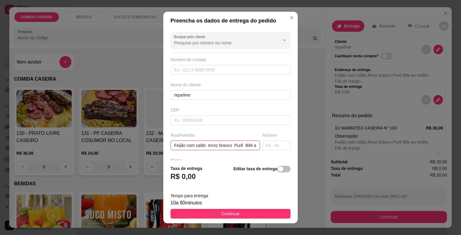
click at [250, 147] on input "Feijão com caldo Arroz branco Purê Bife ao molho Filé de frango" at bounding box center [215, 146] width 89 height 10
click at [250, 146] on input "Feijão com caldo Arroz branco Purê Bife ao molho Filé de frango" at bounding box center [215, 146] width 89 height 10
click at [245, 144] on input "Feijão com caldo ao molho Filé de frango" at bounding box center [215, 146] width 89 height 10
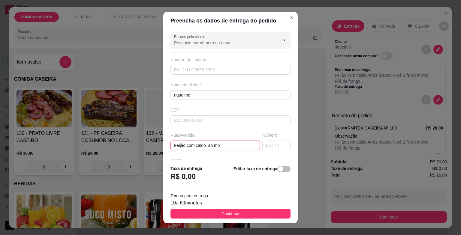
click at [241, 148] on input "Feijão com caldo ao mo" at bounding box center [215, 146] width 89 height 10
type input "F"
paste input "Rua: [PERSON_NAME]: [PERSON_NAME]• 59 Casa: Riquelme"
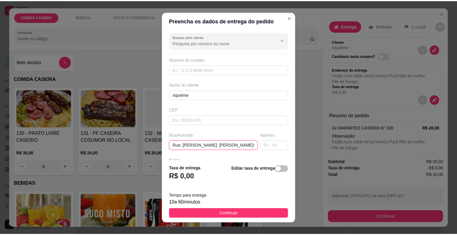
scroll to position [0, 52]
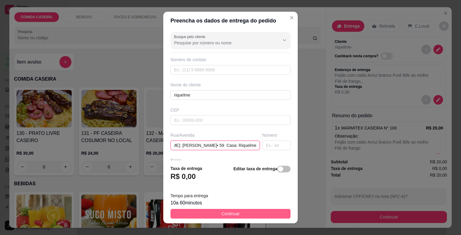
type input "Rua: [PERSON_NAME]: [PERSON_NAME]• 59 Casa: Riquelme"
click at [282, 215] on button "Continuar" at bounding box center [231, 214] width 120 height 10
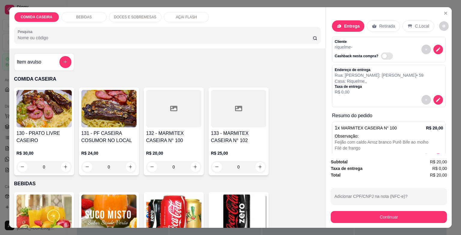
click at [328, 216] on div "Subtotal R$ 20,00 Taxa de entrega R$ 0,00 Total R$ 20,00 Adicionar CPF/CNPJ na …" at bounding box center [389, 191] width 126 height 74
click at [331, 215] on button "Continuar" at bounding box center [389, 217] width 116 height 12
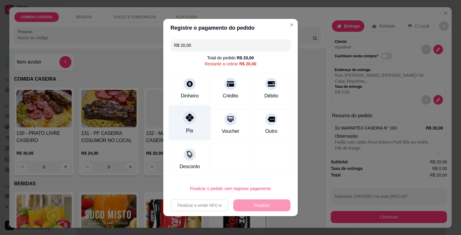
click at [196, 121] on div "Pix" at bounding box center [190, 123] width 42 height 35
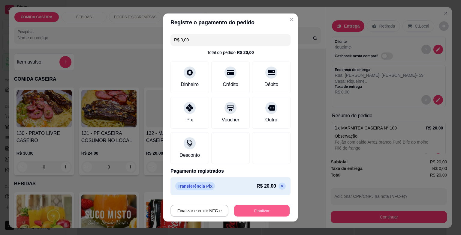
click at [240, 207] on button "Finalizar" at bounding box center [262, 211] width 56 height 12
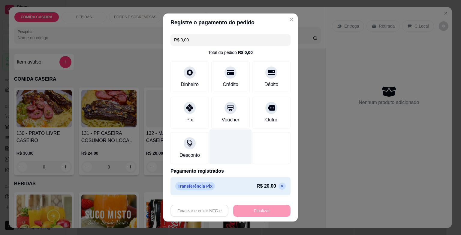
type input "-R$ 20,00"
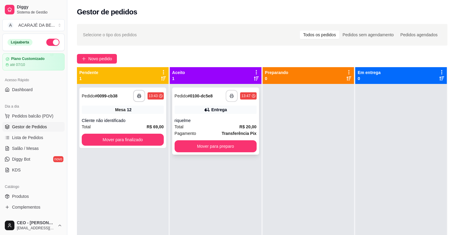
click at [229, 95] on icon "button" at bounding box center [231, 96] width 4 height 4
click at [220, 144] on button "Mover para preparo" at bounding box center [215, 147] width 82 height 12
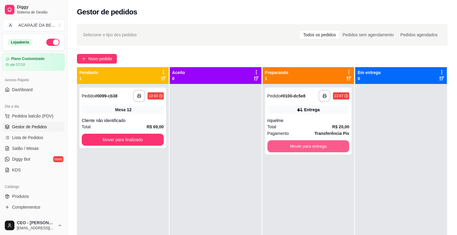
click at [291, 145] on button "Mover para entrega" at bounding box center [308, 147] width 82 height 12
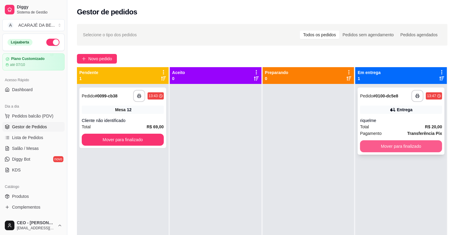
click at [373, 148] on button "Mover para finalizado" at bounding box center [401, 147] width 82 height 12
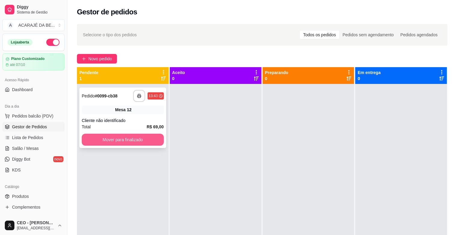
click at [147, 144] on button "Mover para finalizado" at bounding box center [123, 140] width 82 height 12
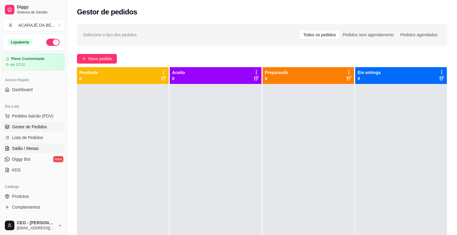
click at [41, 152] on link "Salão / Mesas" at bounding box center [33, 149] width 62 height 10
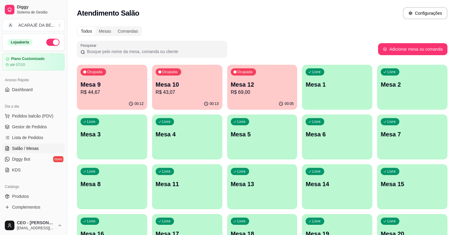
click at [237, 124] on p "Livre" at bounding box center [241, 121] width 8 height 5
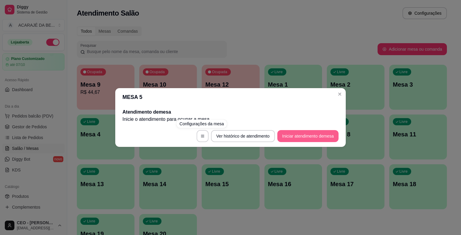
click at [292, 134] on button "Iniciar atendimento de mesa" at bounding box center [307, 136] width 61 height 12
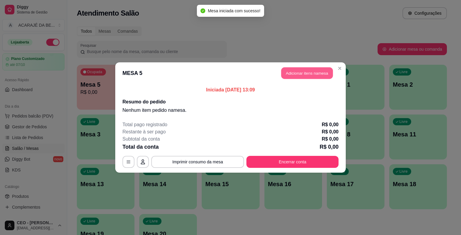
click at [310, 77] on button "Adicionar itens na mesa" at bounding box center [307, 74] width 52 height 12
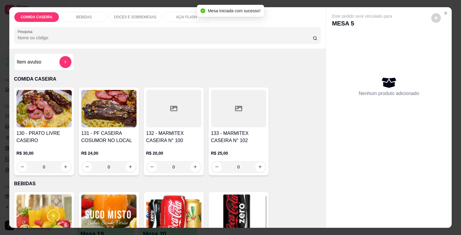
click at [55, 61] on div "Item avulso" at bounding box center [44, 62] width 55 height 12
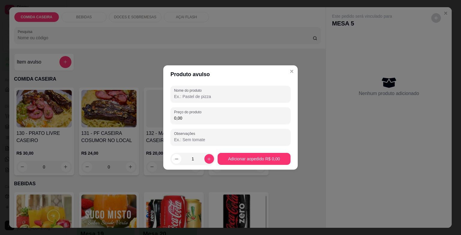
click at [204, 95] on input "Nome do produto" at bounding box center [230, 97] width 113 height 6
type input "c"
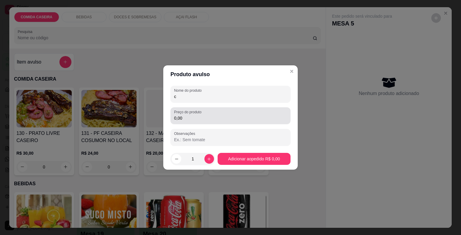
click at [198, 113] on label "Preço do produto" at bounding box center [188, 112] width 29 height 5
click at [198, 115] on input "0,00" at bounding box center [230, 118] width 113 height 6
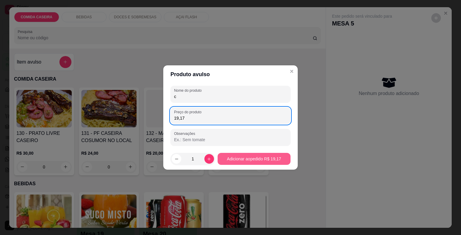
type input "19,17"
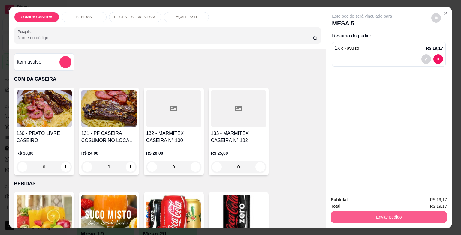
click at [371, 216] on button "Enviar pedido" at bounding box center [389, 217] width 116 height 12
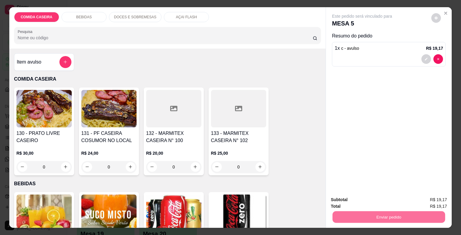
click at [428, 198] on button "Enviar pedido" at bounding box center [432, 200] width 34 height 11
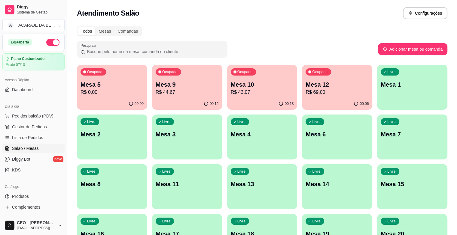
click at [263, 50] on div "Pesquisar" at bounding box center [227, 49] width 301 height 17
click at [341, 227] on div "Ocupada Mesa 5 R$ 0,00 00:00 Ocupada Mesa 9 R$ 44,67 00:12 Ocupada Mesa 10 R$ 4…" at bounding box center [262, 162] width 370 height 195
click at [36, 139] on span "Lista de Pedidos" at bounding box center [27, 138] width 31 height 6
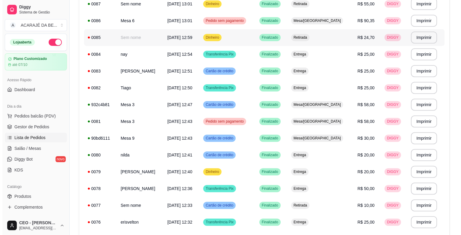
scroll to position [399, 0]
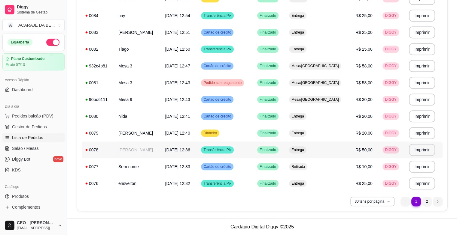
click at [205, 135] on td "Dinheiro" at bounding box center [225, 133] width 56 height 17
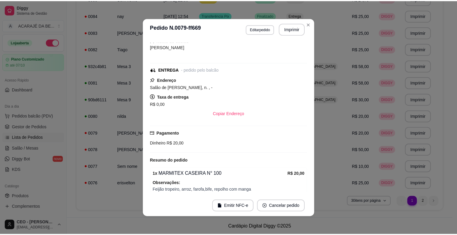
scroll to position [53, 0]
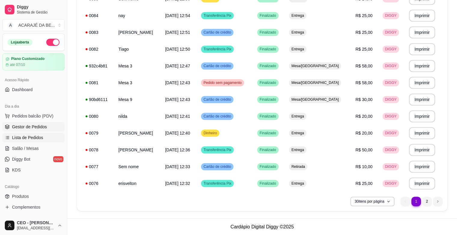
click at [48, 124] on link "Gestor de Pedidos" at bounding box center [33, 127] width 62 height 10
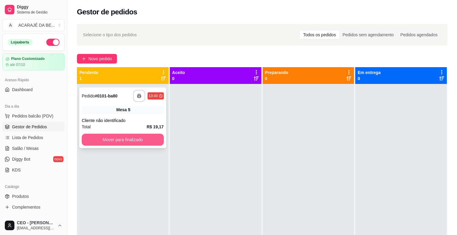
click at [152, 137] on button "Mover para finalizado" at bounding box center [123, 140] width 82 height 12
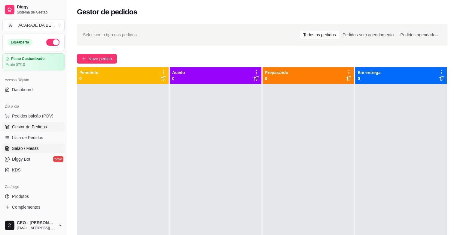
click at [23, 151] on link "Salão / Mesas" at bounding box center [33, 149] width 62 height 10
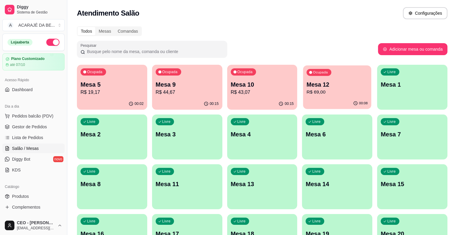
click at [307, 92] on p "R$ 69,00" at bounding box center [337, 92] width 61 height 7
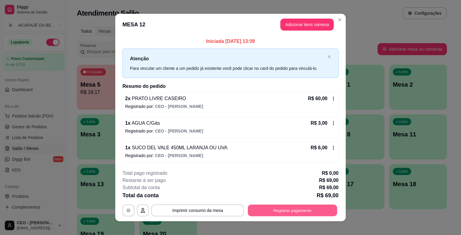
click at [315, 205] on button "Registrar pagamento" at bounding box center [292, 211] width 89 height 12
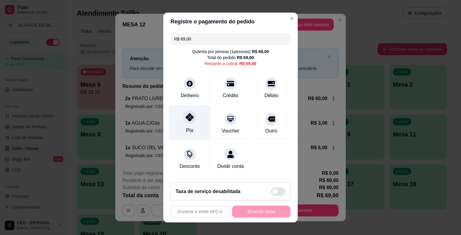
click at [177, 116] on div "Pix" at bounding box center [190, 122] width 42 height 35
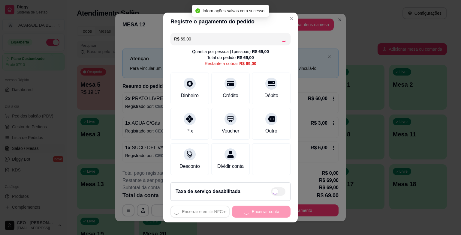
type input "R$ 0,00"
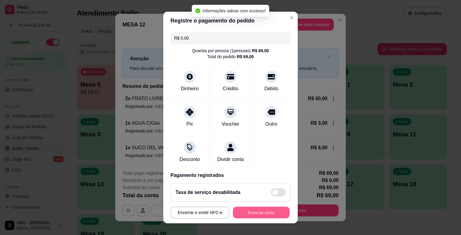
click at [259, 210] on button "Encerrar conta" at bounding box center [261, 213] width 57 height 12
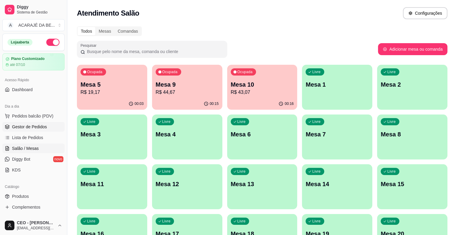
click at [43, 128] on span "Gestor de Pedidos" at bounding box center [29, 127] width 35 height 6
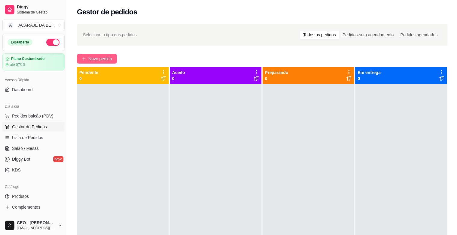
click at [90, 59] on span "Novo pedido" at bounding box center [100, 59] width 24 height 7
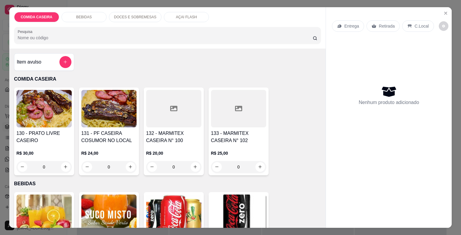
click at [138, 16] on p "DOCES E SOBREMESAS" at bounding box center [135, 17] width 42 height 5
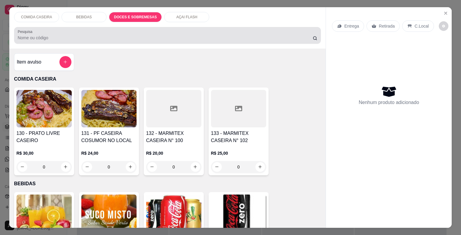
scroll to position [14, 0]
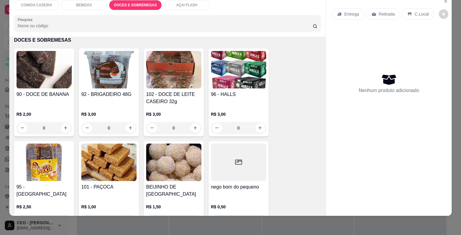
click at [95, 1] on div "BEBIDAS" at bounding box center [84, 5] width 45 height 10
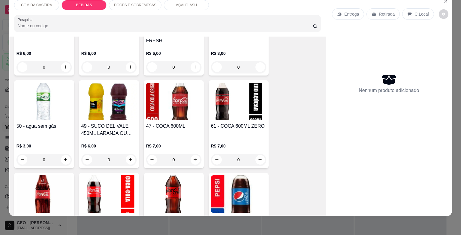
scroll to position [282, 0]
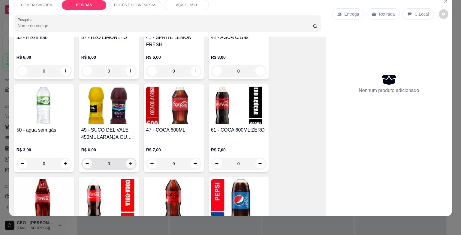
click at [128, 162] on icon "increase-product-quantity" at bounding box center [130, 164] width 5 height 5
type input "1"
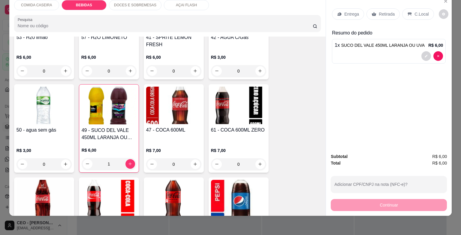
drag, startPoint x: 384, startPoint y: 10, endPoint x: 383, endPoint y: 38, distance: 27.6
click at [384, 11] on p "Retirada" at bounding box center [387, 14] width 16 height 6
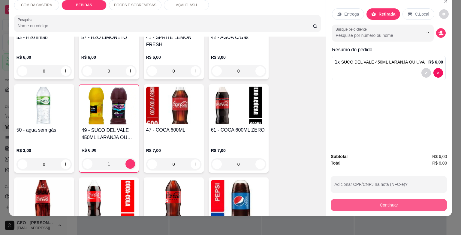
click at [363, 199] on button "Continuar" at bounding box center [389, 205] width 116 height 12
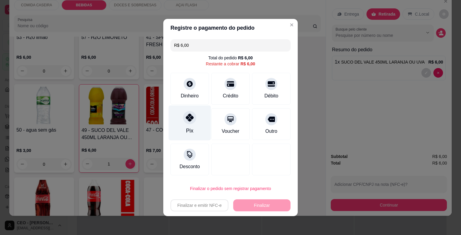
click at [195, 116] on div "Pix" at bounding box center [190, 123] width 42 height 35
type input "R$ 0,00"
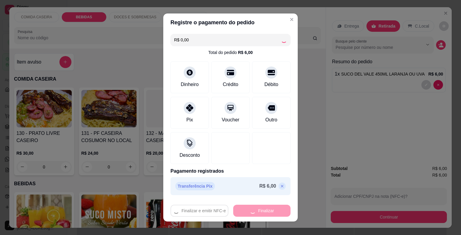
scroll to position [282, 0]
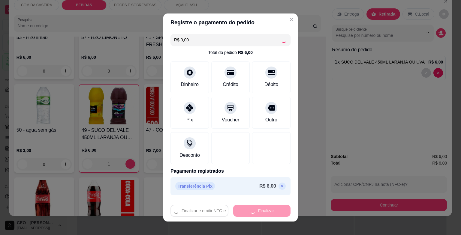
type input "0"
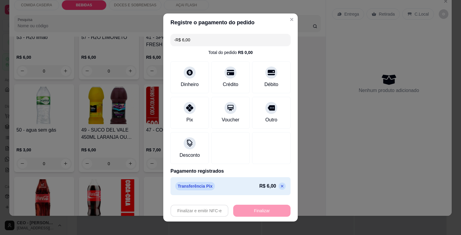
type input "-R$ 6,00"
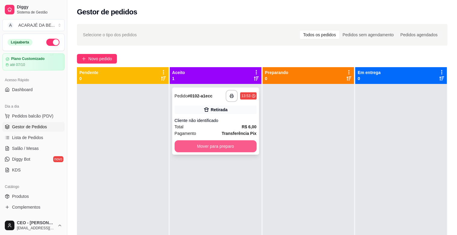
click at [221, 147] on button "Mover para preparo" at bounding box center [215, 147] width 82 height 12
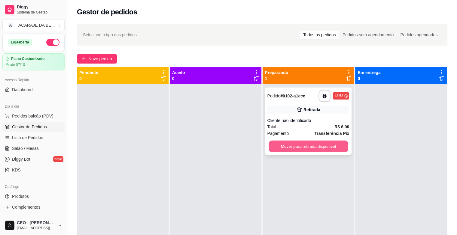
click at [271, 144] on button "Mover para retirada disponível" at bounding box center [308, 147] width 80 height 12
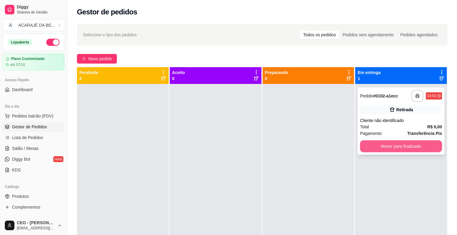
click at [405, 149] on button "Mover para finalizado" at bounding box center [401, 147] width 82 height 12
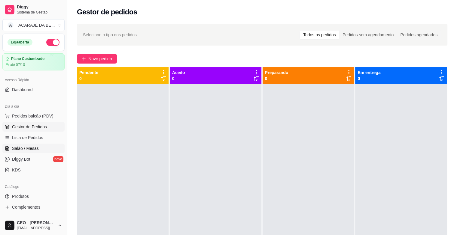
click at [22, 147] on span "Salão / Mesas" at bounding box center [25, 149] width 27 height 6
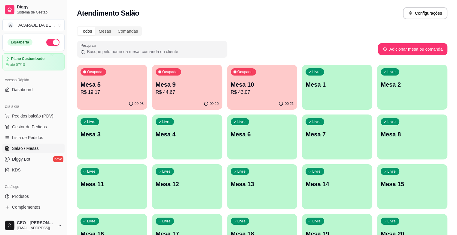
click at [231, 86] on p "Mesa 10" at bounding box center [262, 84] width 63 height 8
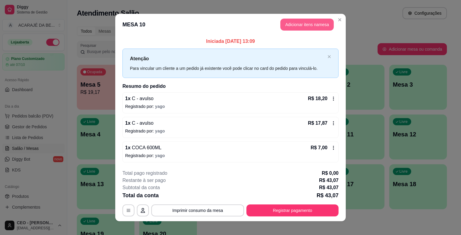
click at [318, 22] on button "Adicionar itens na mesa" at bounding box center [306, 25] width 53 height 12
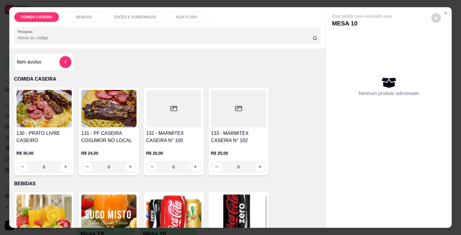
click at [141, 15] on p "DOCES E SOBREMESAS" at bounding box center [135, 17] width 42 height 5
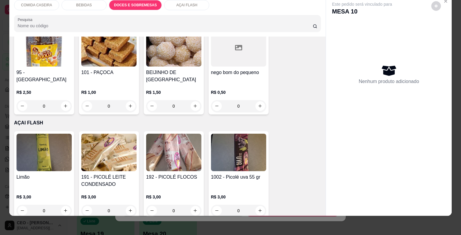
scroll to position [713, 0]
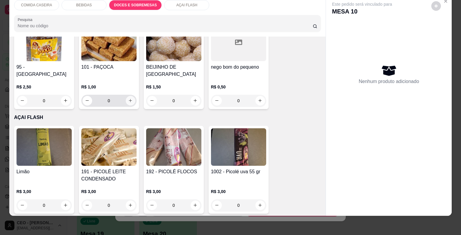
click at [128, 98] on icon "increase-product-quantity" at bounding box center [130, 100] width 5 height 5
type input "1"
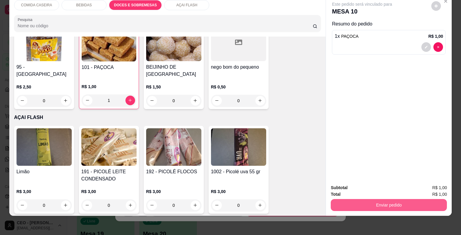
click at [369, 202] on button "Enviar pedido" at bounding box center [389, 205] width 116 height 12
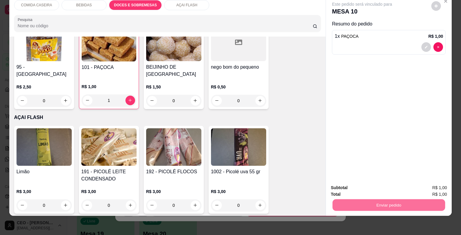
click at [426, 185] on button "Enviar pedido" at bounding box center [431, 185] width 33 height 11
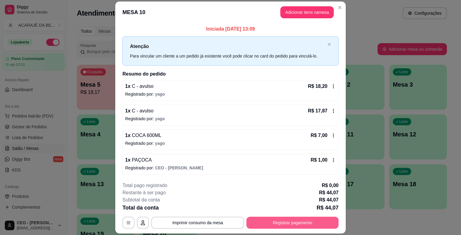
click at [307, 225] on button "Registrar pagamento" at bounding box center [292, 223] width 92 height 12
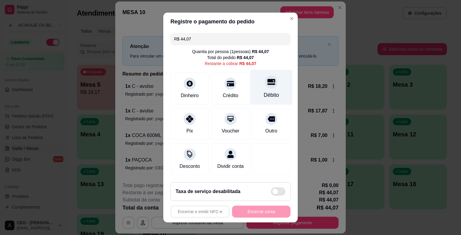
click at [263, 89] on div "Débito" at bounding box center [271, 87] width 42 height 35
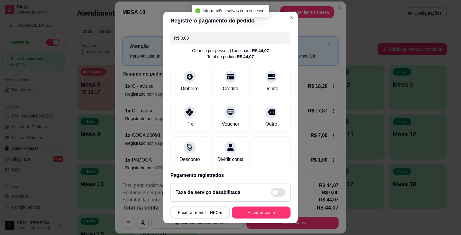
type input "R$ 0,00"
click at [269, 211] on button "Encerrar conta" at bounding box center [261, 213] width 59 height 12
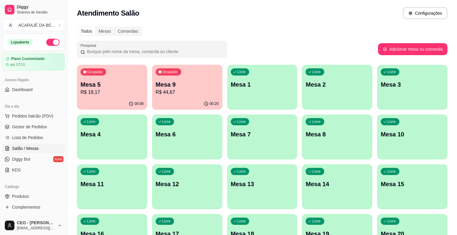
click at [234, 229] on div "Ocupada Mesa 5 R$ 19,17 00:08 Ocupada Mesa 9 R$ 44,67 00:20 Livre Mesa 1 Livre …" at bounding box center [262, 162] width 370 height 195
click at [33, 125] on span "Gestor de Pedidos" at bounding box center [29, 127] width 35 height 6
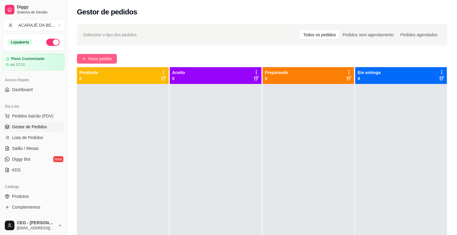
click at [112, 59] on span "Novo pedido" at bounding box center [100, 59] width 24 height 7
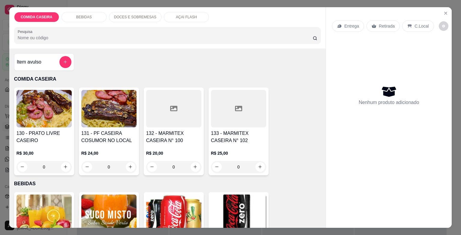
click at [160, 112] on div at bounding box center [173, 109] width 55 height 38
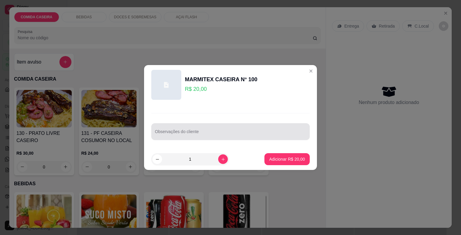
click at [197, 131] on input "Observações do cliente" at bounding box center [230, 134] width 151 height 6
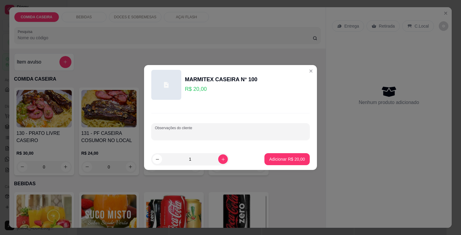
paste input "Escondido de arroz com calabresa Alface com tomate Purê de mandioca Costela Alc…"
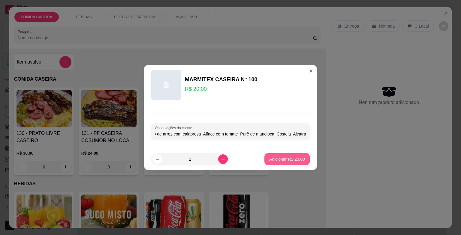
type input "Escondido de arroz com calabresa Alface com tomate Purê de mandioca Costela Alc…"
click at [269, 159] on p "Adicionar R$ 20,00" at bounding box center [287, 159] width 36 height 6
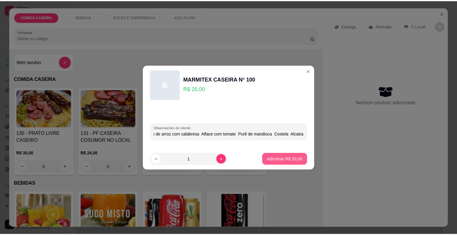
scroll to position [0, 0]
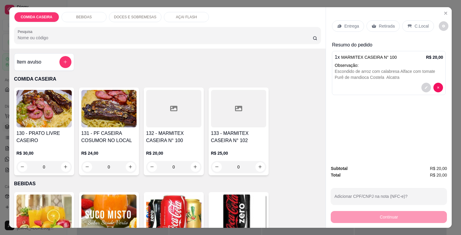
click at [354, 26] on p "Entrega" at bounding box center [351, 26] width 15 height 6
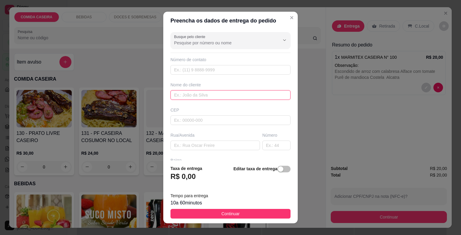
click at [198, 95] on input "text" at bounding box center [231, 95] width 120 height 10
type input "germano"
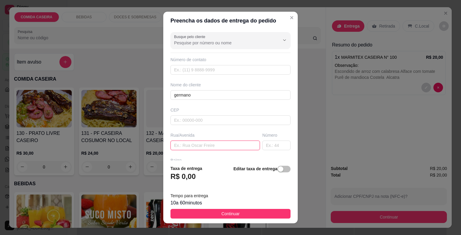
click at [225, 144] on input "text" at bounding box center [215, 146] width 89 height 10
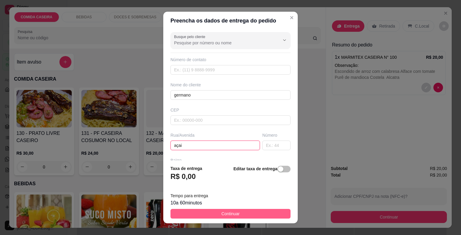
type input "açai"
click at [258, 215] on button "Continuar" at bounding box center [231, 214] width 120 height 10
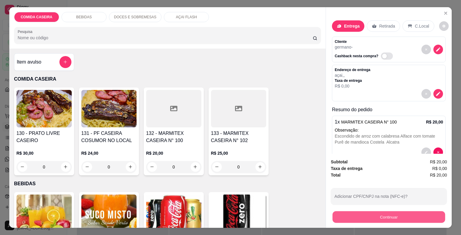
click at [343, 220] on button "Continuar" at bounding box center [389, 218] width 113 height 12
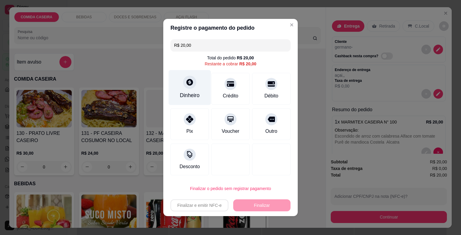
click at [186, 84] on icon at bounding box center [189, 82] width 7 height 7
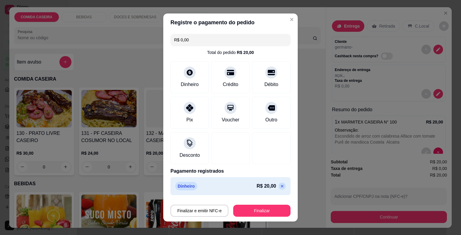
click at [255, 211] on button "Finalizar" at bounding box center [261, 211] width 57 height 12
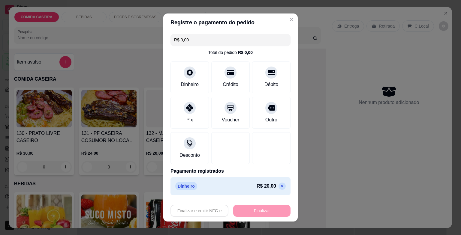
type input "-R$ 20,00"
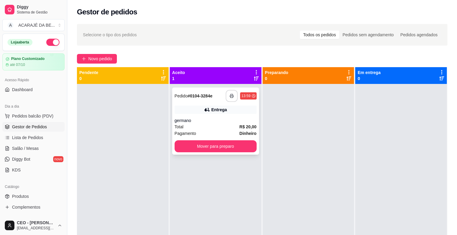
click at [232, 92] on button "button" at bounding box center [231, 96] width 12 height 12
click at [217, 145] on button "Mover para preparo" at bounding box center [216, 147] width 80 height 12
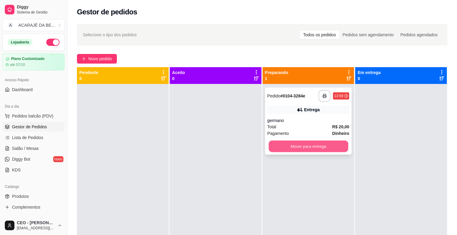
click at [285, 142] on button "Mover para entrega" at bounding box center [308, 147] width 80 height 12
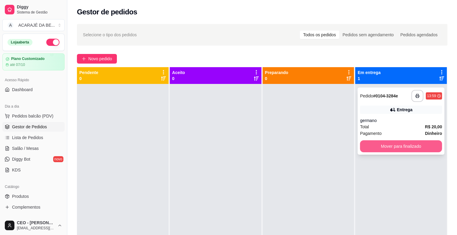
click at [394, 147] on button "Mover para finalizado" at bounding box center [401, 147] width 82 height 12
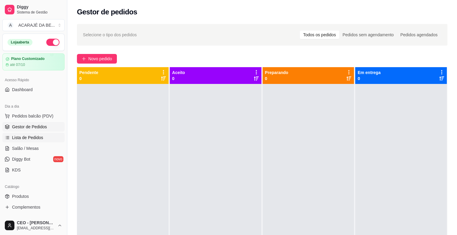
click at [42, 137] on link "Lista de Pedidos" at bounding box center [33, 138] width 62 height 10
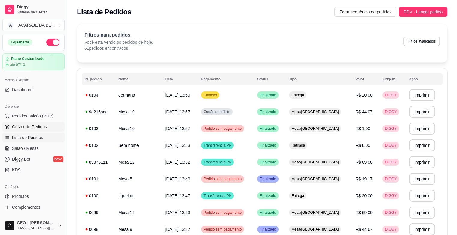
click at [43, 125] on span "Gestor de Pedidos" at bounding box center [29, 127] width 35 height 6
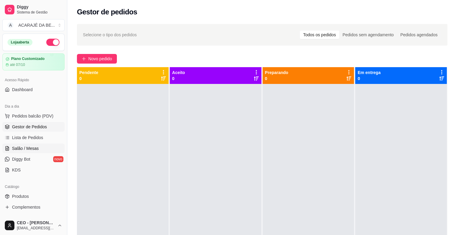
click at [51, 149] on link "Salão / Mesas" at bounding box center [33, 149] width 62 height 10
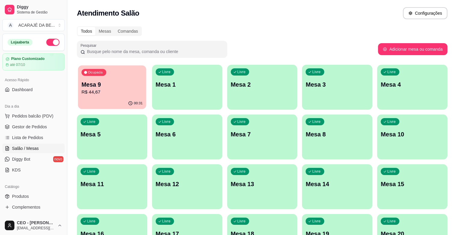
click at [81, 101] on div "00:31" at bounding box center [112, 103] width 68 height 11
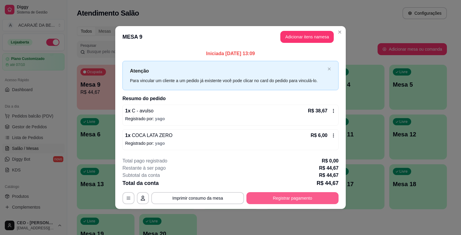
click at [296, 195] on button "Registrar pagamento" at bounding box center [292, 198] width 92 height 12
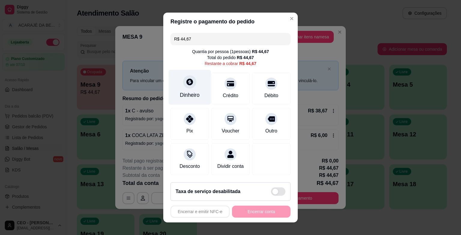
click at [192, 91] on div "Dinheiro" at bounding box center [190, 87] width 42 height 35
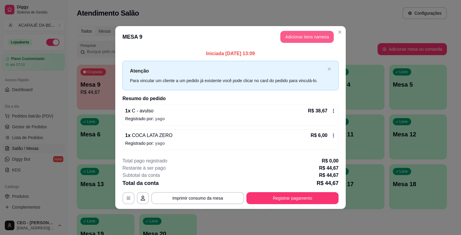
click at [311, 39] on button "Adicionar itens na mesa" at bounding box center [306, 37] width 53 height 12
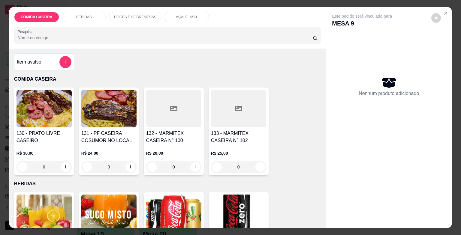
click at [95, 12] on div "BEBIDAS" at bounding box center [84, 17] width 45 height 10
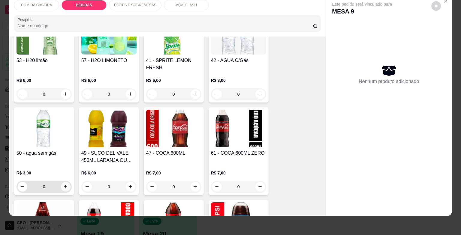
scroll to position [282, 0]
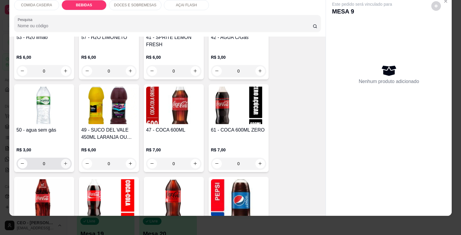
click at [63, 162] on icon "increase-product-quantity" at bounding box center [65, 164] width 5 height 5
type input "1"
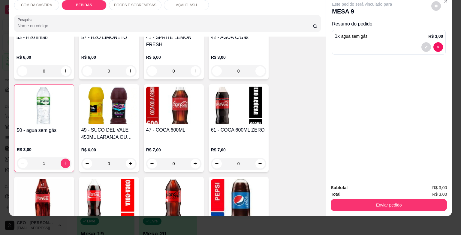
click at [359, 199] on button "Enviar pedido" at bounding box center [389, 205] width 116 height 12
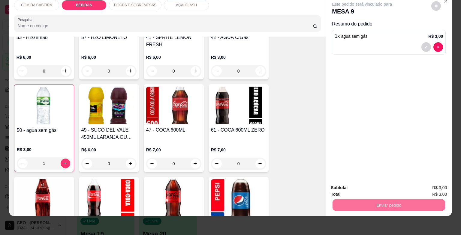
click at [420, 183] on button "Enviar pedido" at bounding box center [431, 185] width 33 height 11
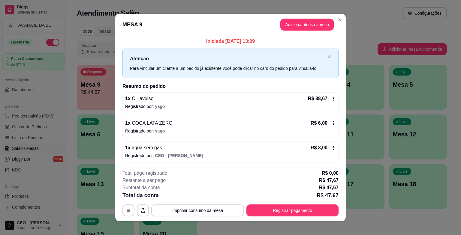
click at [288, 216] on button "Registrar pagamento" at bounding box center [292, 211] width 92 height 12
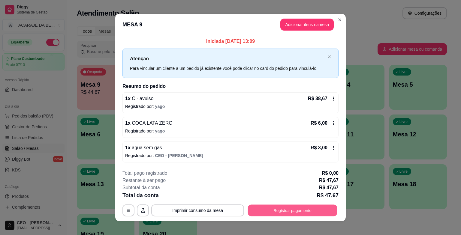
click at [316, 207] on button "Registrar pagamento" at bounding box center [292, 211] width 89 height 12
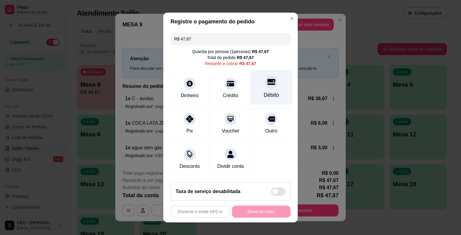
click at [264, 92] on div "Débito" at bounding box center [271, 95] width 15 height 8
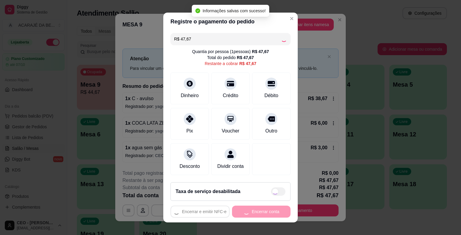
type input "R$ 0,00"
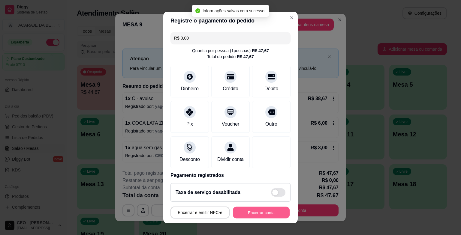
click at [262, 208] on button "Encerrar conta" at bounding box center [261, 213] width 57 height 12
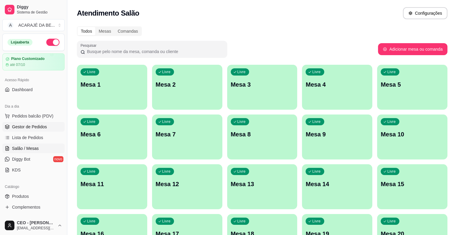
click at [23, 124] on span "Gestor de Pedidos" at bounding box center [29, 127] width 35 height 6
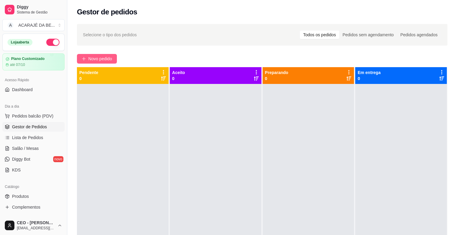
click at [113, 58] on button "Novo pedido" at bounding box center [97, 59] width 40 height 10
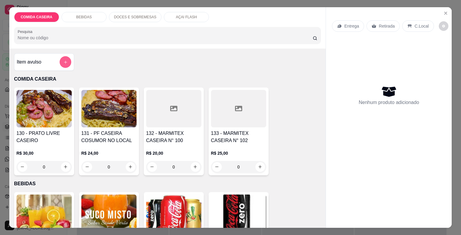
click at [65, 56] on button "add-separate-item" at bounding box center [65, 62] width 12 height 12
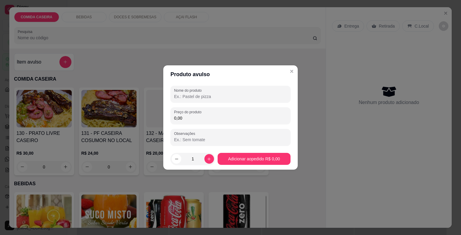
click at [185, 96] on input "Nome do produto" at bounding box center [230, 97] width 113 height 6
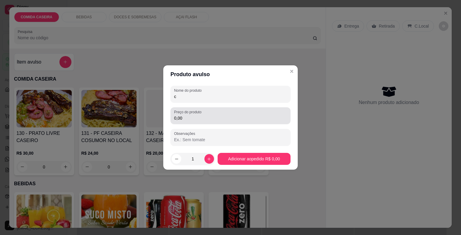
type input "c"
click at [189, 111] on label "Preço do produto" at bounding box center [188, 112] width 29 height 5
click at [204, 114] on div "Preço do produto 0,00" at bounding box center [231, 115] width 120 height 17
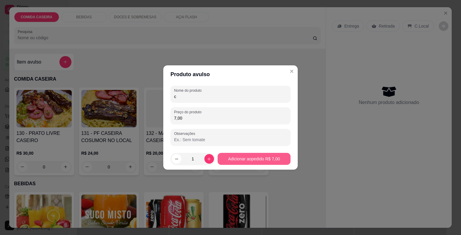
type input "7,00"
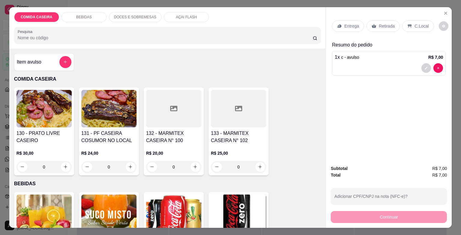
click at [372, 21] on div "Retirada" at bounding box center [383, 25] width 33 height 11
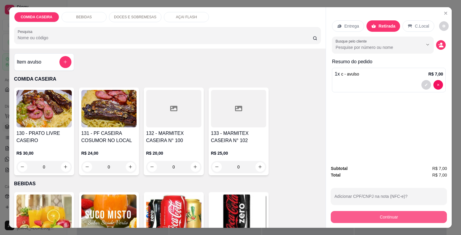
click at [352, 216] on button "Continuar" at bounding box center [389, 217] width 116 height 12
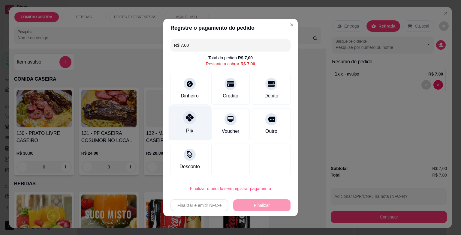
click at [190, 110] on div "Pix" at bounding box center [190, 123] width 42 height 35
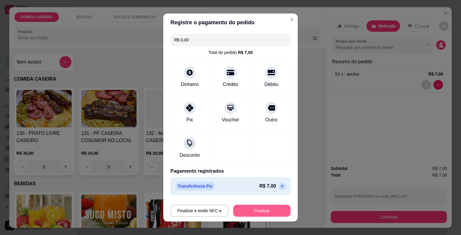
click at [249, 208] on button "Finalizar" at bounding box center [261, 211] width 57 height 12
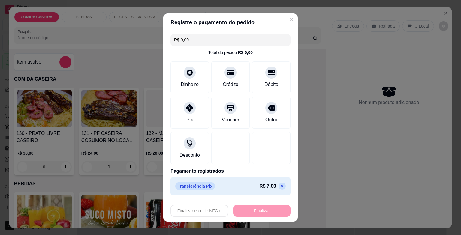
type input "-R$ 7,00"
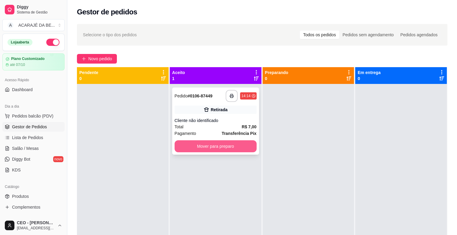
click at [243, 144] on button "Mover para preparo" at bounding box center [215, 147] width 82 height 12
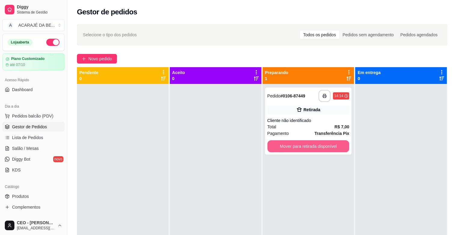
click at [289, 143] on button "Mover para retirada disponível" at bounding box center [308, 147] width 82 height 12
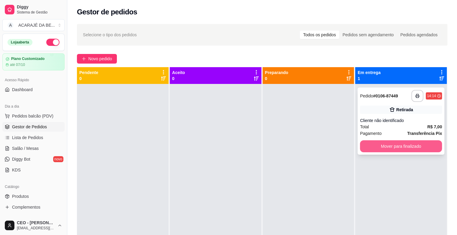
click at [393, 147] on button "Mover para finalizado" at bounding box center [401, 147] width 82 height 12
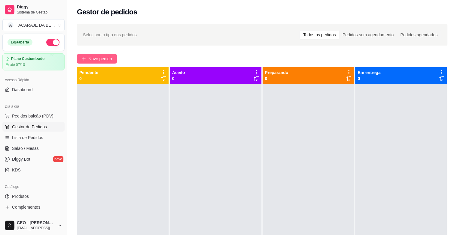
click at [97, 56] on span "Novo pedido" at bounding box center [100, 59] width 24 height 7
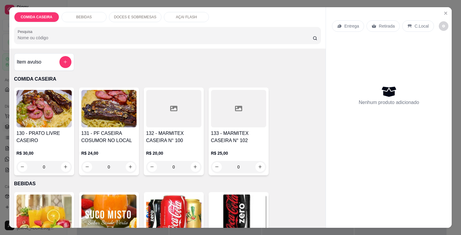
click at [156, 107] on div at bounding box center [173, 109] width 55 height 38
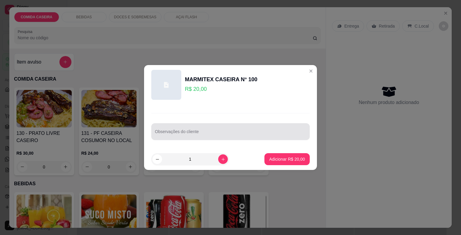
click at [193, 138] on div "Observações do cliente" at bounding box center [230, 131] width 159 height 17
type input "feijao tropeiro pouco arroz farofa pure file carne assada"
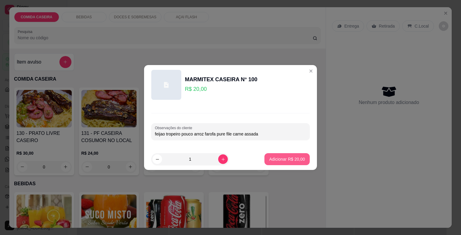
click at [292, 163] on button "Adicionar R$ 20,00" at bounding box center [287, 159] width 45 height 12
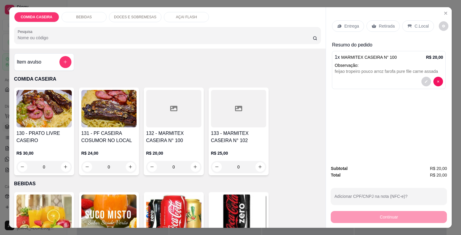
click at [354, 23] on p "Entrega" at bounding box center [351, 26] width 15 height 6
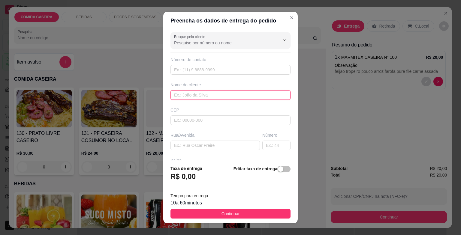
click at [254, 94] on input "text" at bounding box center [231, 95] width 120 height 10
type input "marcelo"
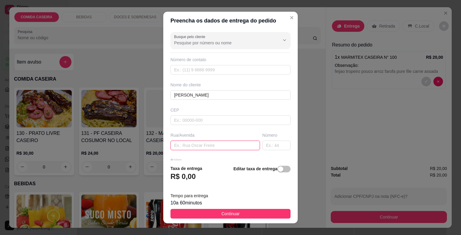
click at [225, 141] on input "text" at bounding box center [215, 146] width 89 height 10
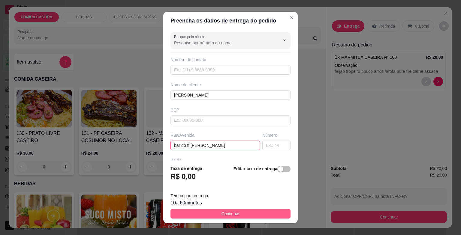
type input "bar do ff joao dudu"
click at [241, 210] on button "Continuar" at bounding box center [231, 214] width 120 height 10
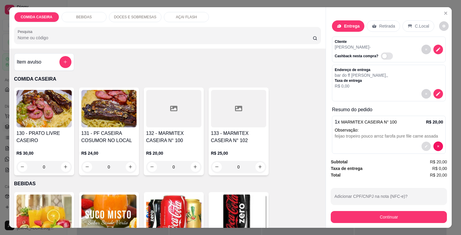
click at [422, 143] on button "decrease-product-quantity" at bounding box center [426, 146] width 9 height 9
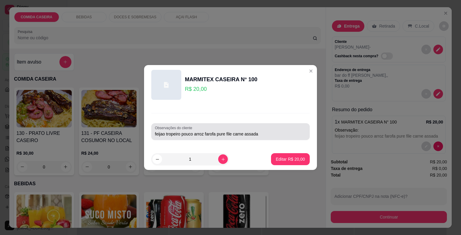
click at [257, 133] on input "feijao tropeiro pouco arroz farofa pure file carne assada" at bounding box center [230, 134] width 151 height 6
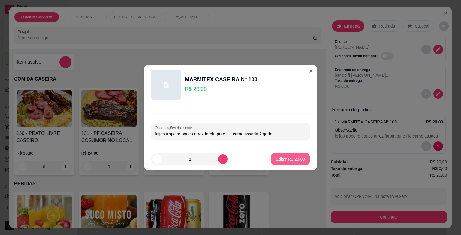
type input "feijao tropeiro pouco arroz farofa pure file carne assada 2 garfo"
click at [280, 160] on p "Editar R$ 20,00" at bounding box center [290, 159] width 29 height 6
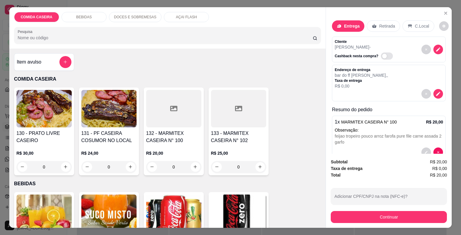
click at [372, 211] on button "Continuar" at bounding box center [389, 217] width 116 height 12
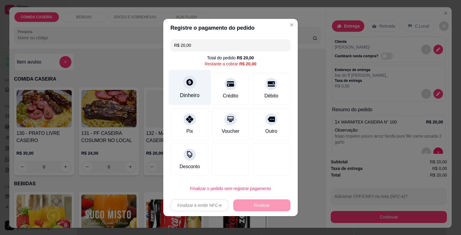
click at [189, 78] on div "Dinheiro" at bounding box center [190, 87] width 42 height 35
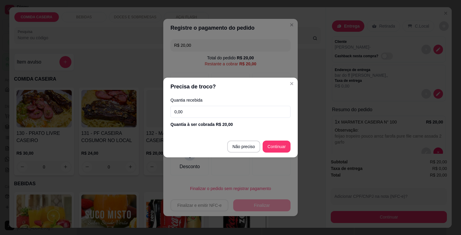
click at [243, 111] on input "0,00" at bounding box center [231, 112] width 120 height 12
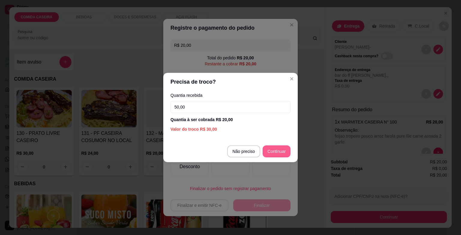
type input "50,00"
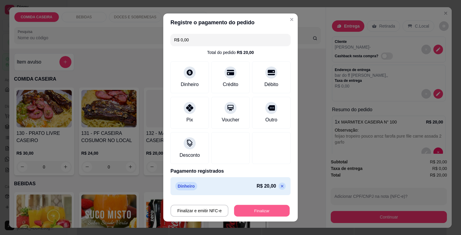
click at [265, 208] on button "Finalizar" at bounding box center [262, 211] width 56 height 12
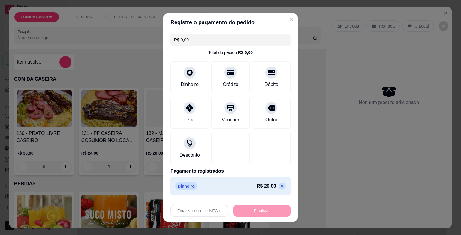
type input "-R$ 20,00"
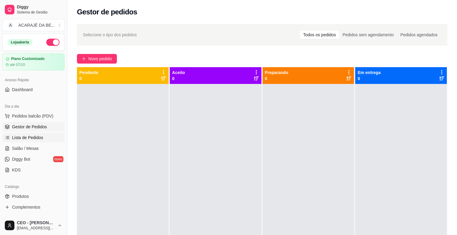
click at [49, 133] on link "Lista de Pedidos" at bounding box center [33, 138] width 62 height 10
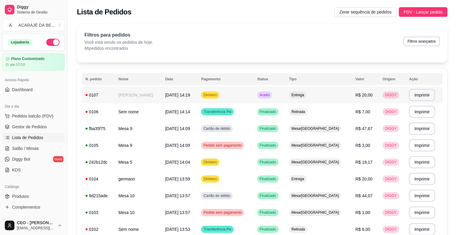
click at [143, 96] on td "marcelo" at bounding box center [138, 95] width 47 height 17
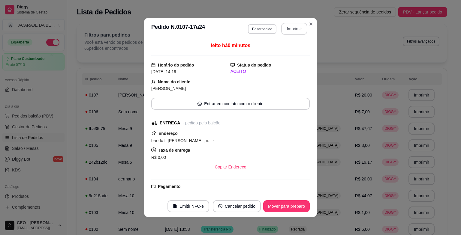
click at [300, 26] on button "Imprimir" at bounding box center [294, 29] width 26 height 12
click at [277, 209] on button "Mover para preparo" at bounding box center [286, 207] width 47 height 12
click at [298, 206] on button "Mover para entrega" at bounding box center [287, 207] width 46 height 12
click at [297, 206] on button "Mover para finalizado" at bounding box center [285, 207] width 48 height 12
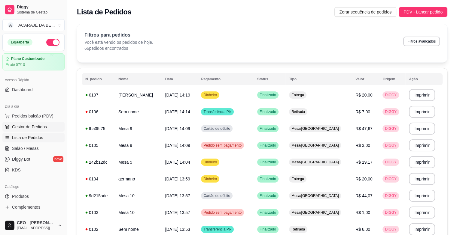
click at [32, 128] on span "Gestor de Pedidos" at bounding box center [29, 127] width 35 height 6
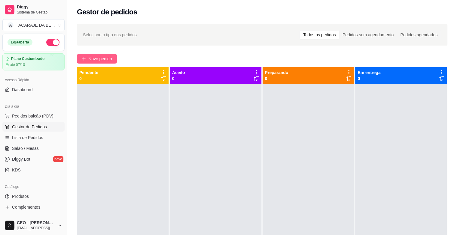
click at [113, 54] on button "Novo pedido" at bounding box center [97, 59] width 40 height 10
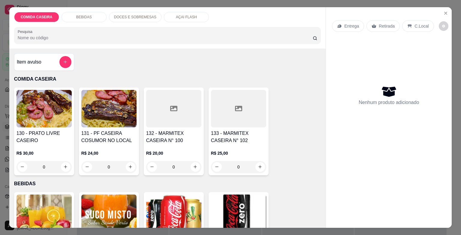
click at [188, 101] on div at bounding box center [173, 109] width 55 height 38
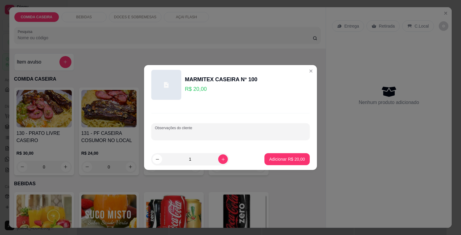
click at [229, 134] on input "Observações do cliente" at bounding box center [230, 134] width 151 height 6
paste input "Feijão tropeiro Arroz branco Pepino c/ maionese Alcatra assada"
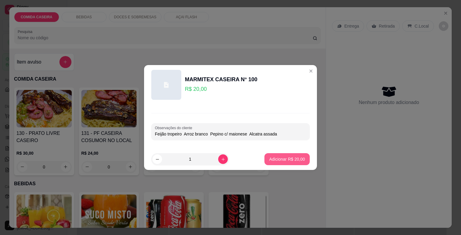
type input "Feijão tropeiro Arroz branco Pepino c/ maionese Alcatra assada"
click at [295, 157] on p "Adicionar R$ 20,00" at bounding box center [287, 159] width 35 height 6
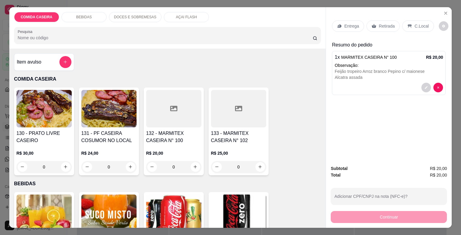
click at [349, 23] on p "Entrega" at bounding box center [351, 26] width 15 height 6
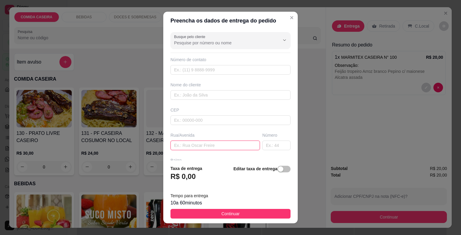
click at [232, 145] on input "text" at bounding box center [215, 146] width 89 height 10
click at [231, 145] on input "text" at bounding box center [215, 146] width 89 height 10
paste input "Endereço: Rua Salgado Filho N277 Próximo A Assistência Social"
type input "Endereço: Rua Salgado Filho N277 Próximo A Assistência Social"
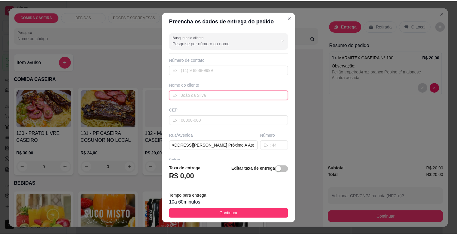
scroll to position [0, 0]
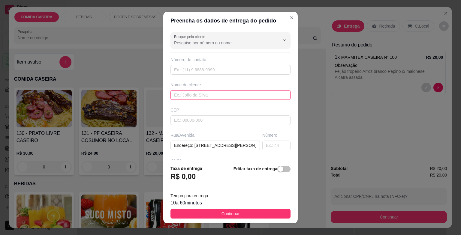
click at [218, 95] on input "text" at bounding box center [231, 95] width 120 height 10
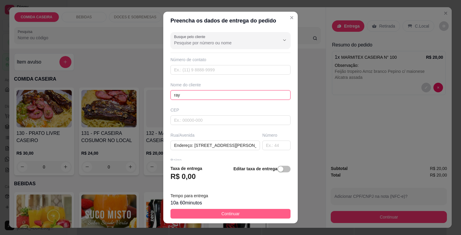
type input "ray"
click at [239, 218] on button "Continuar" at bounding box center [231, 214] width 120 height 10
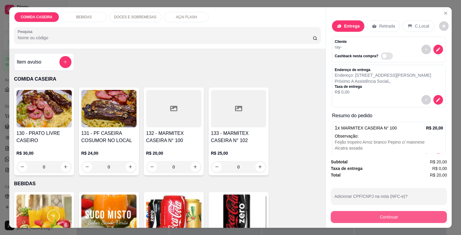
click at [358, 216] on button "Continuar" at bounding box center [389, 217] width 116 height 12
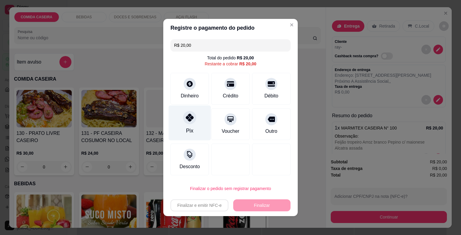
click at [186, 122] on div at bounding box center [189, 117] width 13 height 13
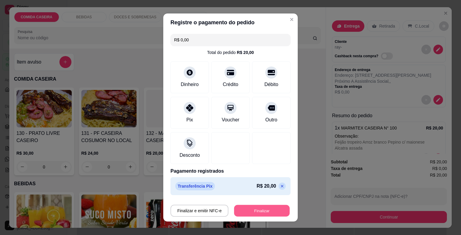
click at [249, 214] on button "Finalizar" at bounding box center [262, 211] width 56 height 12
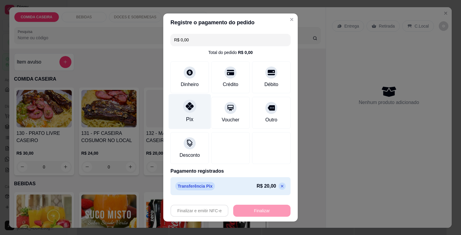
type input "-R$ 20,00"
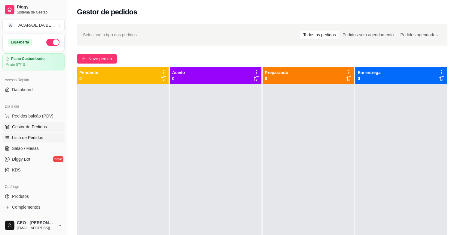
click at [31, 138] on span "Lista de Pedidos" at bounding box center [27, 138] width 31 height 6
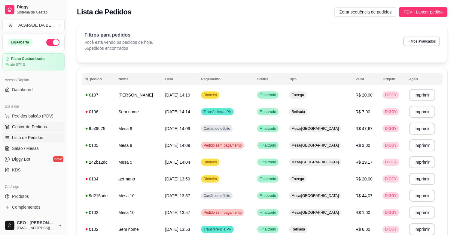
drag, startPoint x: 27, startPoint y: 124, endPoint x: 38, endPoint y: 122, distance: 11.3
click at [28, 125] on span "Gestor de Pedidos" at bounding box center [29, 127] width 35 height 6
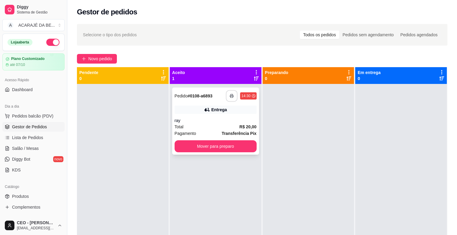
click at [233, 96] on button "button" at bounding box center [232, 96] width 12 height 12
click at [240, 145] on button "Mover para preparo" at bounding box center [216, 147] width 80 height 12
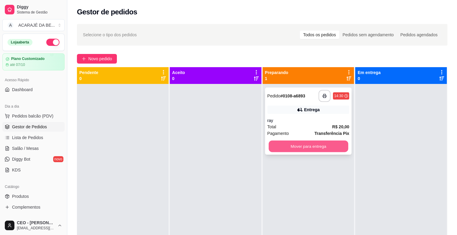
click at [280, 146] on button "Mover para entrega" at bounding box center [308, 147] width 80 height 12
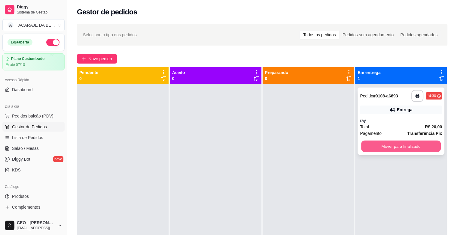
click at [386, 149] on button "Mover para finalizado" at bounding box center [401, 147] width 80 height 12
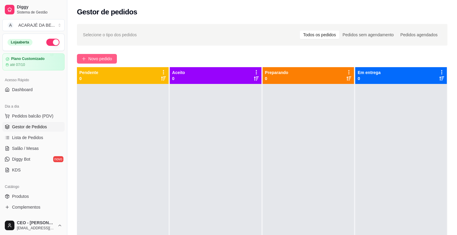
click at [106, 62] on button "Novo pedido" at bounding box center [97, 59] width 40 height 10
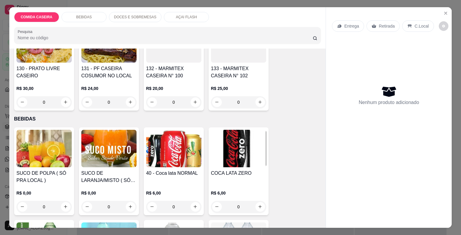
scroll to position [60, 0]
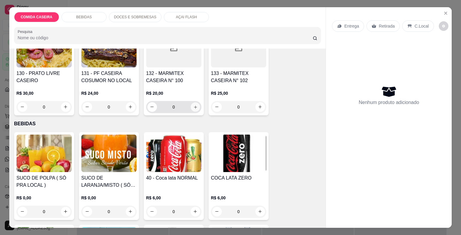
click at [197, 102] on button "increase-product-quantity" at bounding box center [195, 106] width 9 height 9
type input "1"
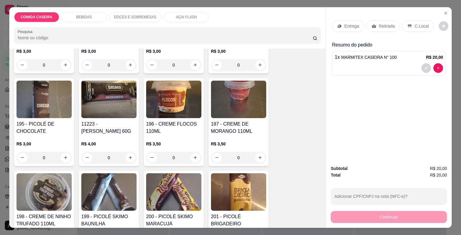
scroll to position [961, 0]
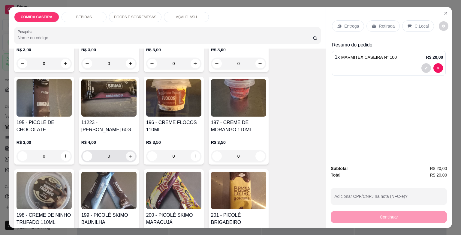
click at [129, 154] on icon "increase-product-quantity" at bounding box center [130, 156] width 5 height 5
type input "1"
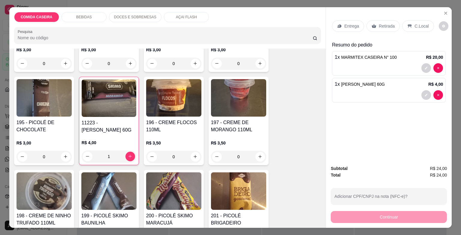
click at [419, 23] on p "C.Local" at bounding box center [422, 26] width 14 height 6
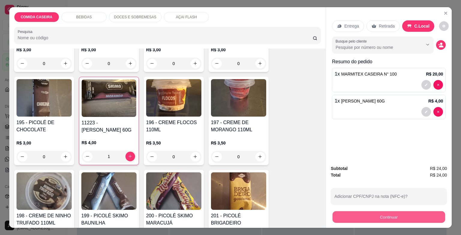
click at [370, 216] on button "Continuar" at bounding box center [389, 218] width 113 height 12
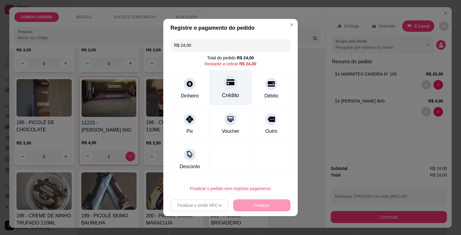
click at [222, 92] on div "Crédito" at bounding box center [230, 96] width 17 height 8
type input "R$ 0,00"
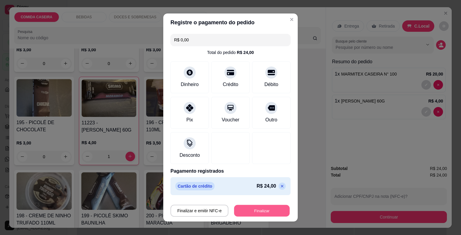
click at [265, 205] on button "Finalizar" at bounding box center [262, 211] width 56 height 12
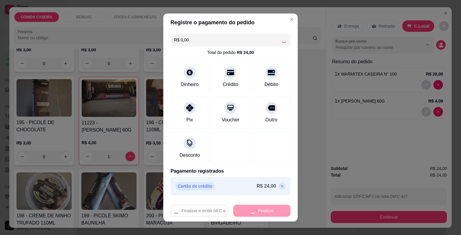
type input "0"
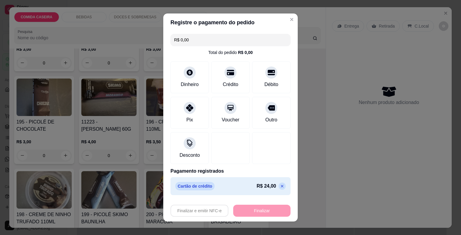
type input "-R$ 24,00"
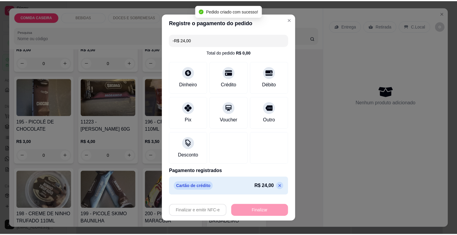
scroll to position [960, 0]
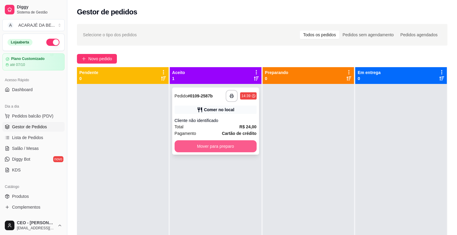
click at [235, 142] on button "Mover para preparo" at bounding box center [215, 147] width 82 height 12
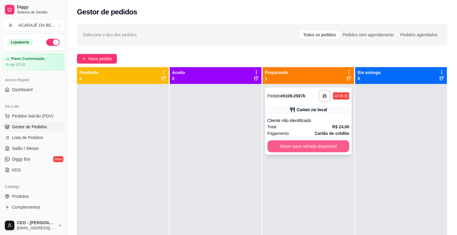
click at [298, 149] on button "Mover para retirada disponível" at bounding box center [308, 147] width 82 height 12
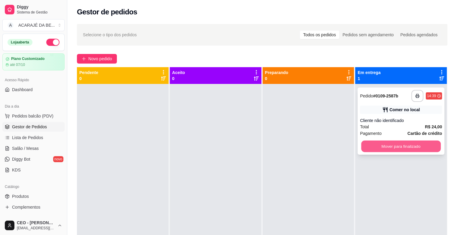
click at [384, 147] on button "Mover para finalizado" at bounding box center [401, 147] width 80 height 12
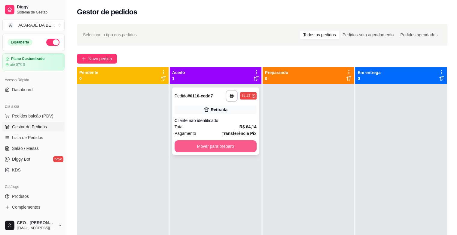
click at [252, 147] on button "Mover para preparo" at bounding box center [215, 147] width 82 height 12
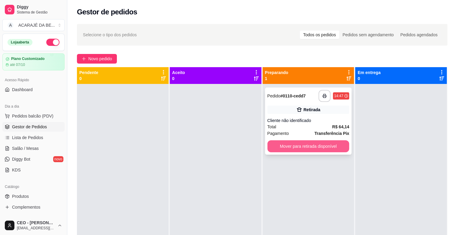
click at [279, 147] on button "Mover para retirada disponível" at bounding box center [308, 147] width 82 height 12
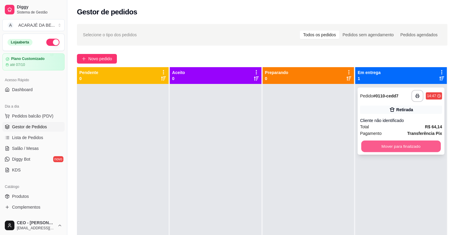
click at [413, 152] on button "Mover para finalizado" at bounding box center [401, 147] width 80 height 12
click at [413, 152] on div "Mover para finalizado" at bounding box center [401, 147] width 82 height 12
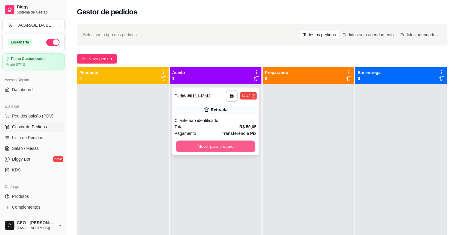
click at [243, 143] on button "Mover para preparo" at bounding box center [216, 147] width 80 height 12
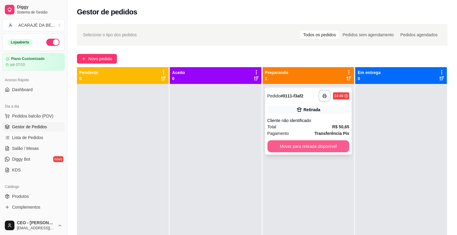
click at [328, 142] on button "Mover para retirada disponível" at bounding box center [308, 147] width 82 height 12
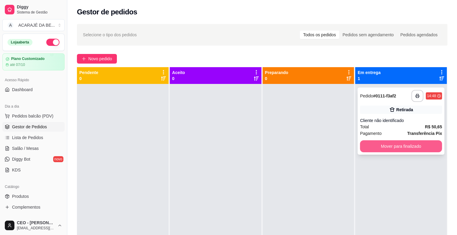
click at [365, 149] on button "Mover para finalizado" at bounding box center [401, 147] width 82 height 12
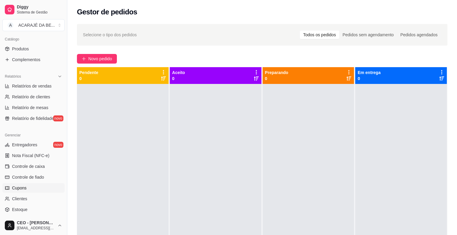
scroll to position [180, 0]
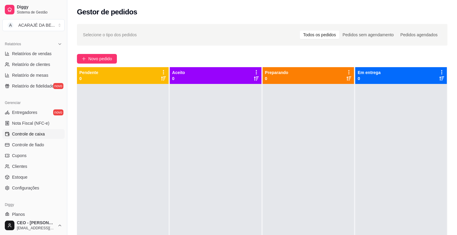
click at [45, 137] on link "Controle de caixa" at bounding box center [33, 134] width 62 height 10
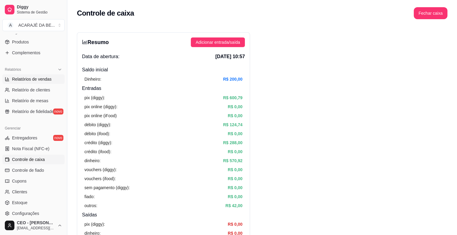
scroll to position [136, 0]
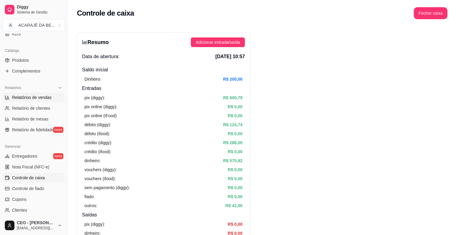
click at [35, 97] on span "Relatórios de vendas" at bounding box center [32, 98] width 40 height 6
select select "ALL"
select select "0"
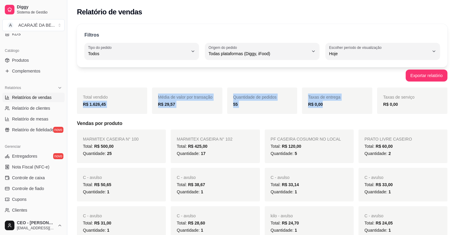
drag, startPoint x: 78, startPoint y: 106, endPoint x: 356, endPoint y: 109, distance: 278.6
click at [356, 109] on div "Total vendido R$ 1.626,45 Média de valor por transação R$ 29,57 Quantidade de p…" at bounding box center [262, 101] width 370 height 26
copy div "R$ 1.626,45 Média de valor por transação R$ 29,57 Quantidade de pedidos 55 Taxa…"
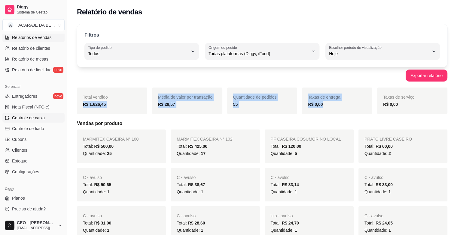
click at [36, 116] on span "Controle de caixa" at bounding box center [28, 118] width 33 height 6
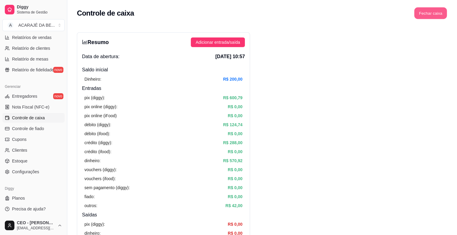
click at [441, 13] on button "Fechar caixa" at bounding box center [430, 14] width 33 height 12
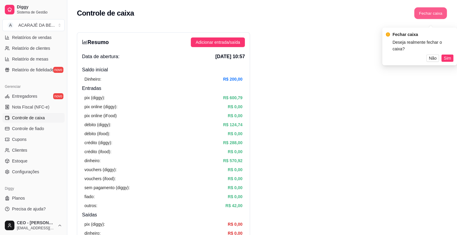
click at [440, 12] on button "Fechar caixa" at bounding box center [430, 14] width 33 height 12
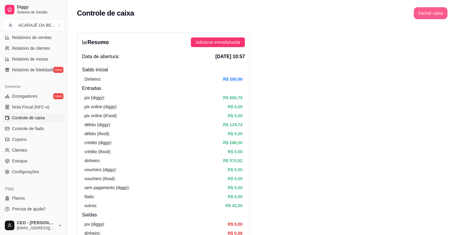
click at [434, 14] on button "Fechar caixa" at bounding box center [430, 13] width 34 height 12
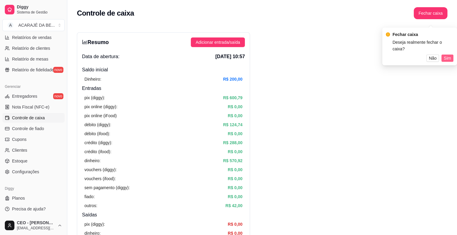
click at [450, 55] on span "Sim" at bounding box center [446, 58] width 7 height 7
